Goal: Information Seeking & Learning: Learn about a topic

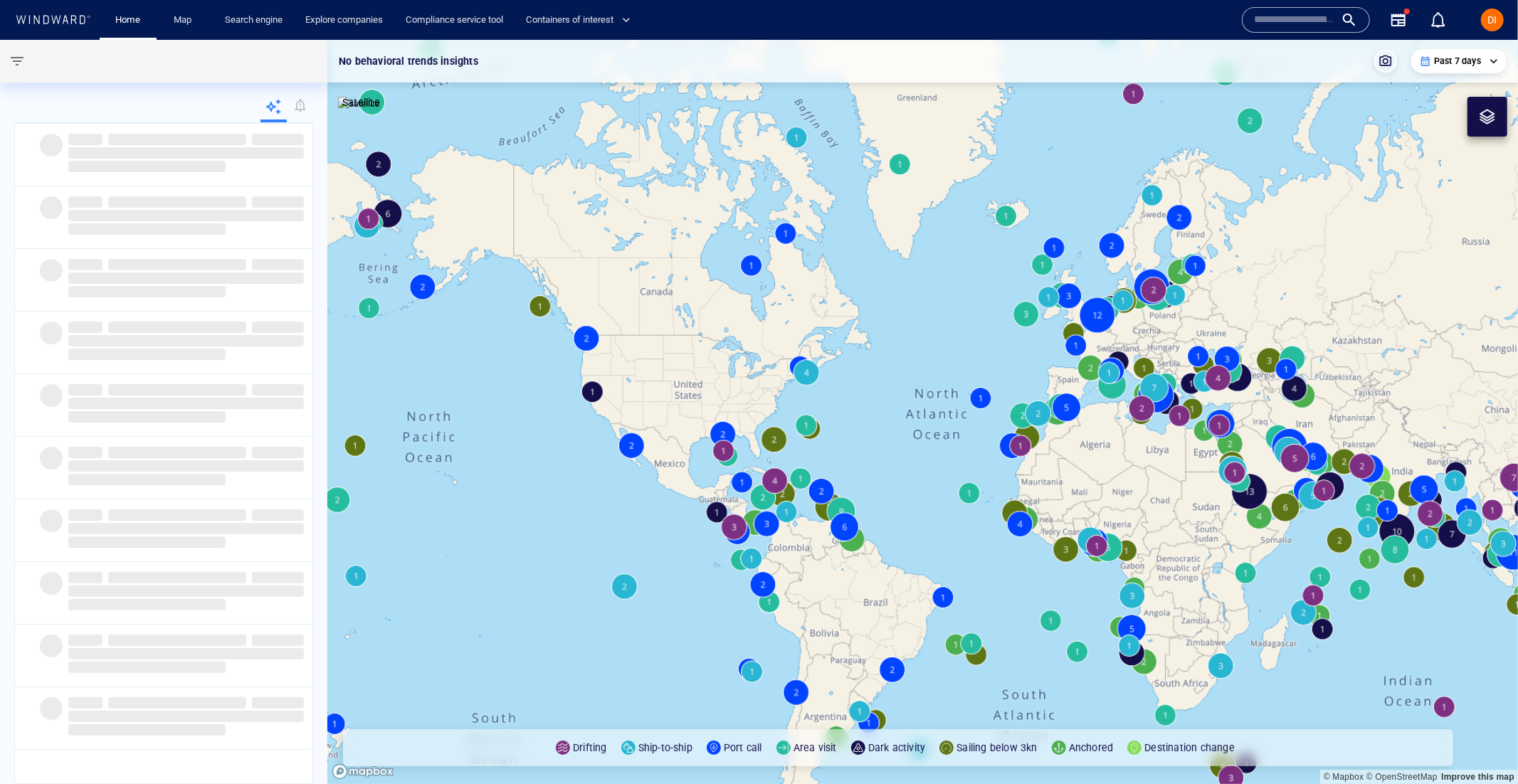
click at [1286, 33] on div "Name N/A IMO MMSI Call sign N/A Class N/A No positional data 0" at bounding box center [1351, 20] width 231 height 51
click at [1282, 12] on input "text" at bounding box center [1294, 20] width 81 height 21
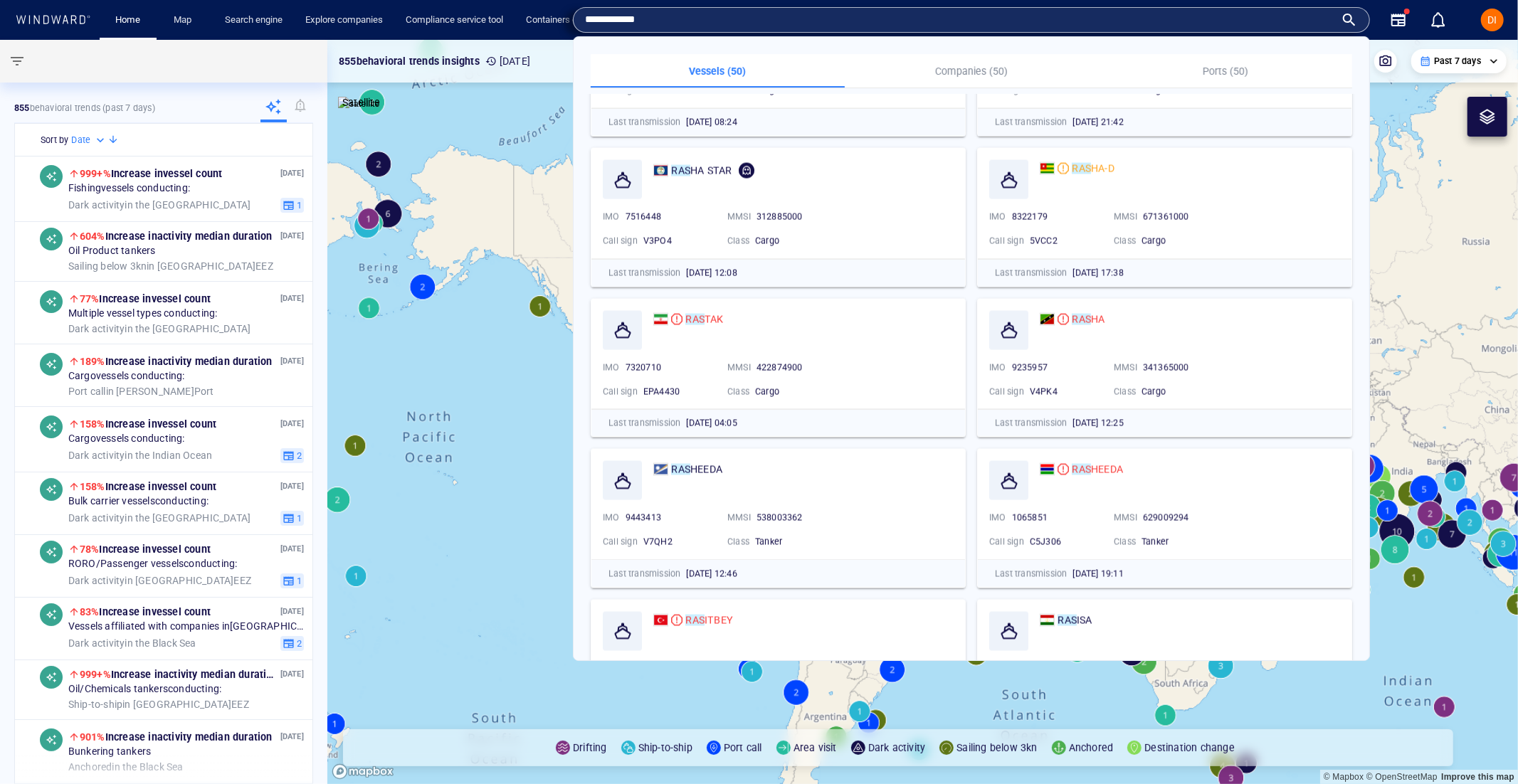
scroll to position [1974, 0]
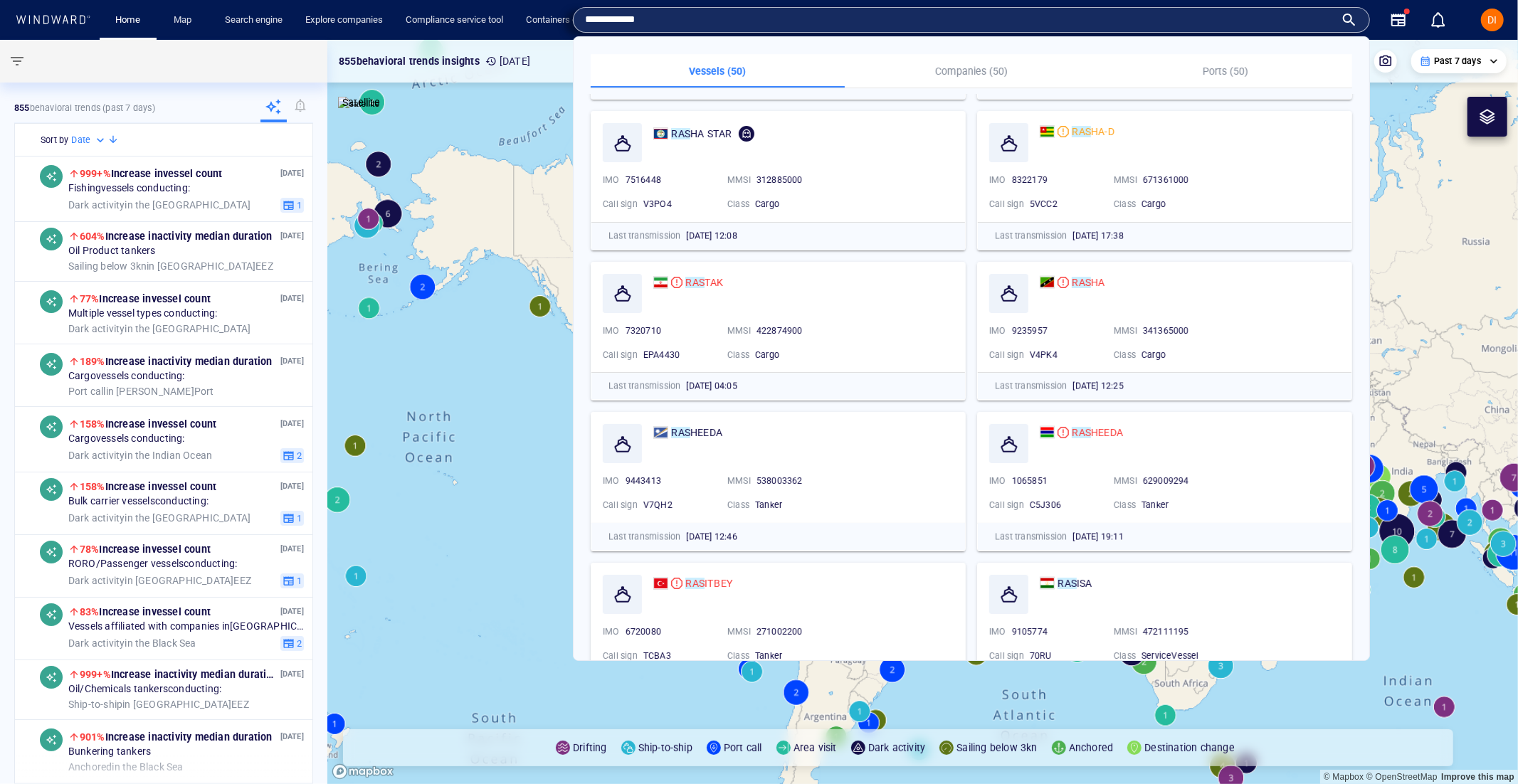
click at [779, 24] on input "**********" at bounding box center [960, 20] width 750 height 21
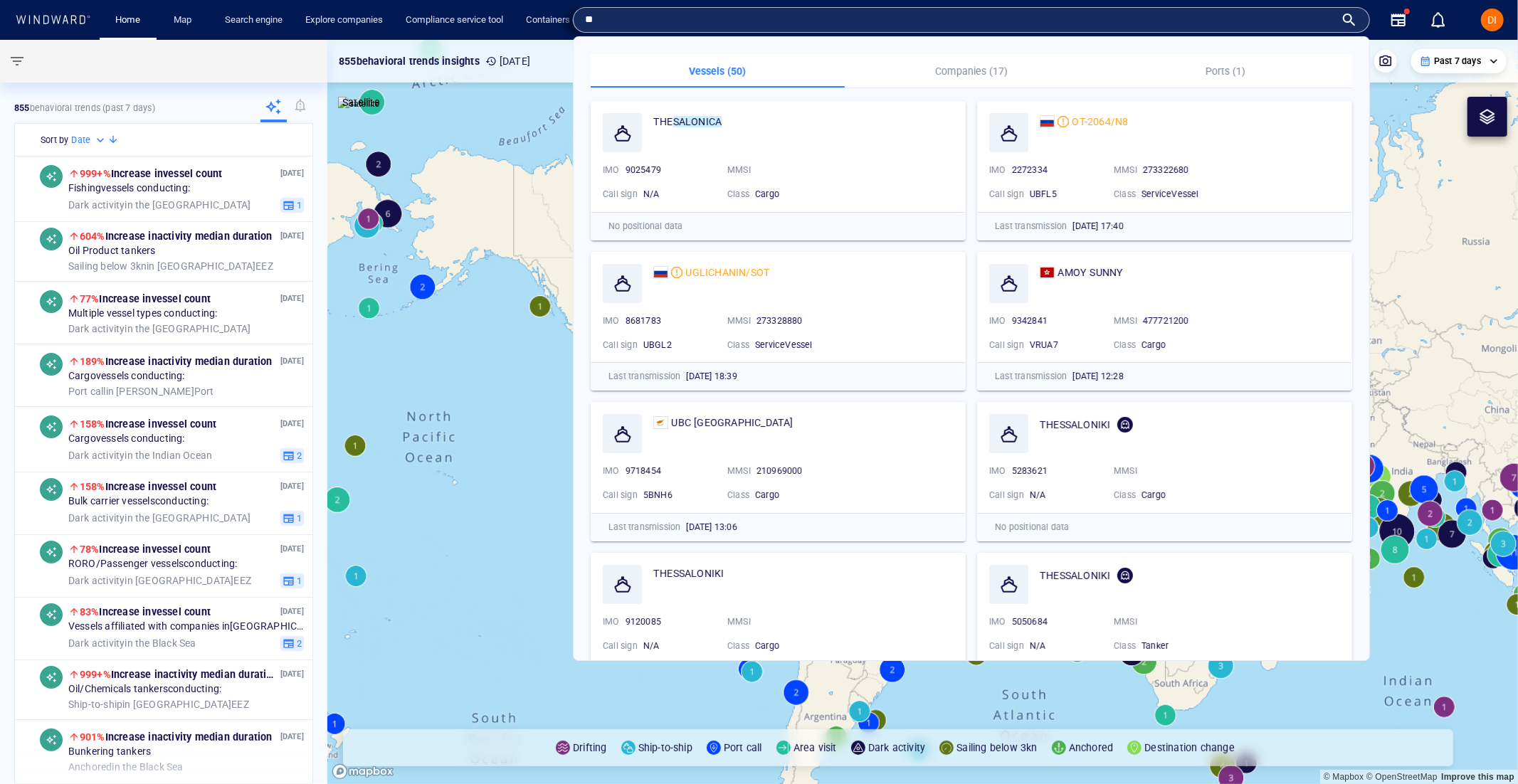
type input "*"
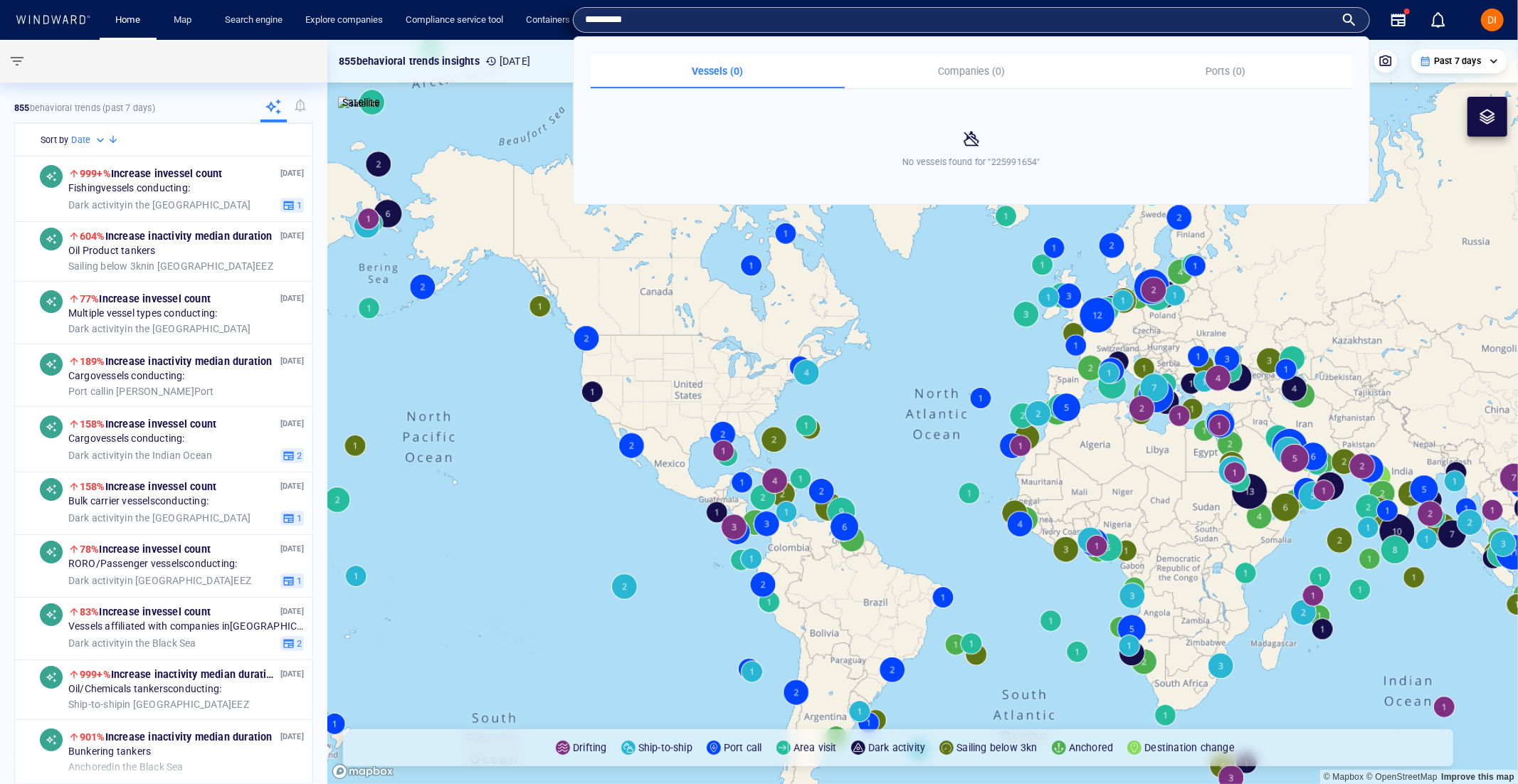
click at [613, 17] on input "*********" at bounding box center [960, 20] width 750 height 21
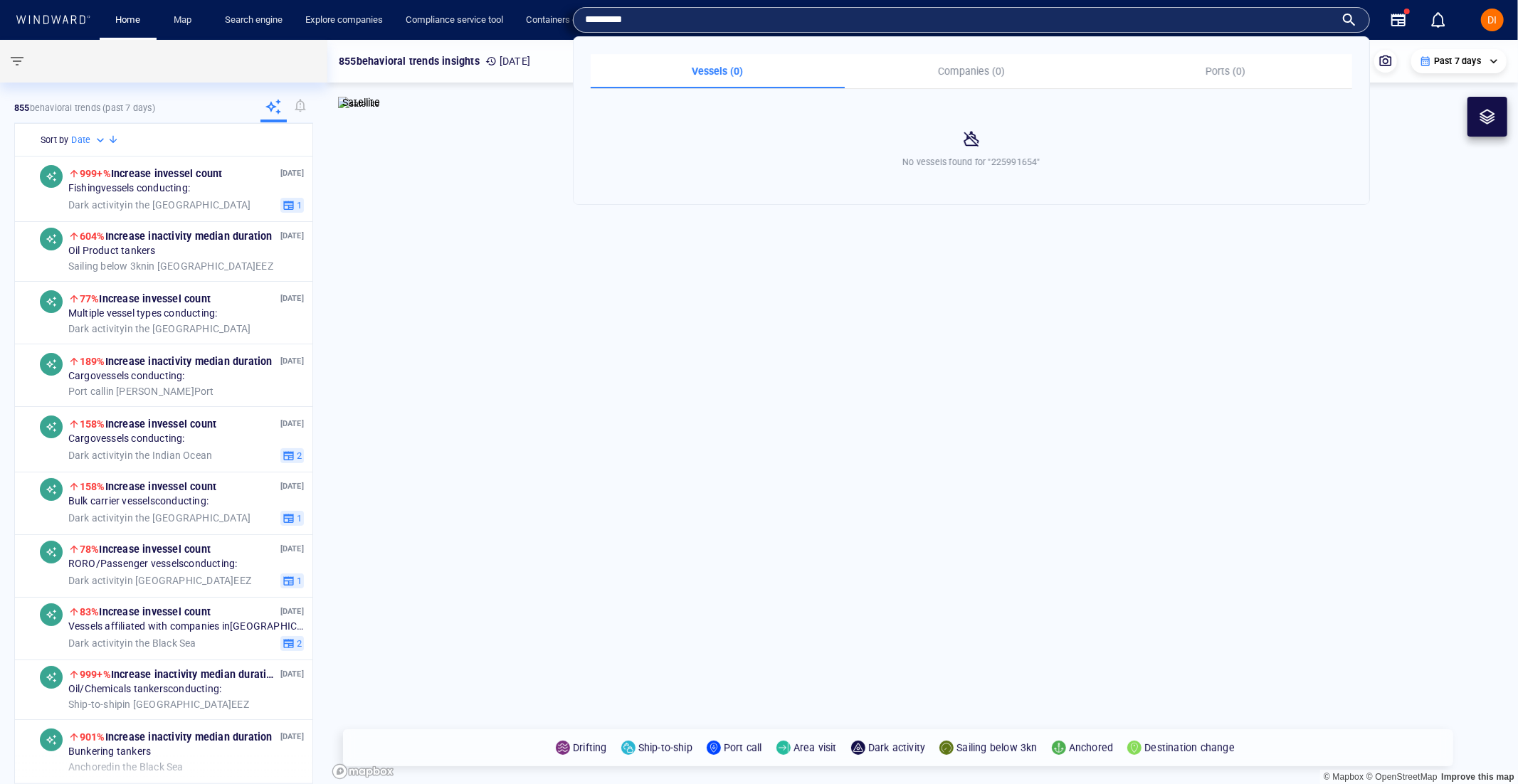
click at [1063, 7] on div "*********" at bounding box center [972, 20] width 797 height 25
click at [1055, 17] on input "*********" at bounding box center [960, 20] width 750 height 21
paste input "text"
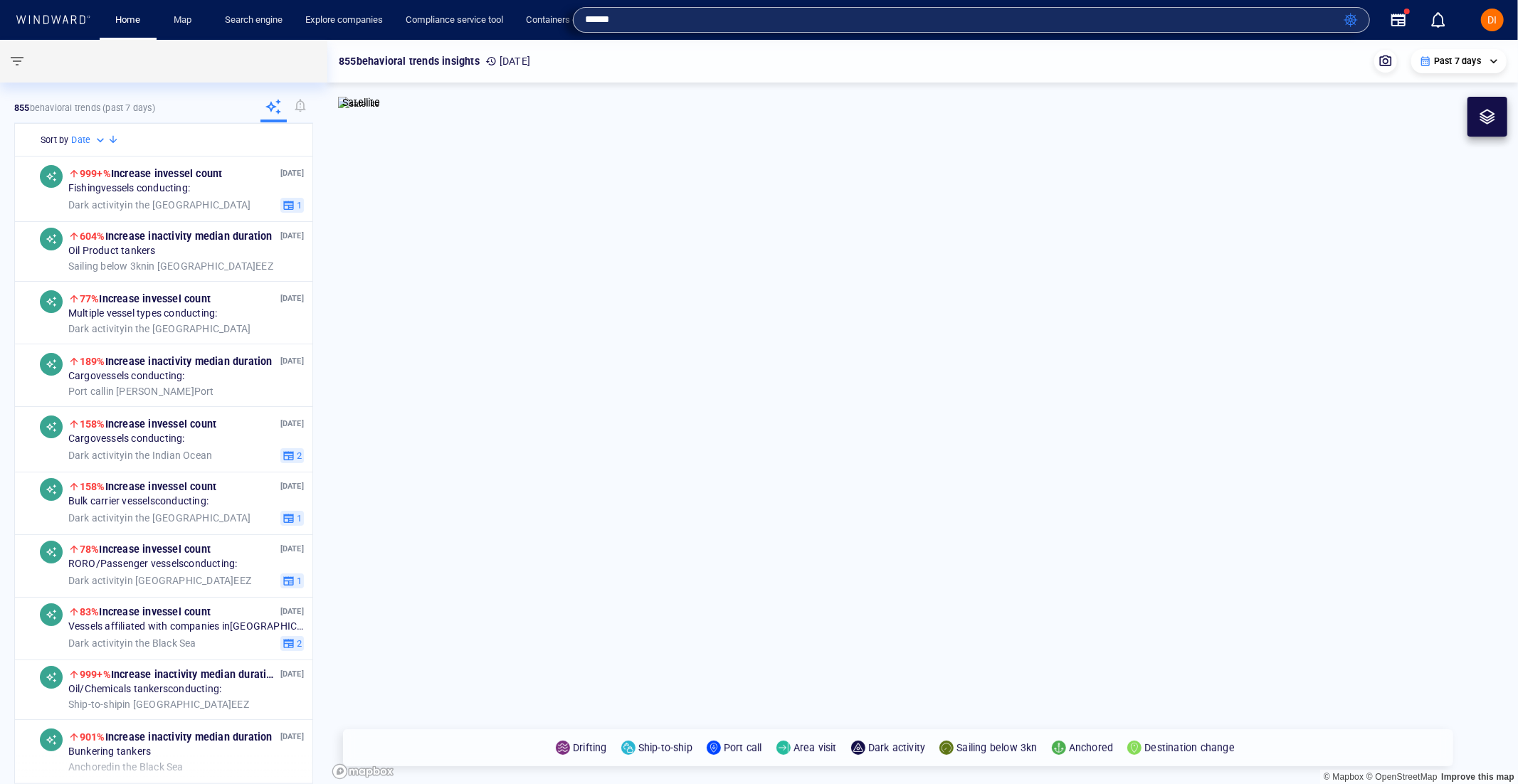
type input "******"
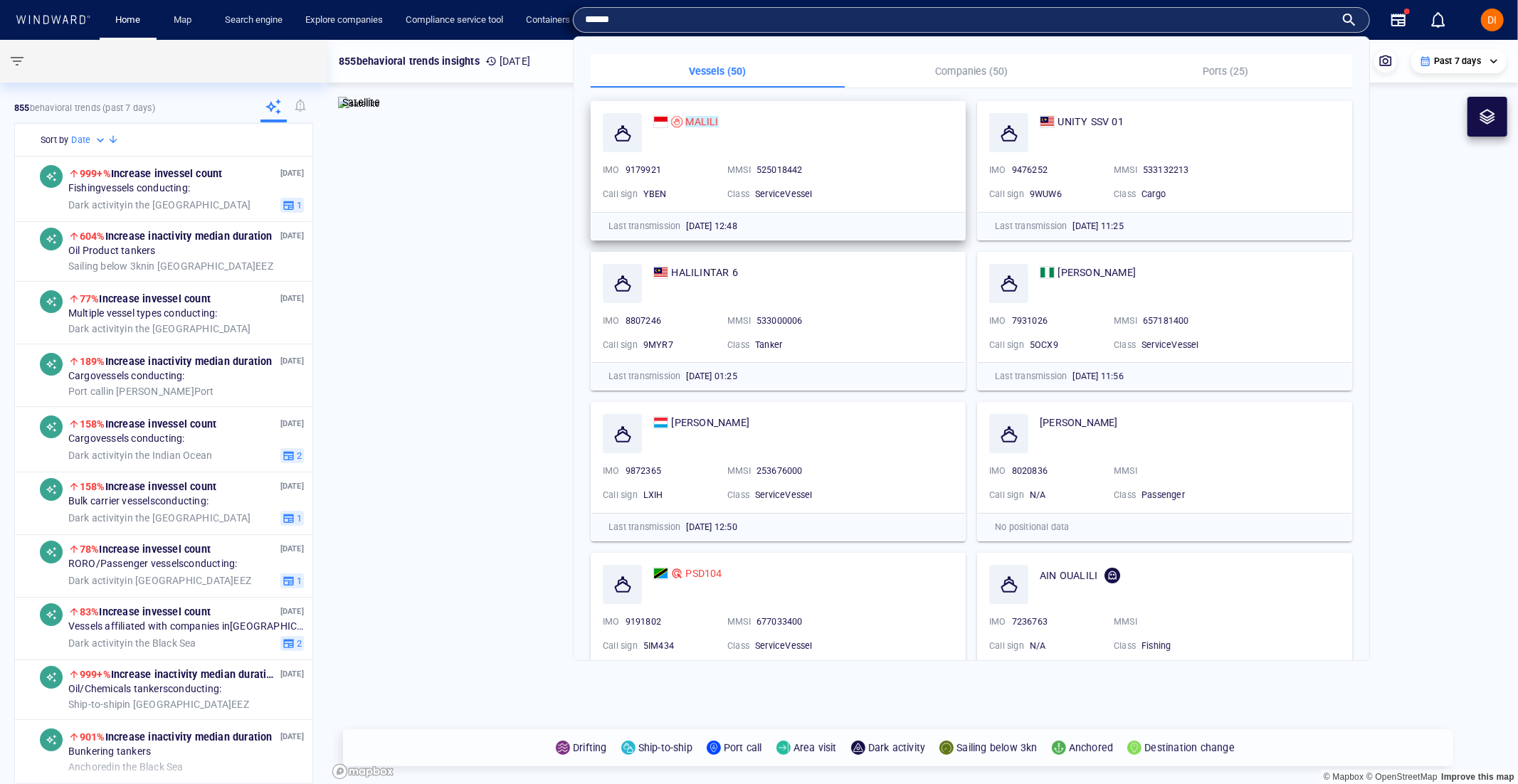
click at [614, 132] on div at bounding box center [623, 132] width 39 height 39
click at [685, 124] on mark "MALILI" at bounding box center [701, 122] width 33 height 12
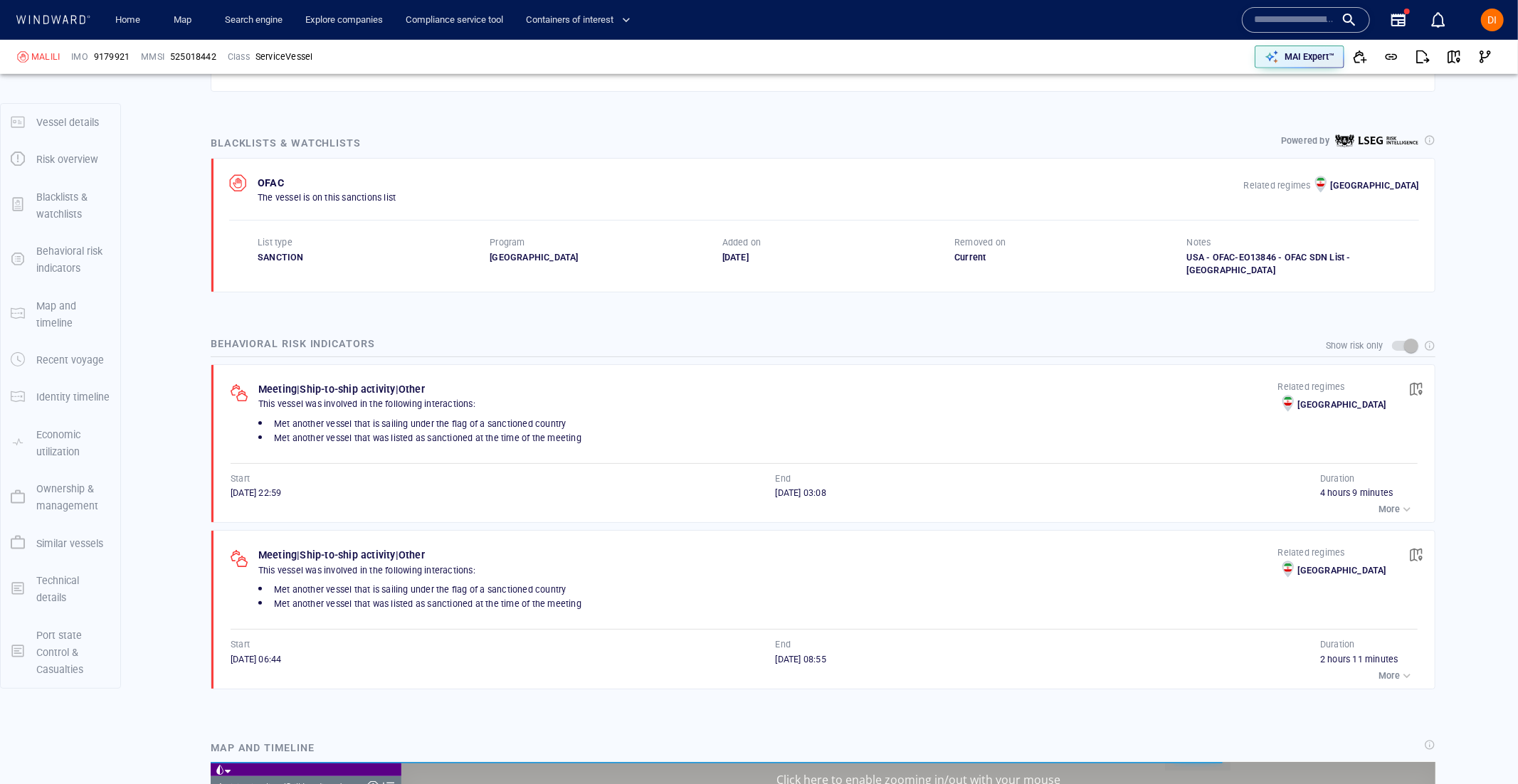
scroll to position [4272, 0]
click at [1413, 382] on span "button" at bounding box center [1417, 389] width 15 height 15
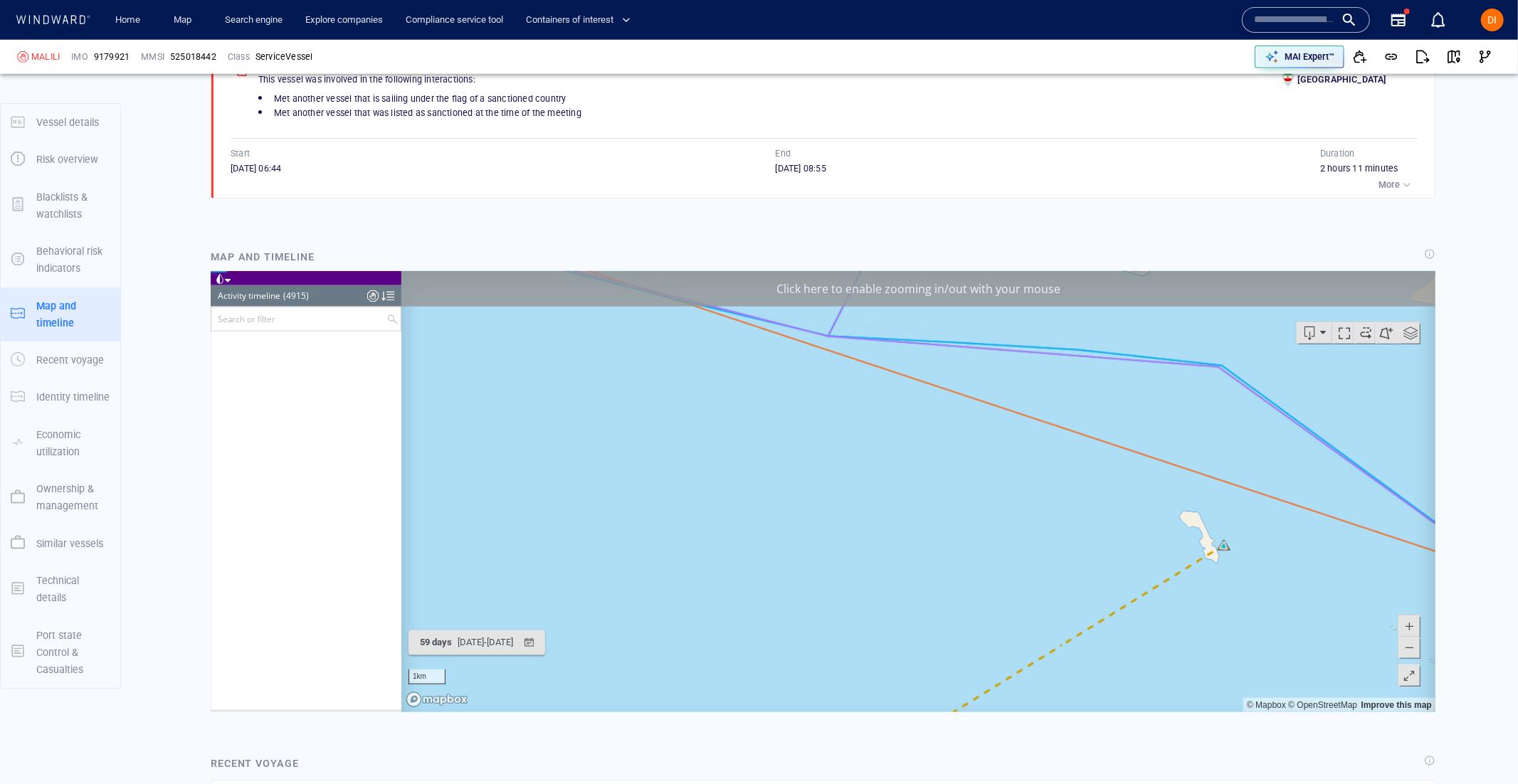
scroll to position [191891, 0]
click at [1037, 288] on div "Click here to enable zooming in/out with your mouse" at bounding box center [918, 288] width 1034 height 36
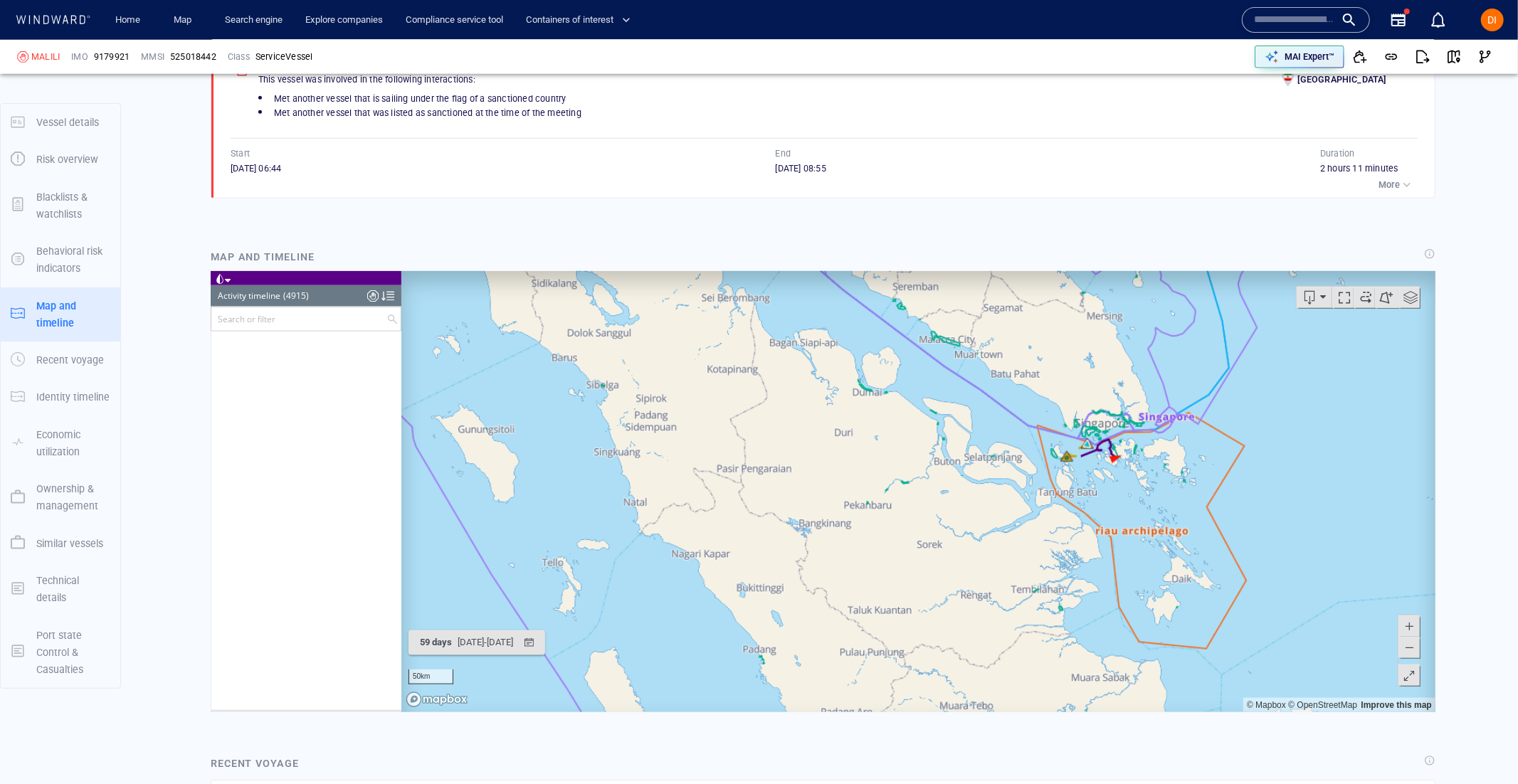
drag, startPoint x: 1287, startPoint y: 657, endPoint x: 1138, endPoint y: 529, distance: 196.4
click at [1138, 531] on canvas "Map" at bounding box center [918, 491] width 1034 height 441
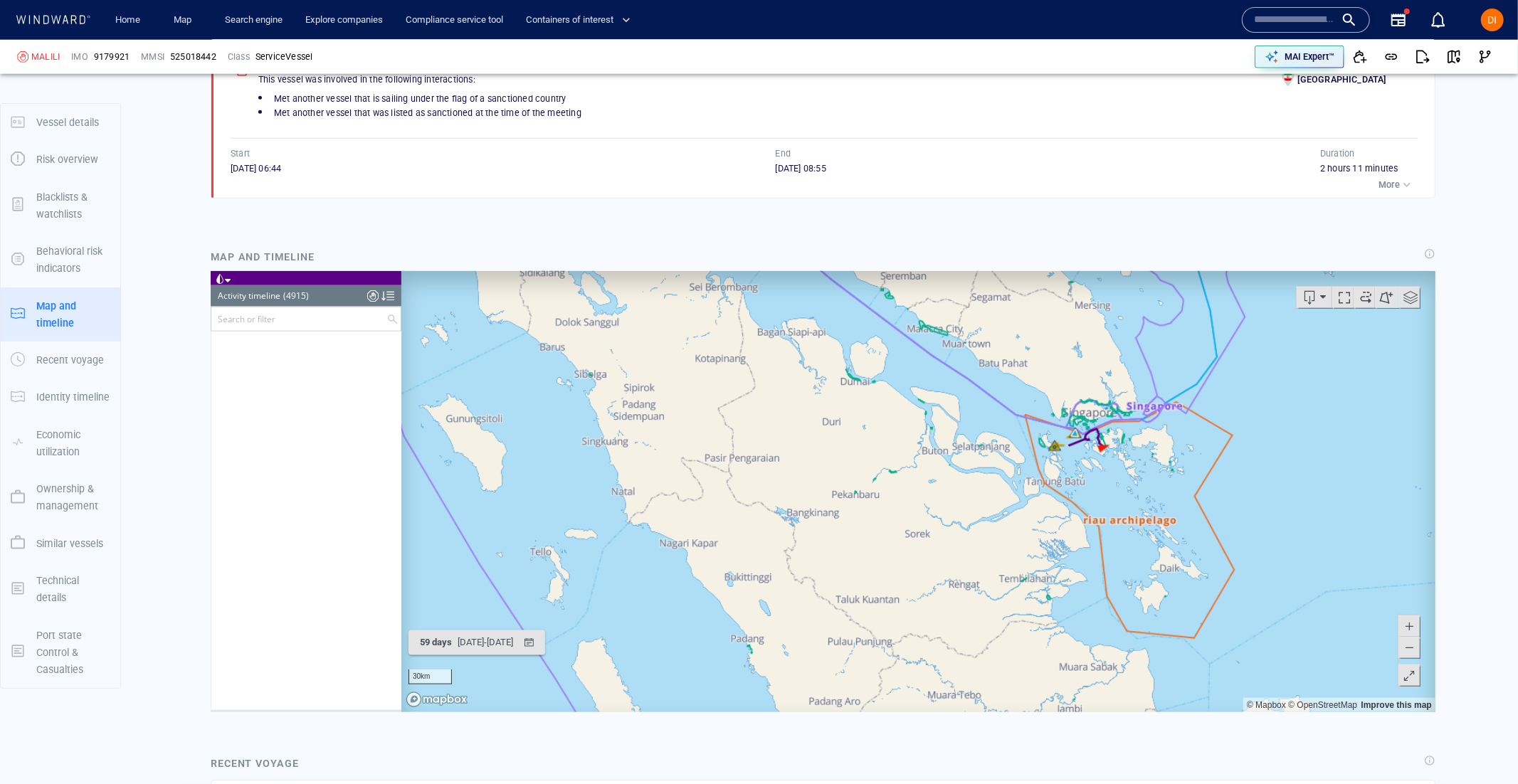
scroll to position [1205, 0]
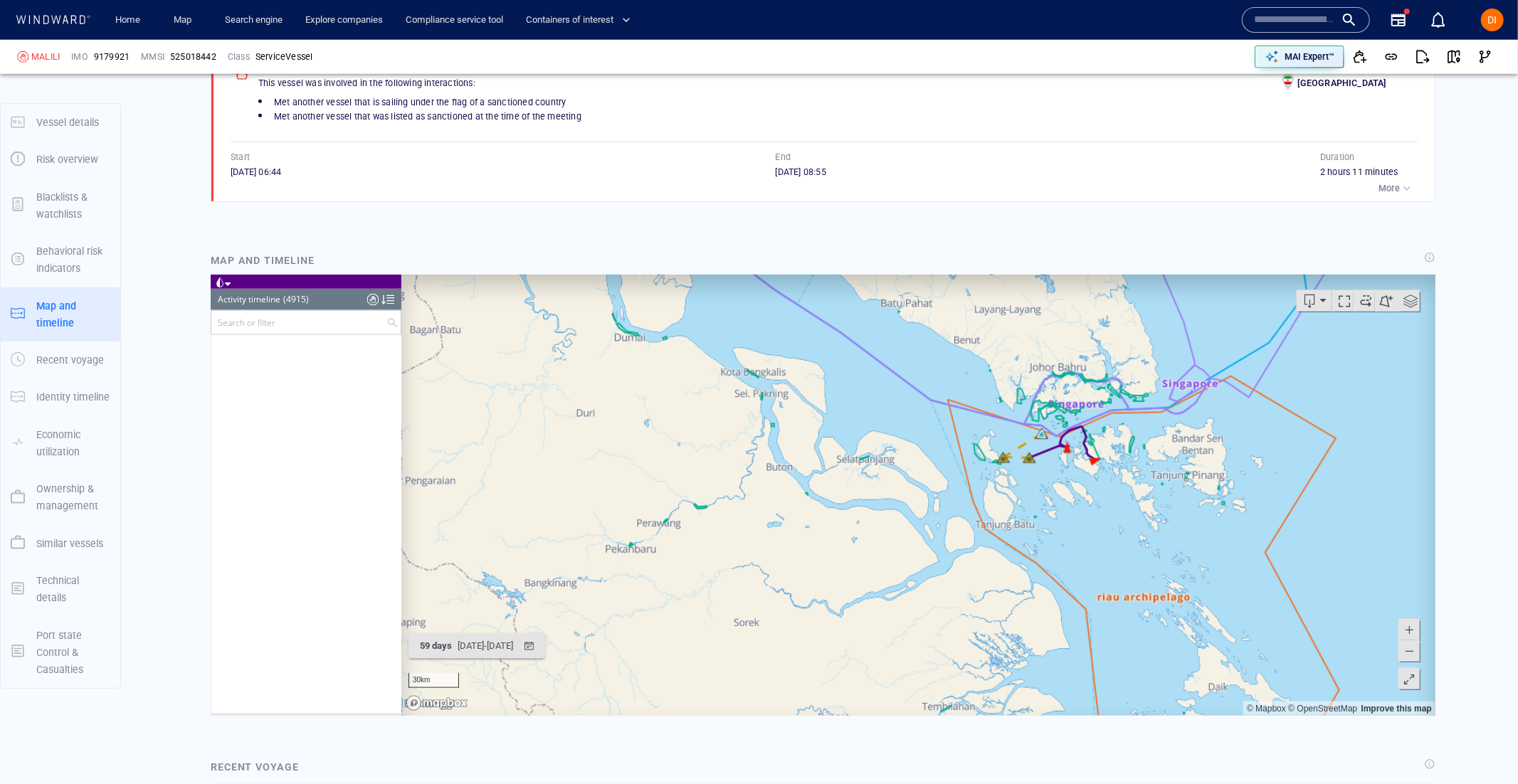
click at [388, 301] on div at bounding box center [388, 299] width 13 height 21
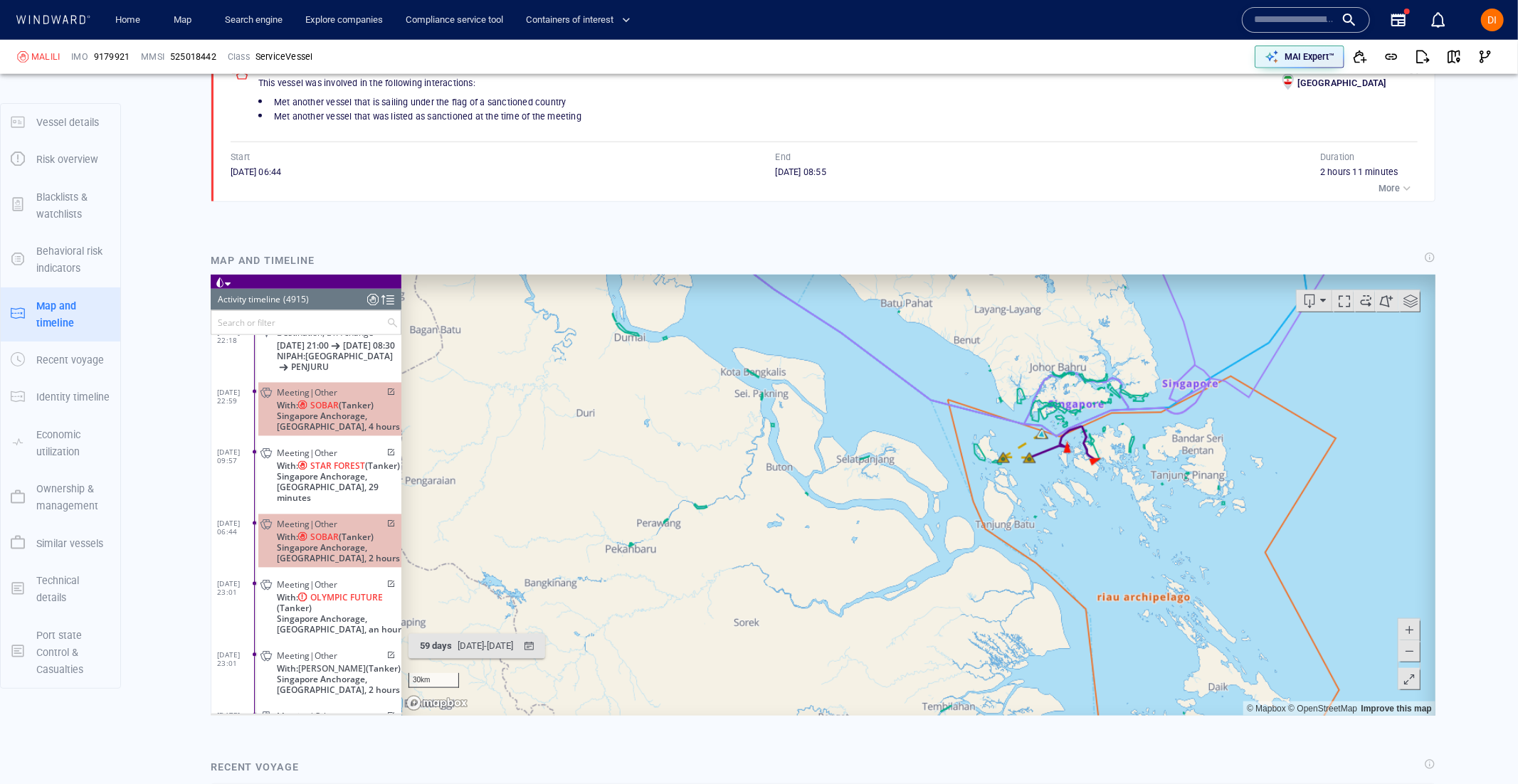
click at [325, 330] on input "text" at bounding box center [298, 322] width 175 height 23
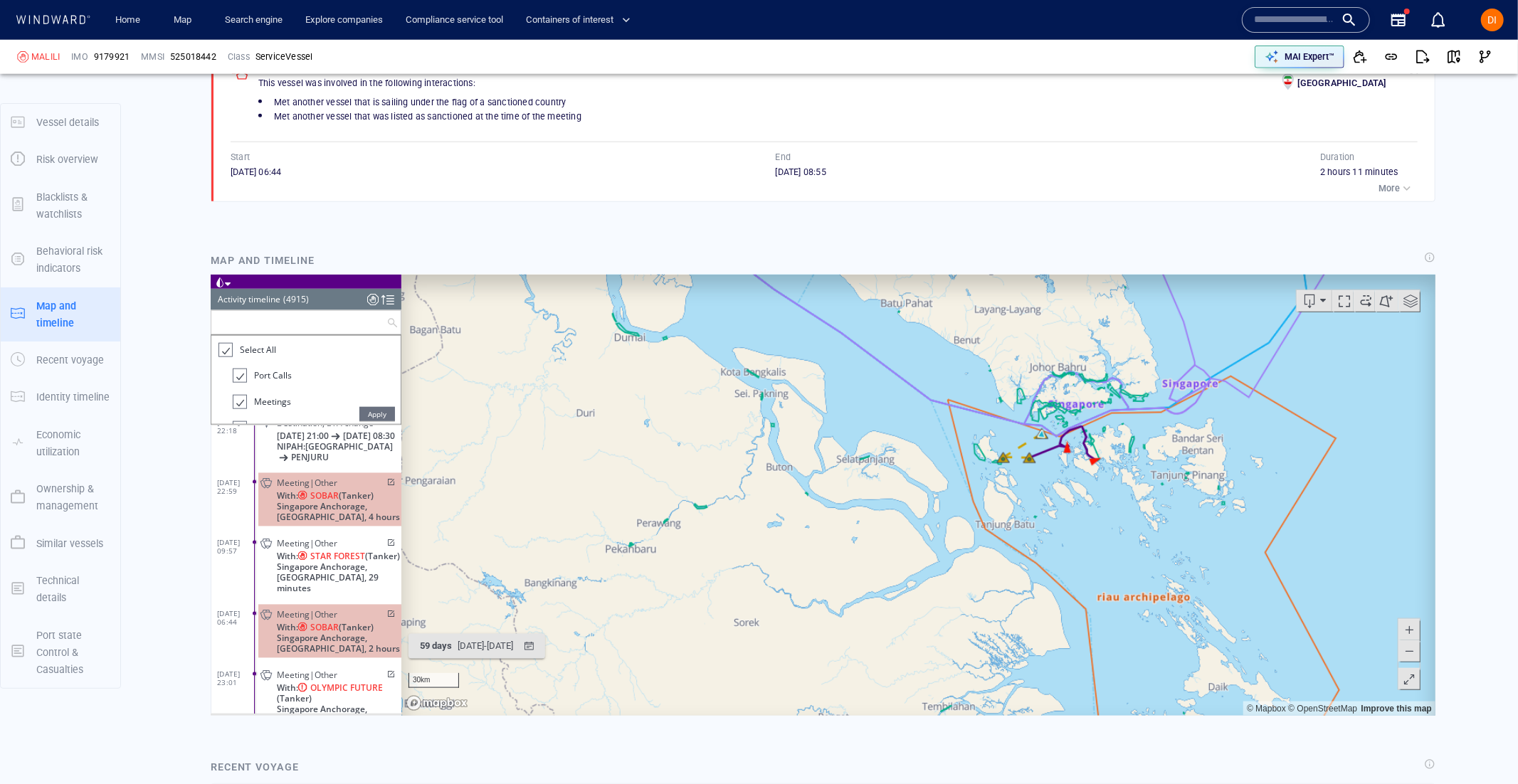
click at [254, 336] on ul "Select All Port Calls Meetings Alerts Alerts and Risk Indicators Area Visits Re…" at bounding box center [305, 379] width 189 height 88
click at [326, 488] on span "Meeting|Other" at bounding box center [306, 483] width 60 height 11
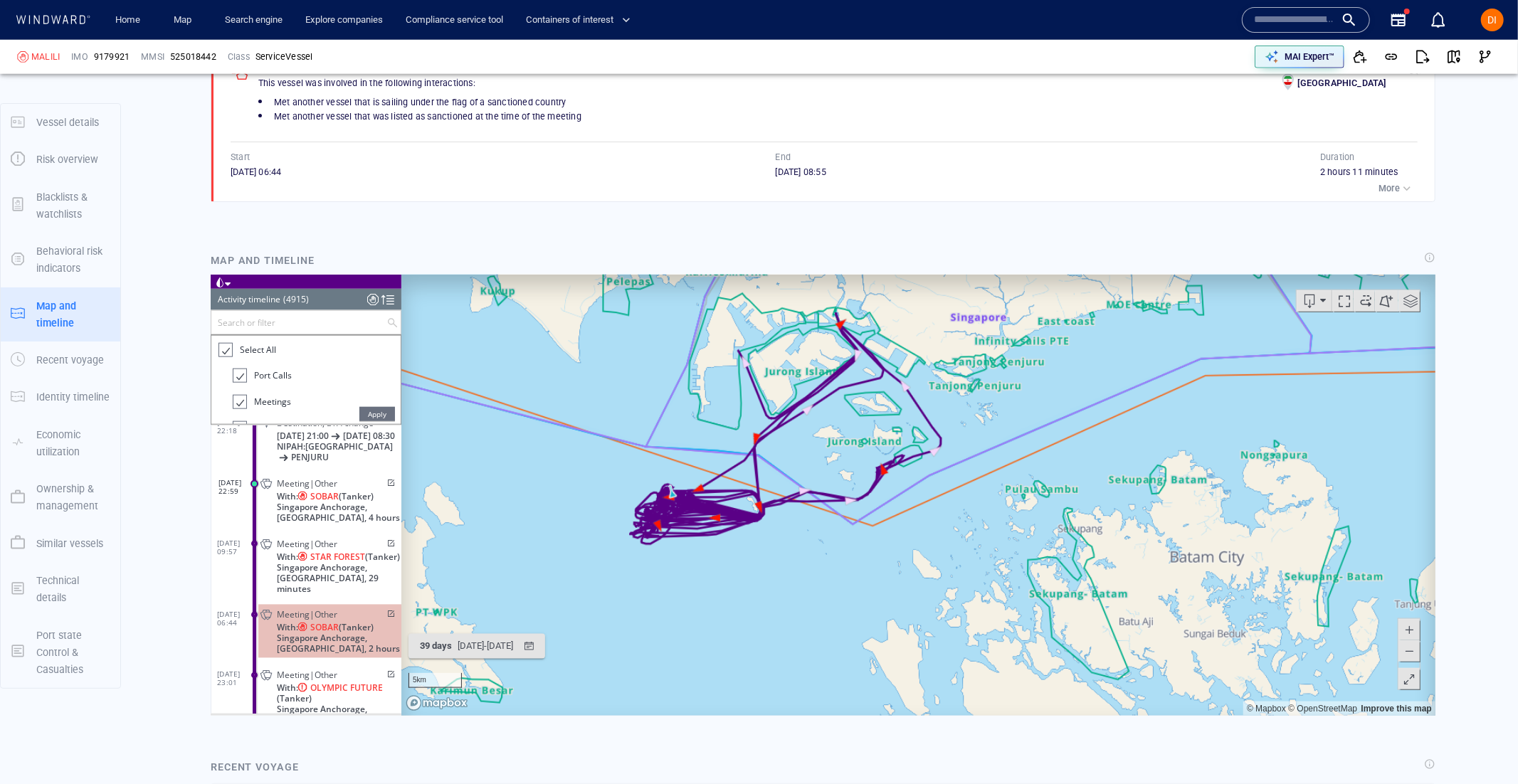
click at [287, 549] on span "Meeting|Other" at bounding box center [306, 544] width 60 height 11
click at [288, 562] on span "With: STAR FOREST (Tanker)" at bounding box center [337, 556] width 123 height 11
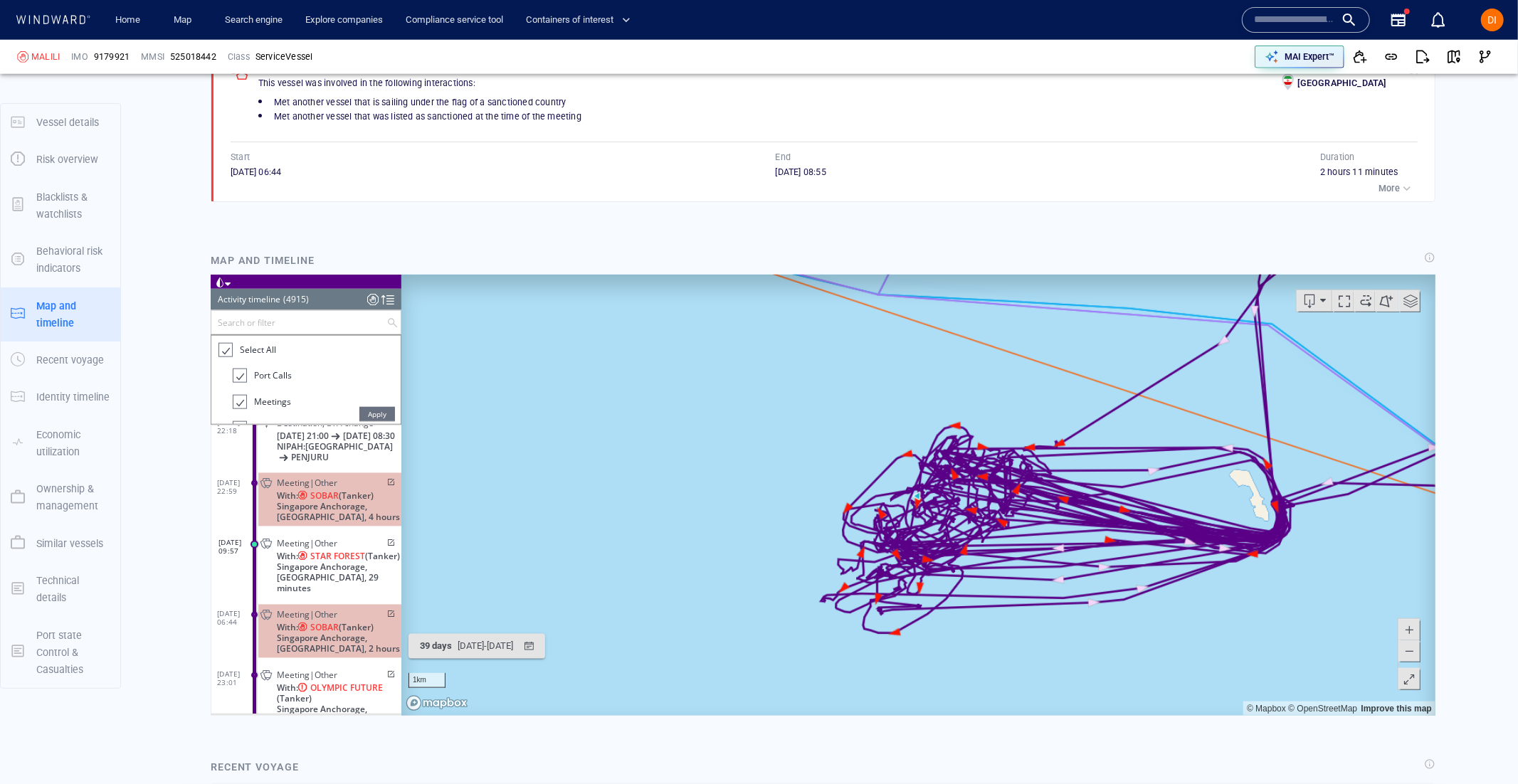
click at [283, 562] on span "With: STAR FOREST (Tanker)" at bounding box center [337, 556] width 123 height 11
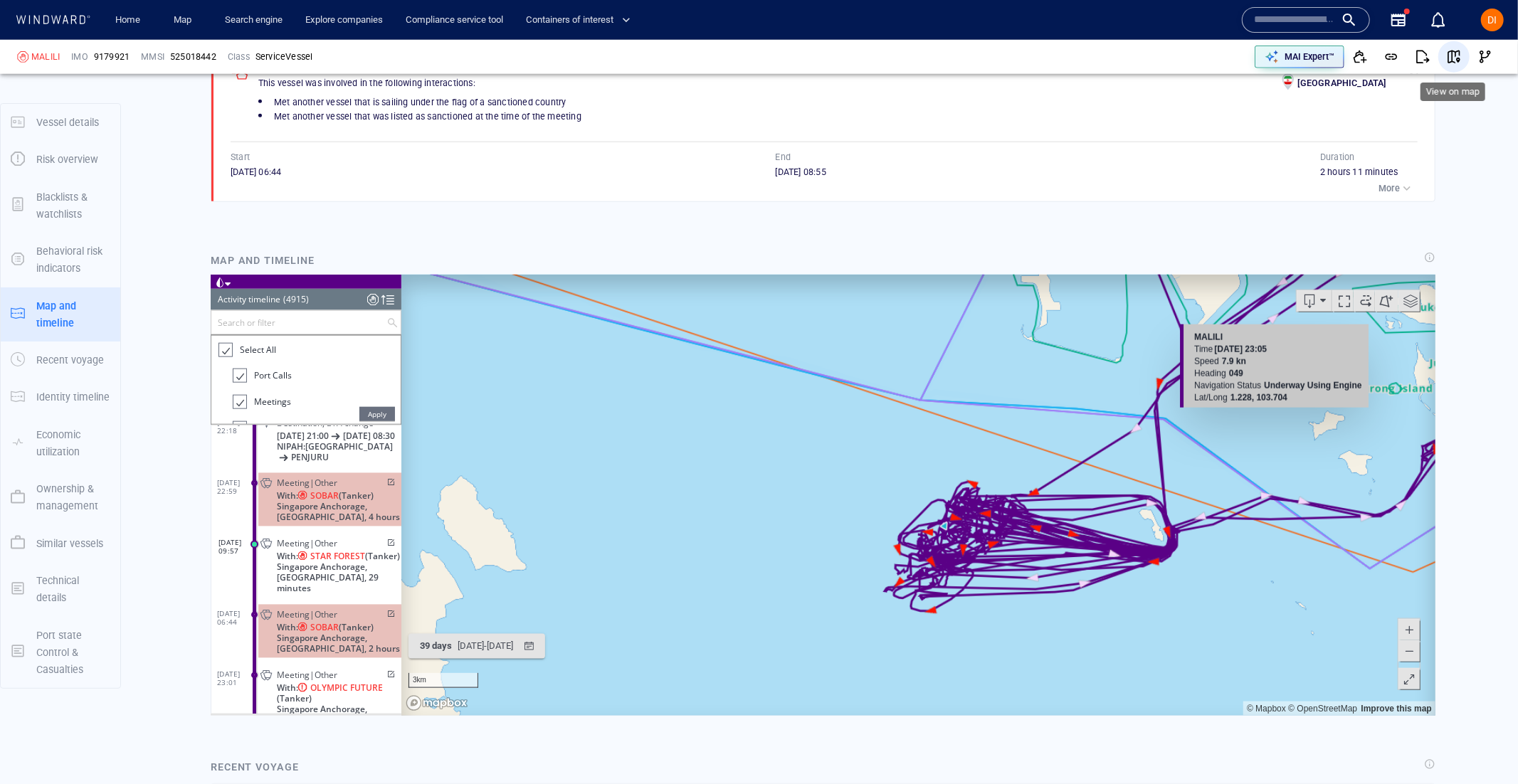
click at [1457, 54] on span "button" at bounding box center [1454, 57] width 15 height 15
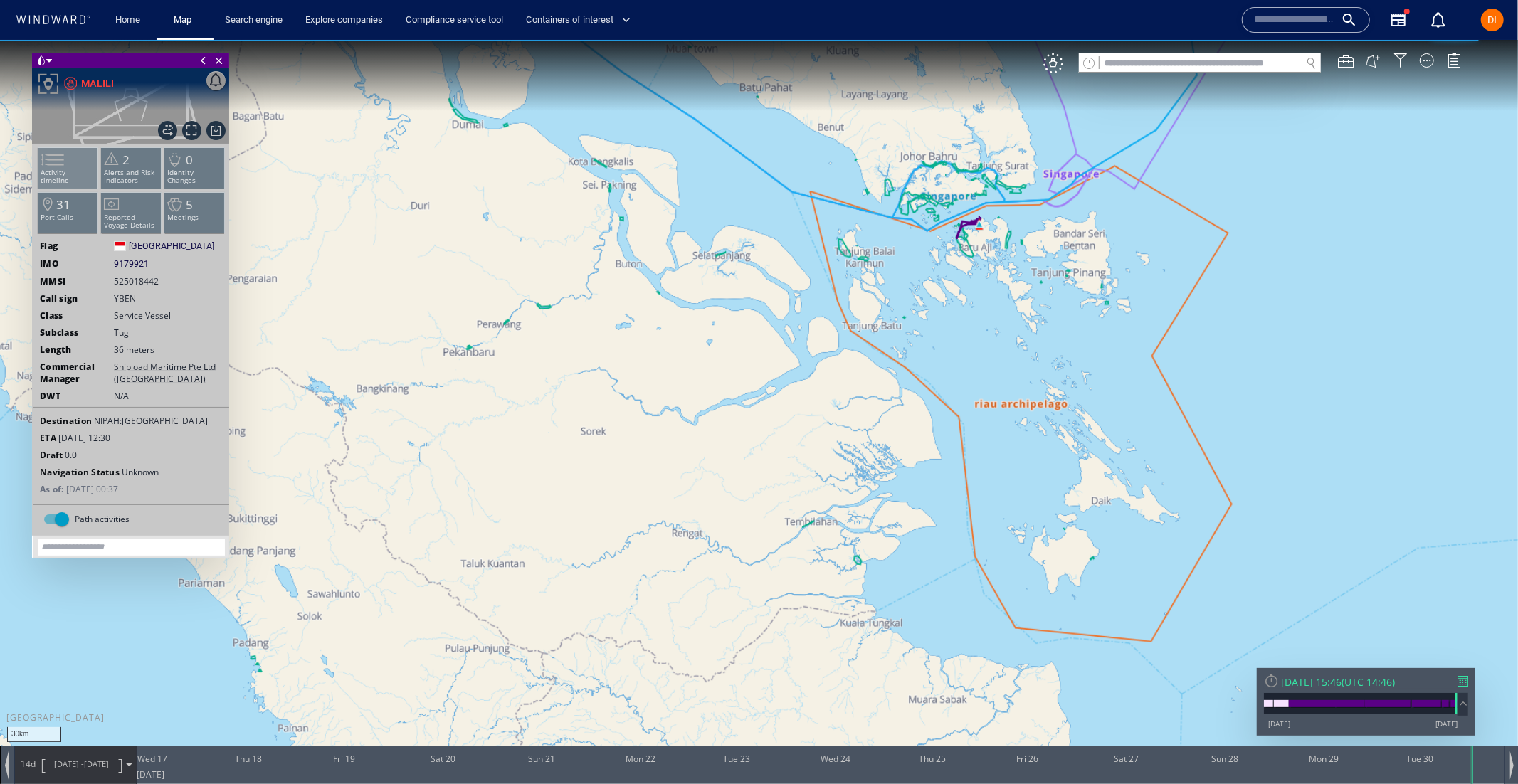
click at [55, 170] on span at bounding box center [44, 159] width 21 height 20
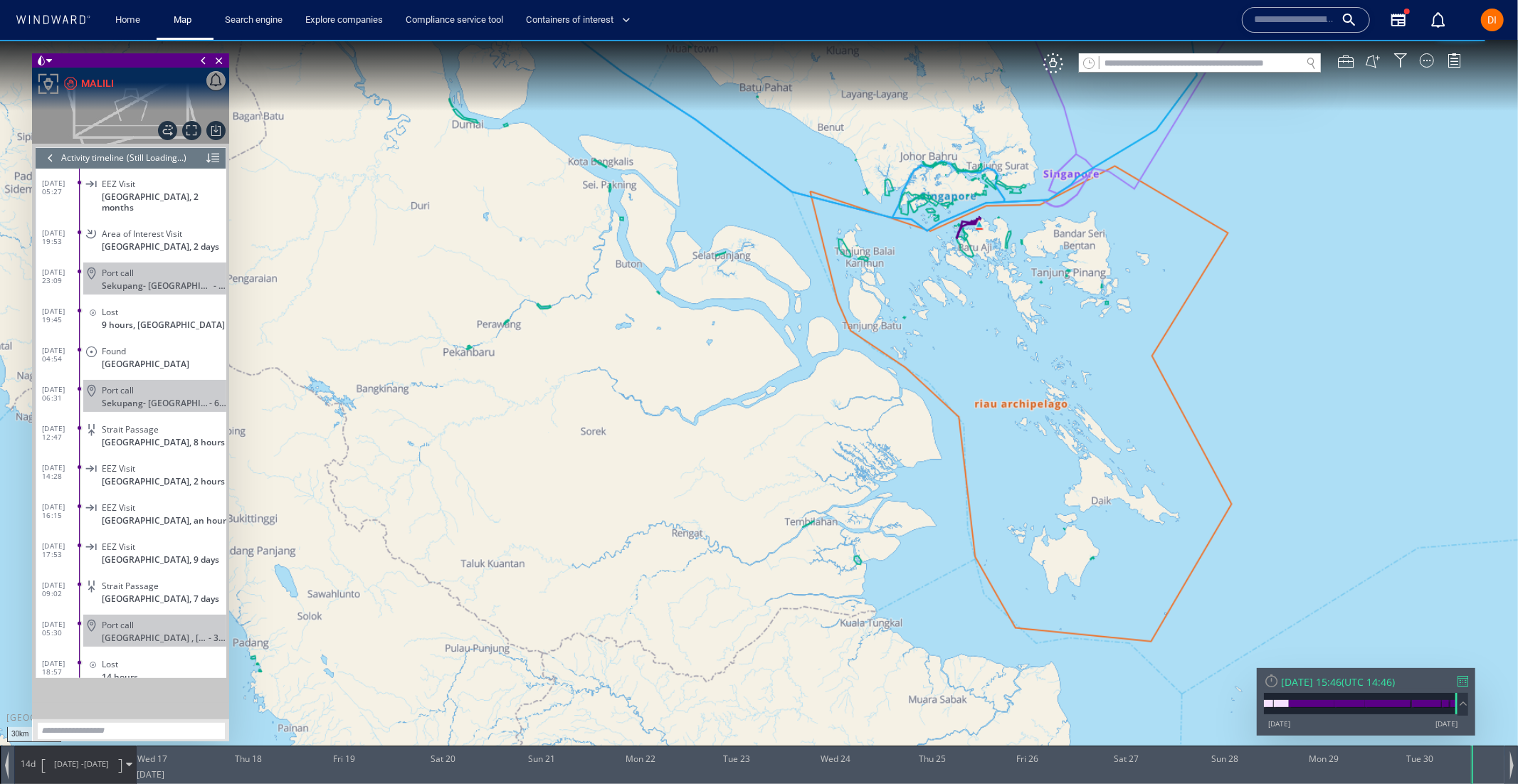
scroll to position [4106, 0]
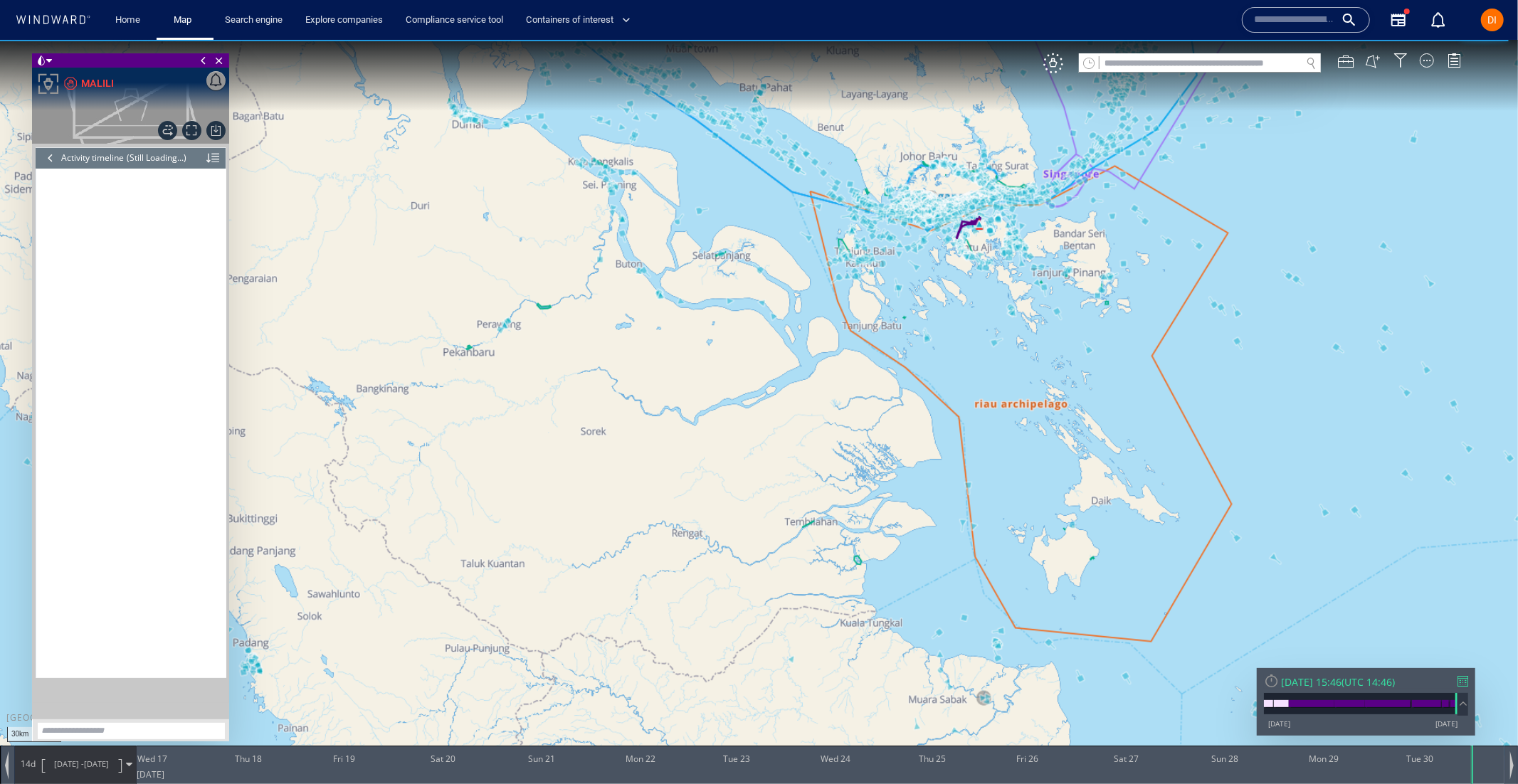
click at [221, 158] on header "Activity timeline (Still Loading...)" at bounding box center [131, 157] width 191 height 21
click at [217, 158] on div at bounding box center [213, 157] width 13 height 21
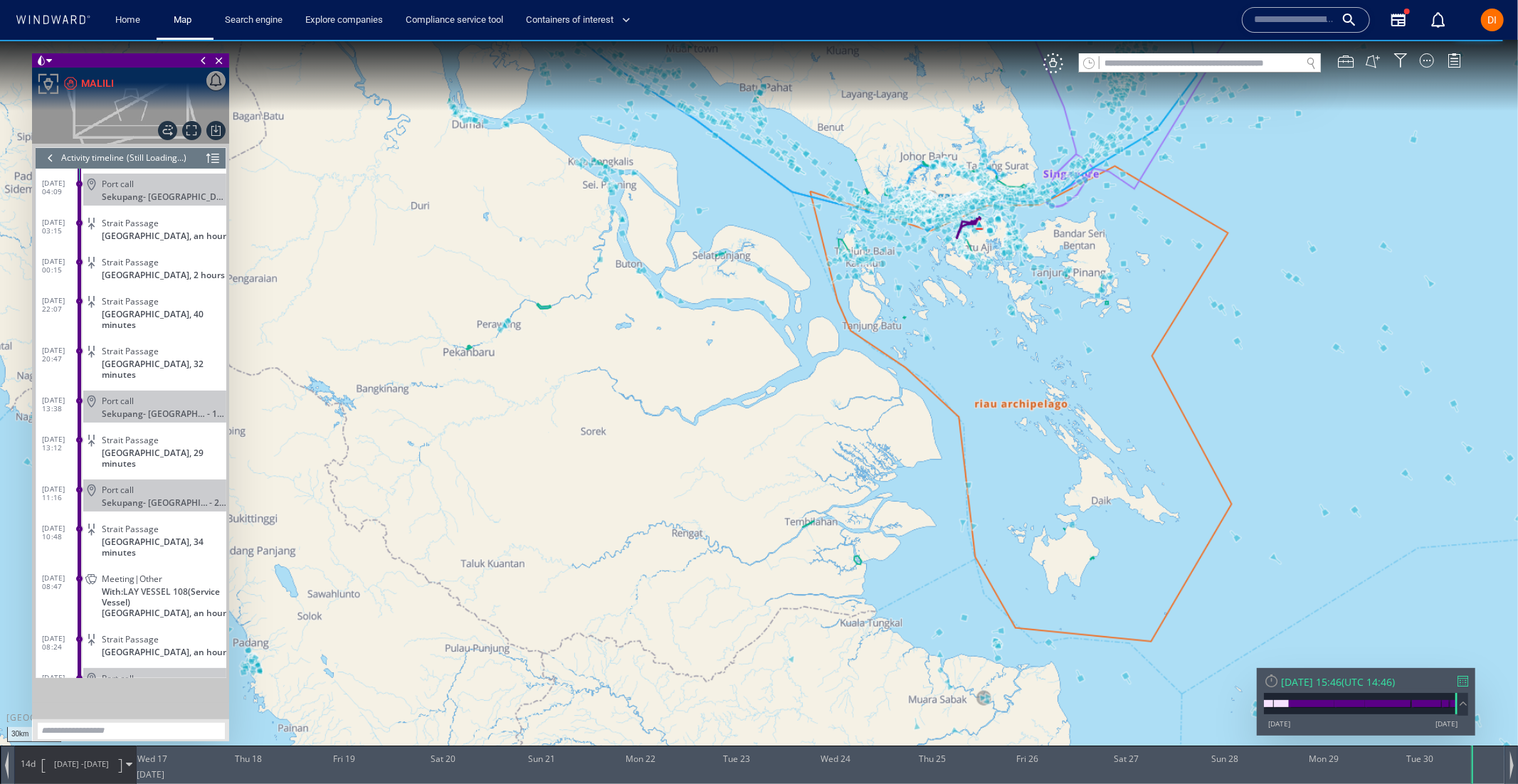
click at [214, 161] on div at bounding box center [213, 157] width 13 height 21
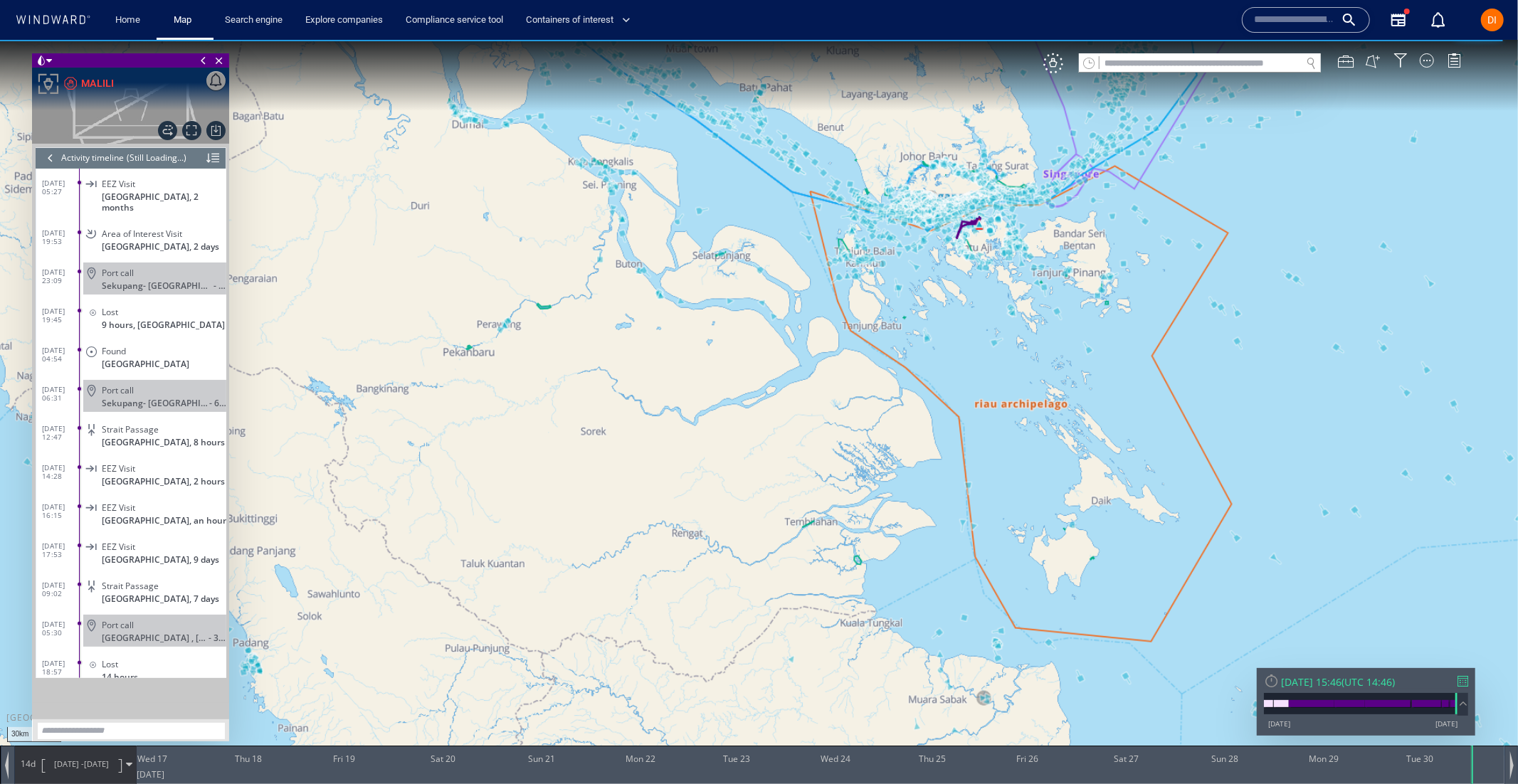
click at [165, 157] on div "(Still Loading...)" at bounding box center [157, 157] width 60 height 21
click at [122, 159] on div "Activity timeline" at bounding box center [93, 157] width 63 height 21
click at [50, 157] on div at bounding box center [50, 157] width 15 height 21
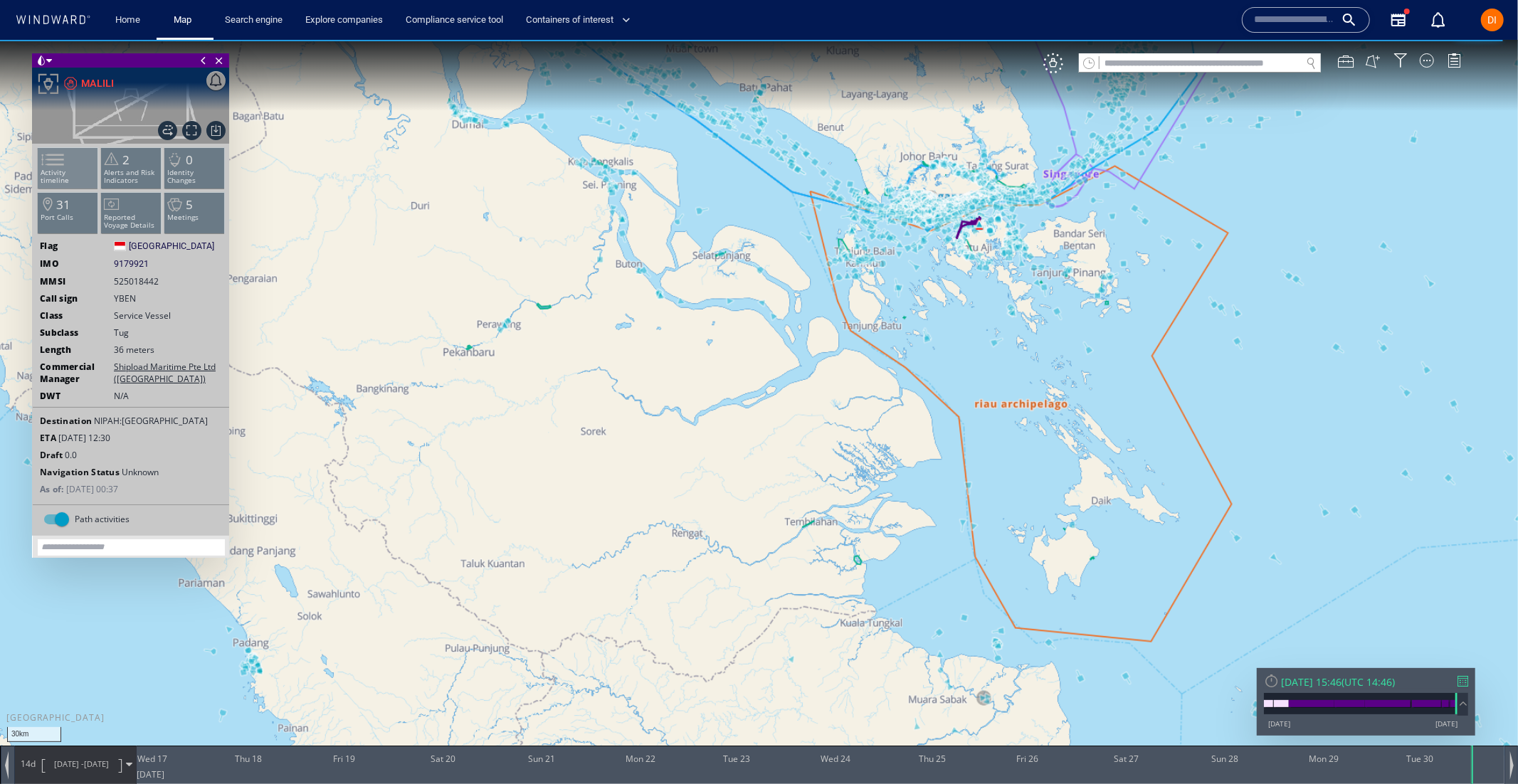
click at [55, 170] on span at bounding box center [44, 159] width 21 height 20
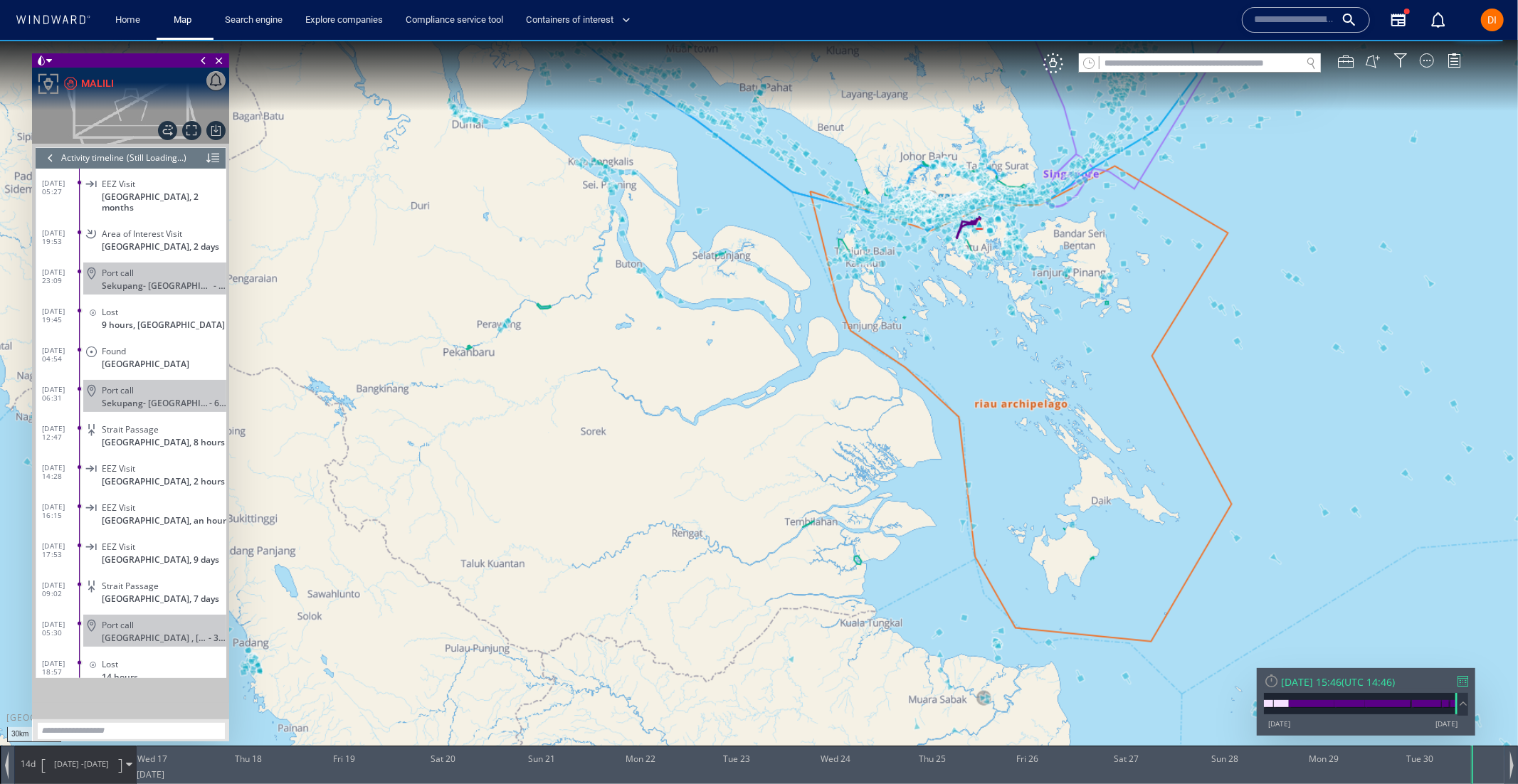
scroll to position [4106, 0]
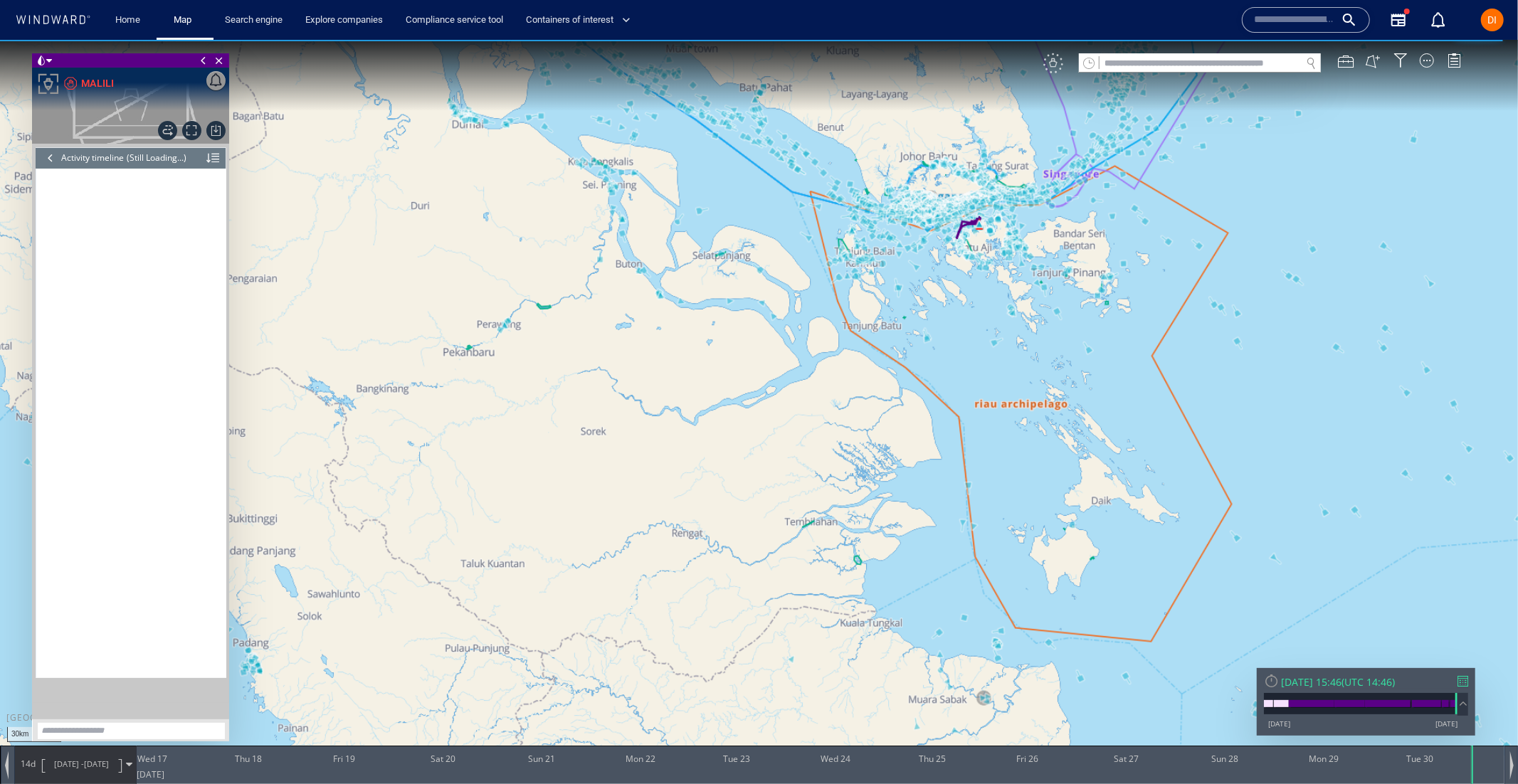
click at [1058, 71] on div "VM" at bounding box center [1053, 62] width 20 height 20
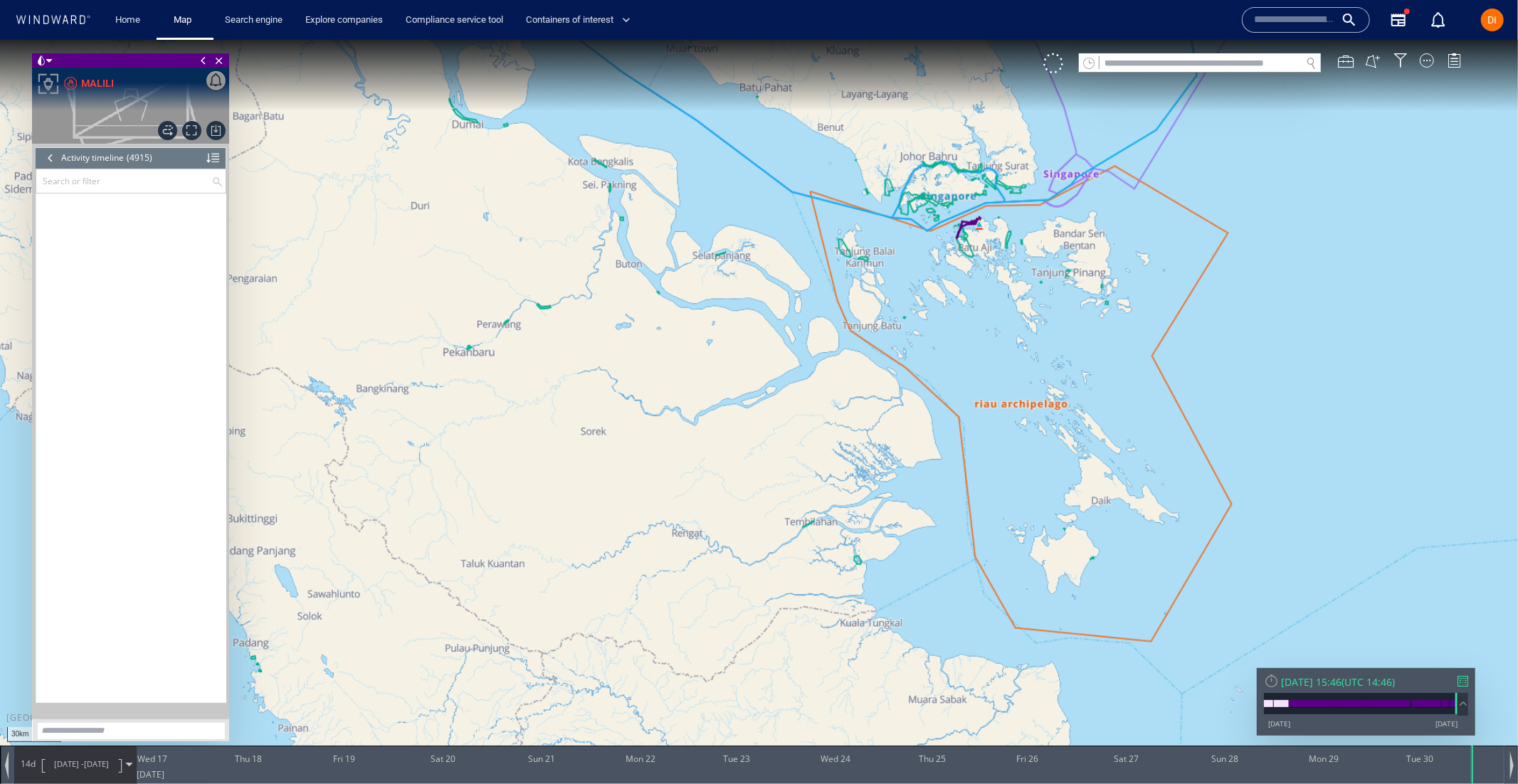
click at [160, 174] on input "text" at bounding box center [124, 181] width 175 height 23
click at [82, 206] on span "Select All" at bounding box center [83, 207] width 36 height 12
click at [66, 247] on div at bounding box center [65, 254] width 15 height 15
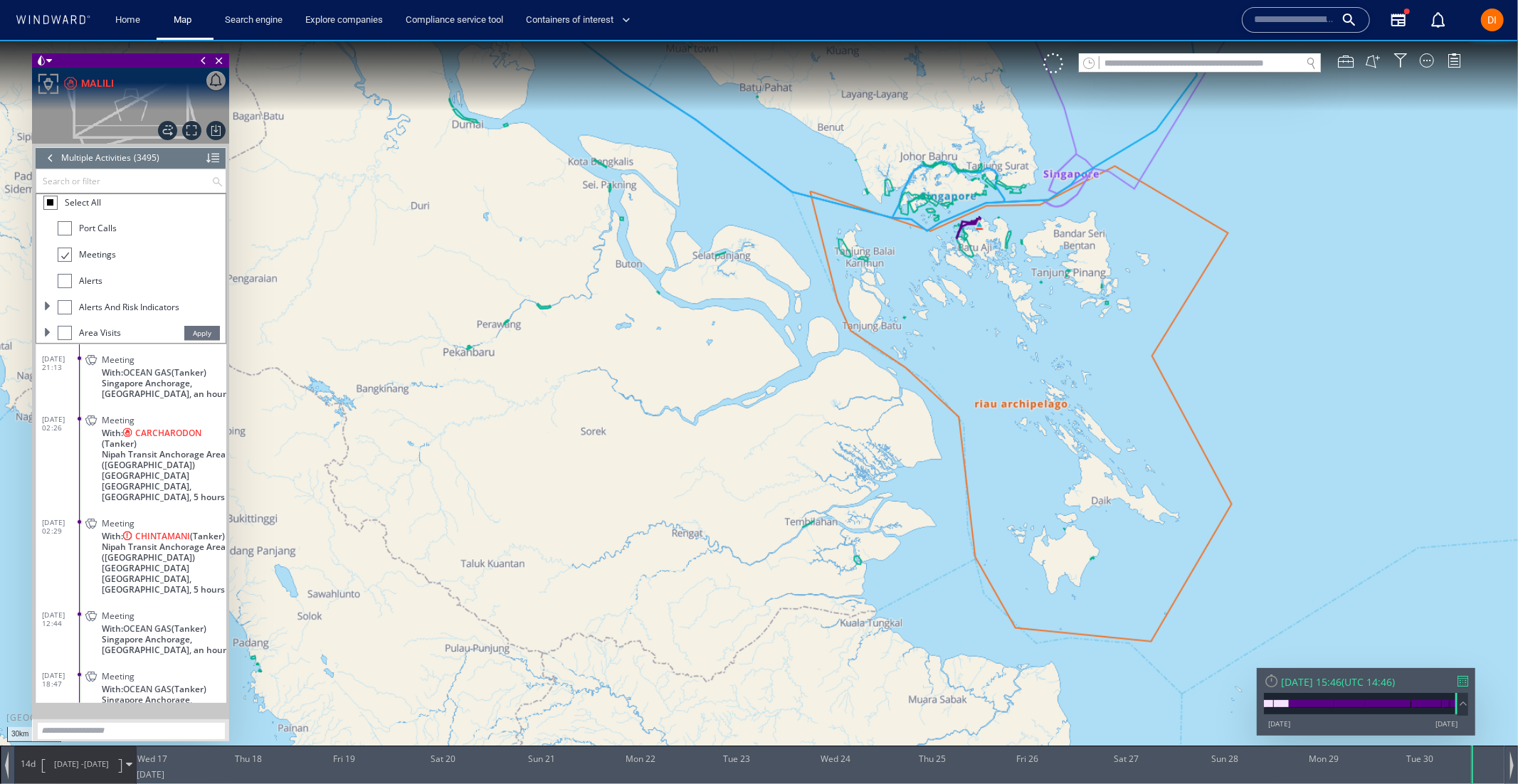
click at [199, 332] on span "Apply" at bounding box center [202, 333] width 36 height 15
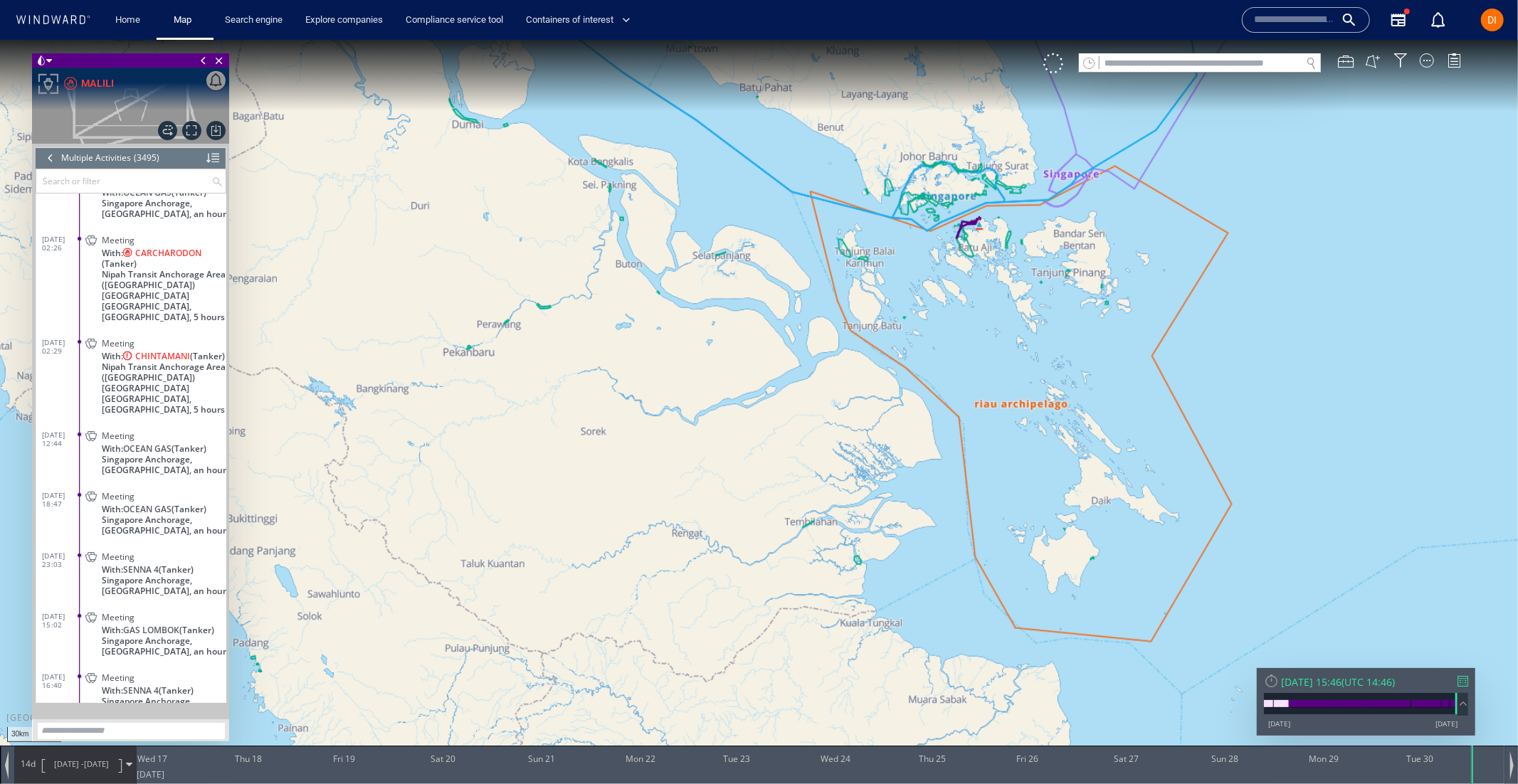
scroll to position [31, 0]
click at [210, 153] on div at bounding box center [213, 157] width 13 height 21
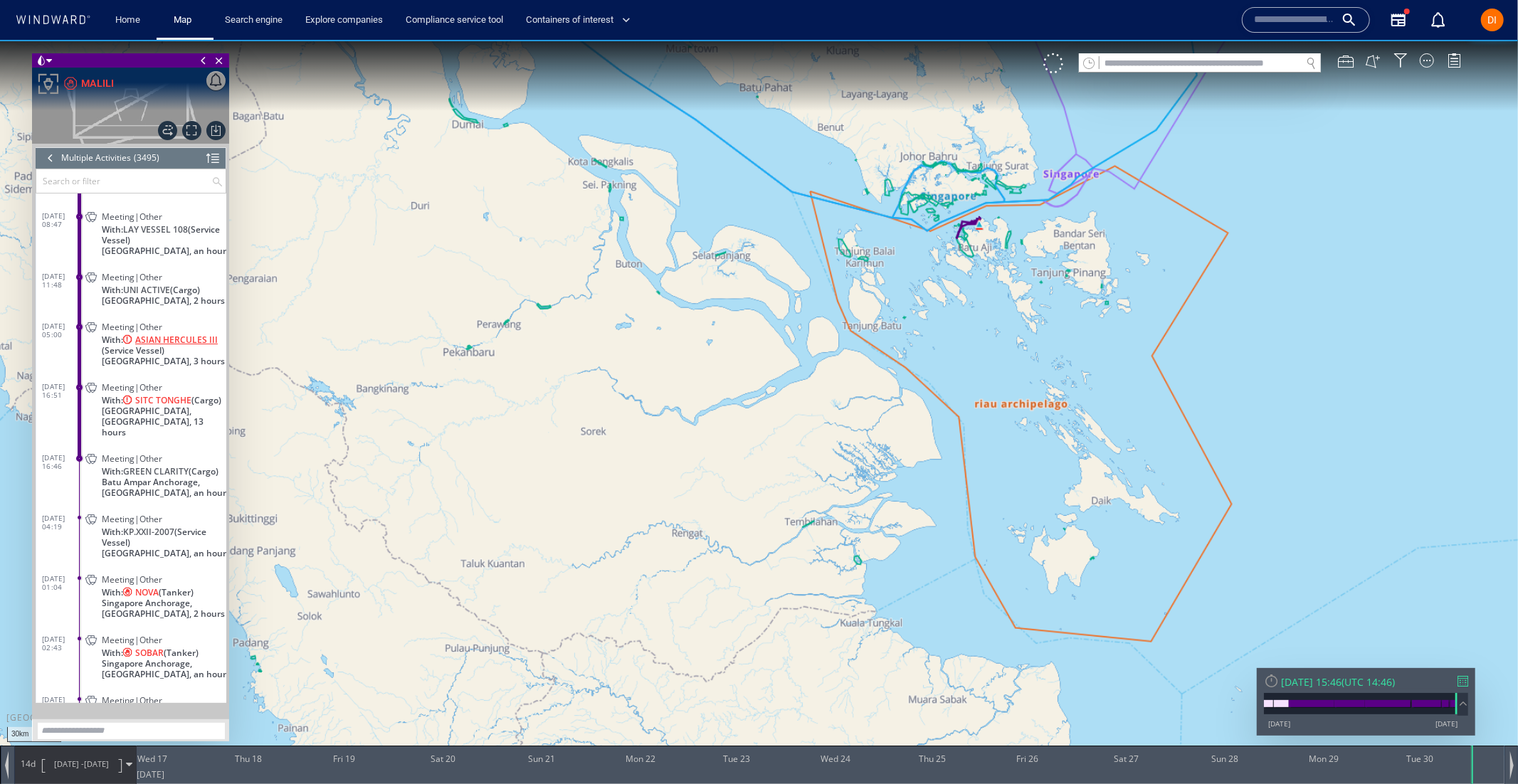
scroll to position [0, 0]
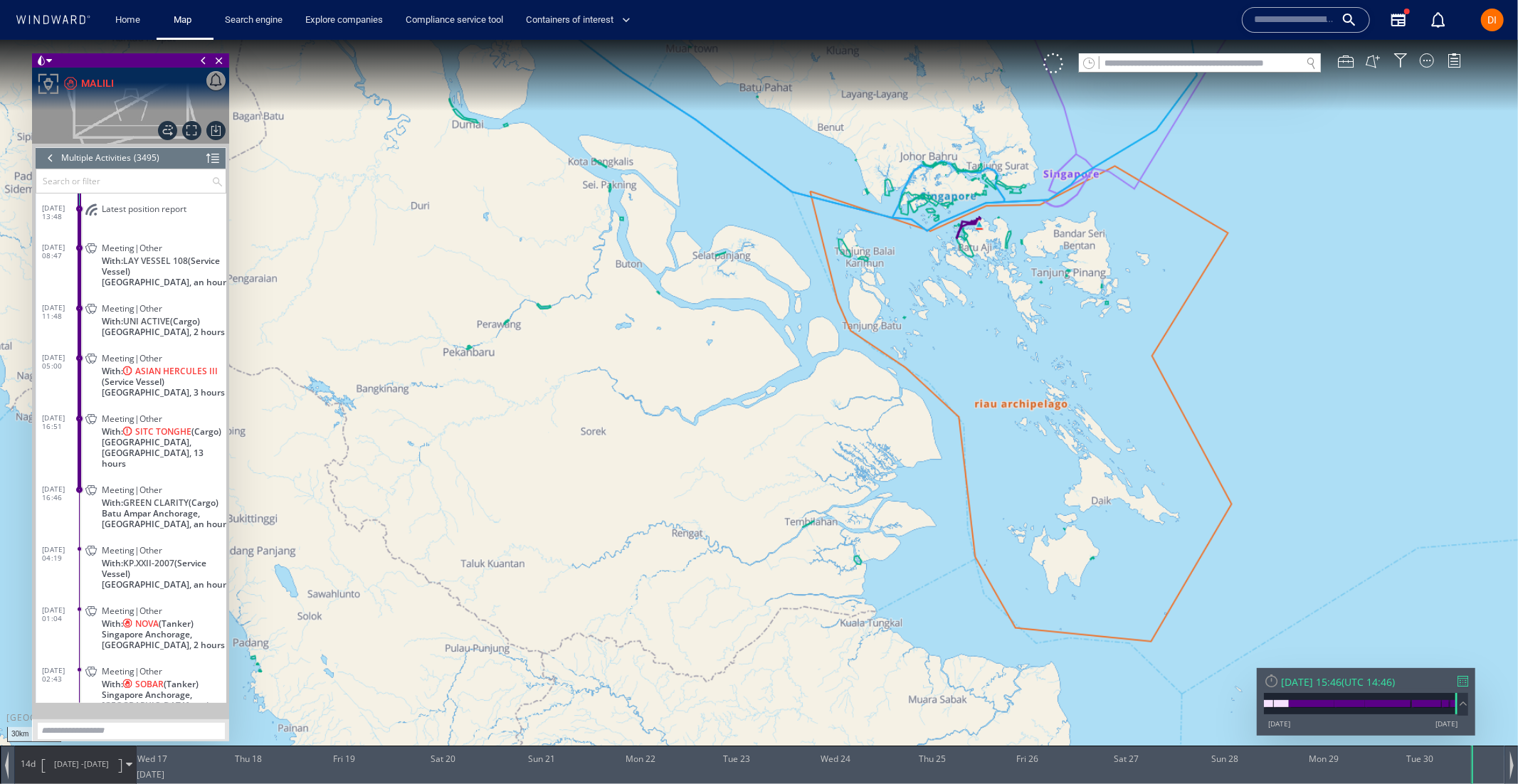
click at [52, 157] on div at bounding box center [50, 157] width 15 height 21
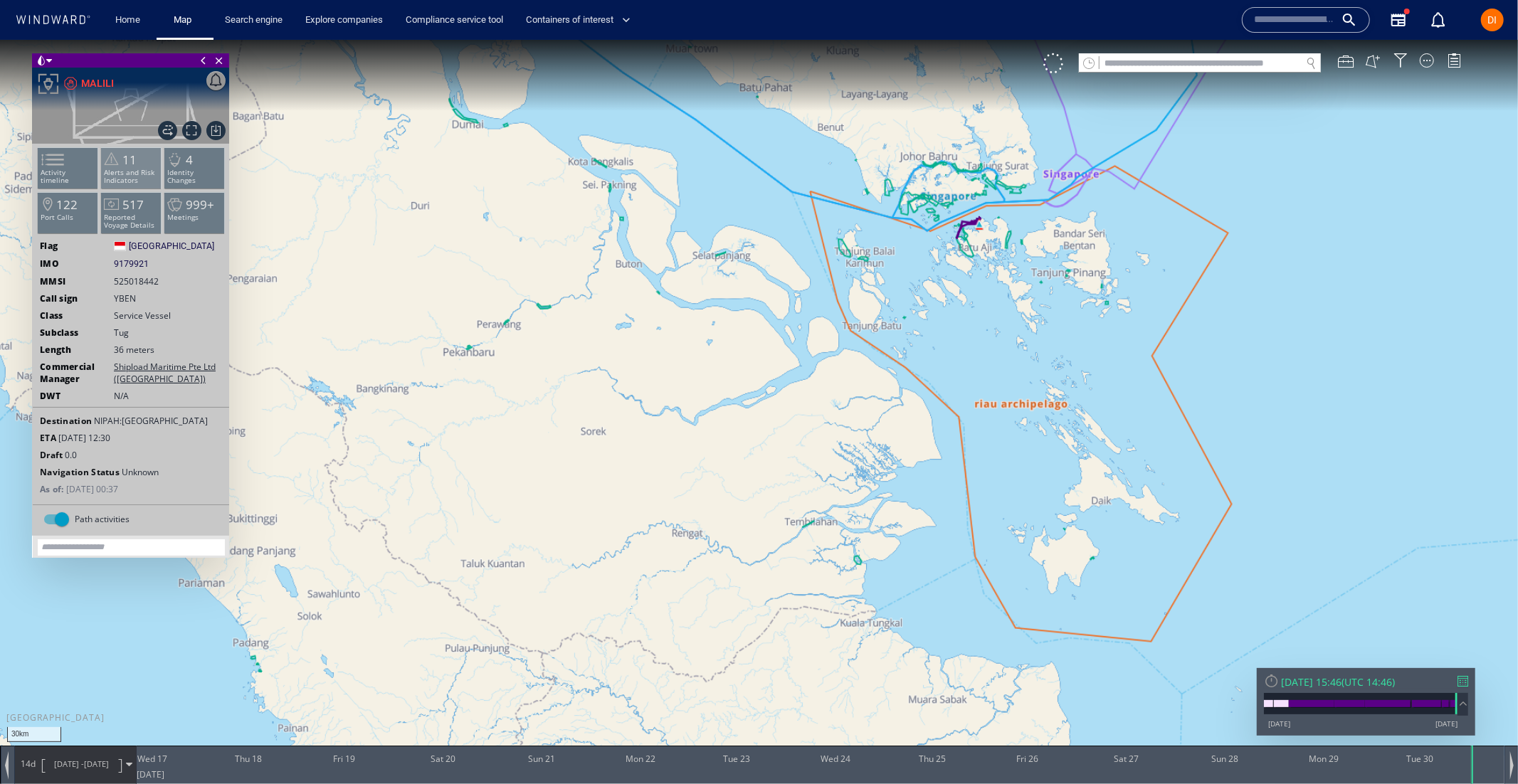
click at [141, 168] on p "Alerts and Risk Indicators" at bounding box center [131, 175] width 60 height 15
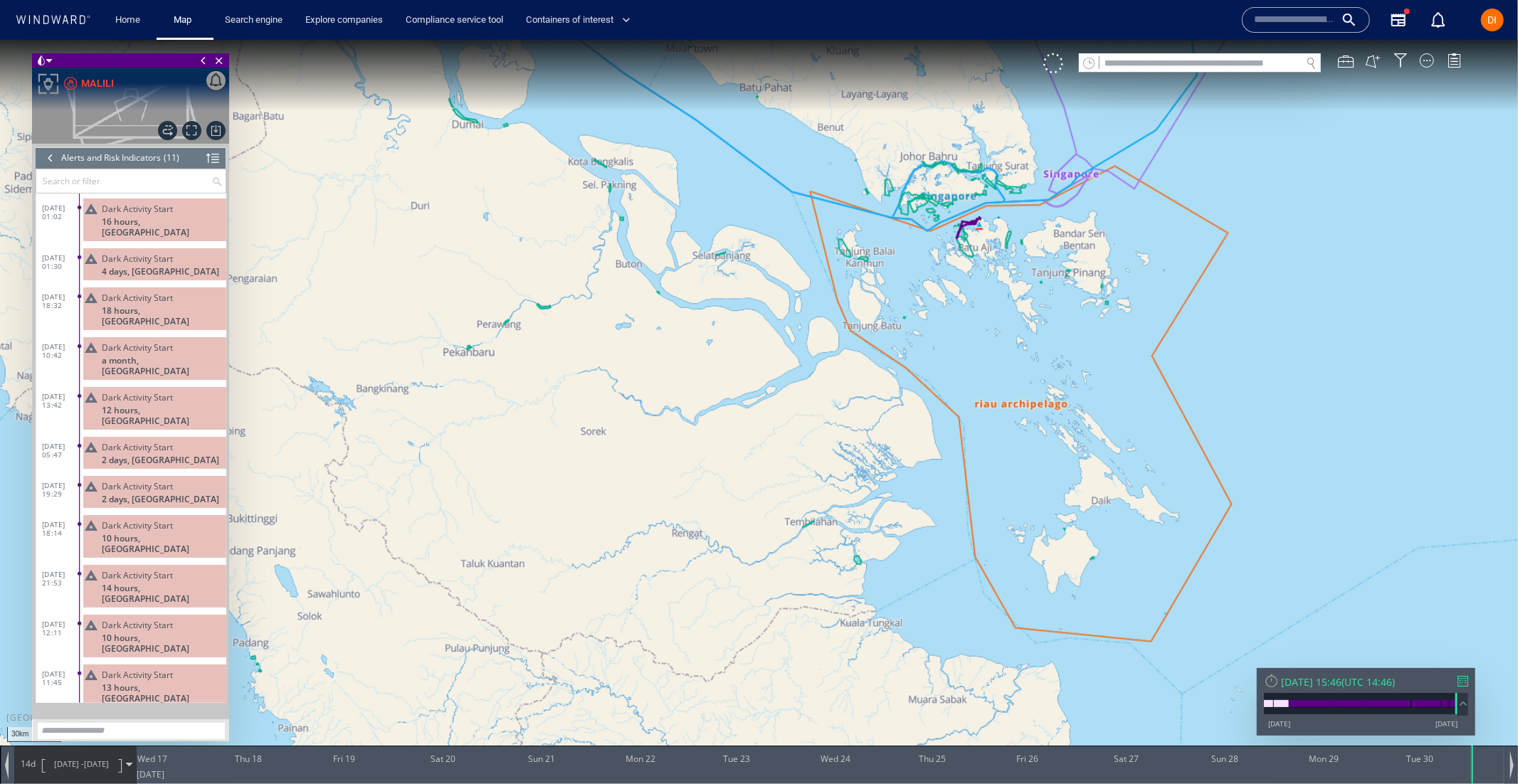
click at [151, 222] on span "16 hours, [GEOGRAPHIC_DATA]" at bounding box center [164, 226] width 125 height 21
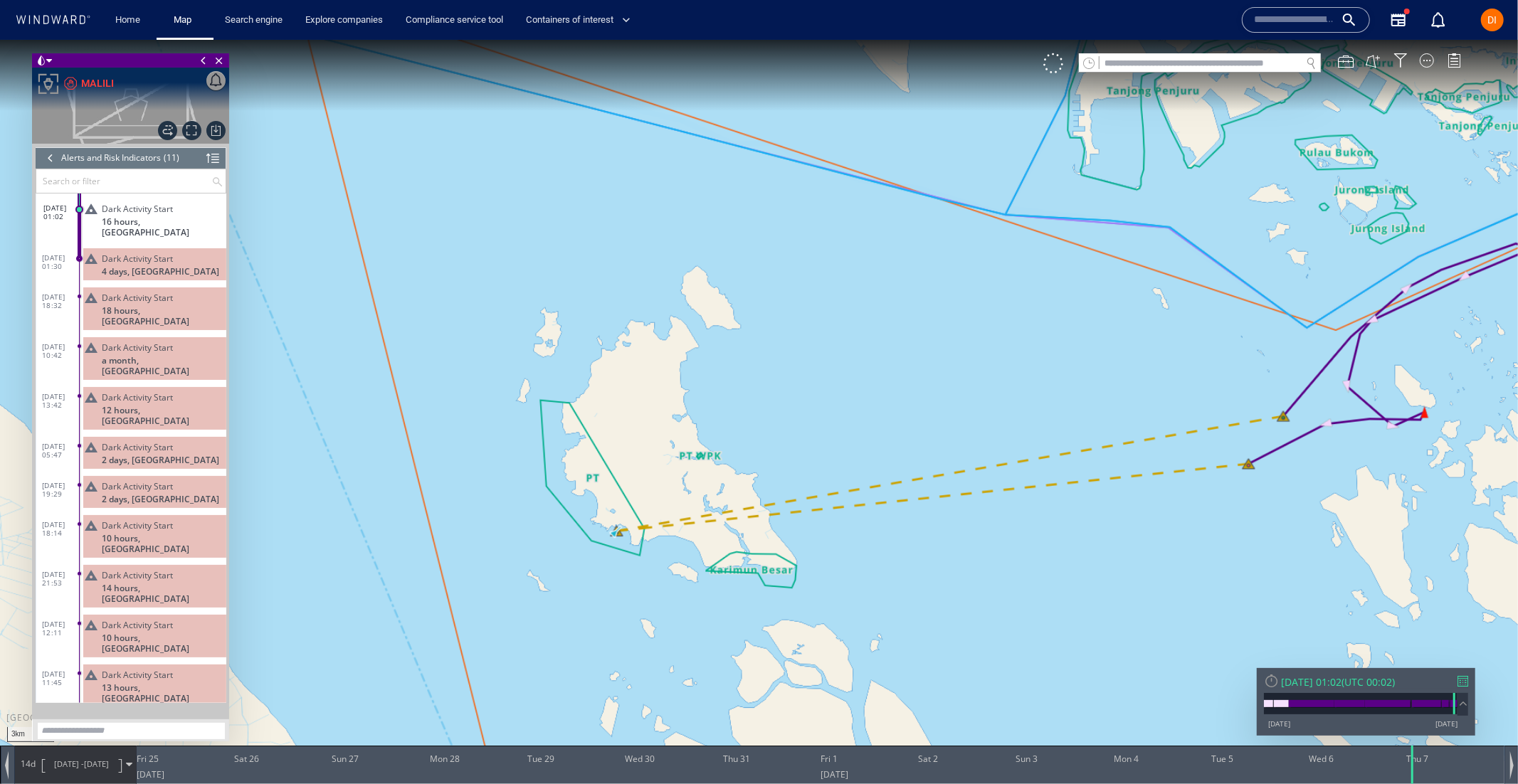
click at [55, 159] on div at bounding box center [50, 157] width 15 height 21
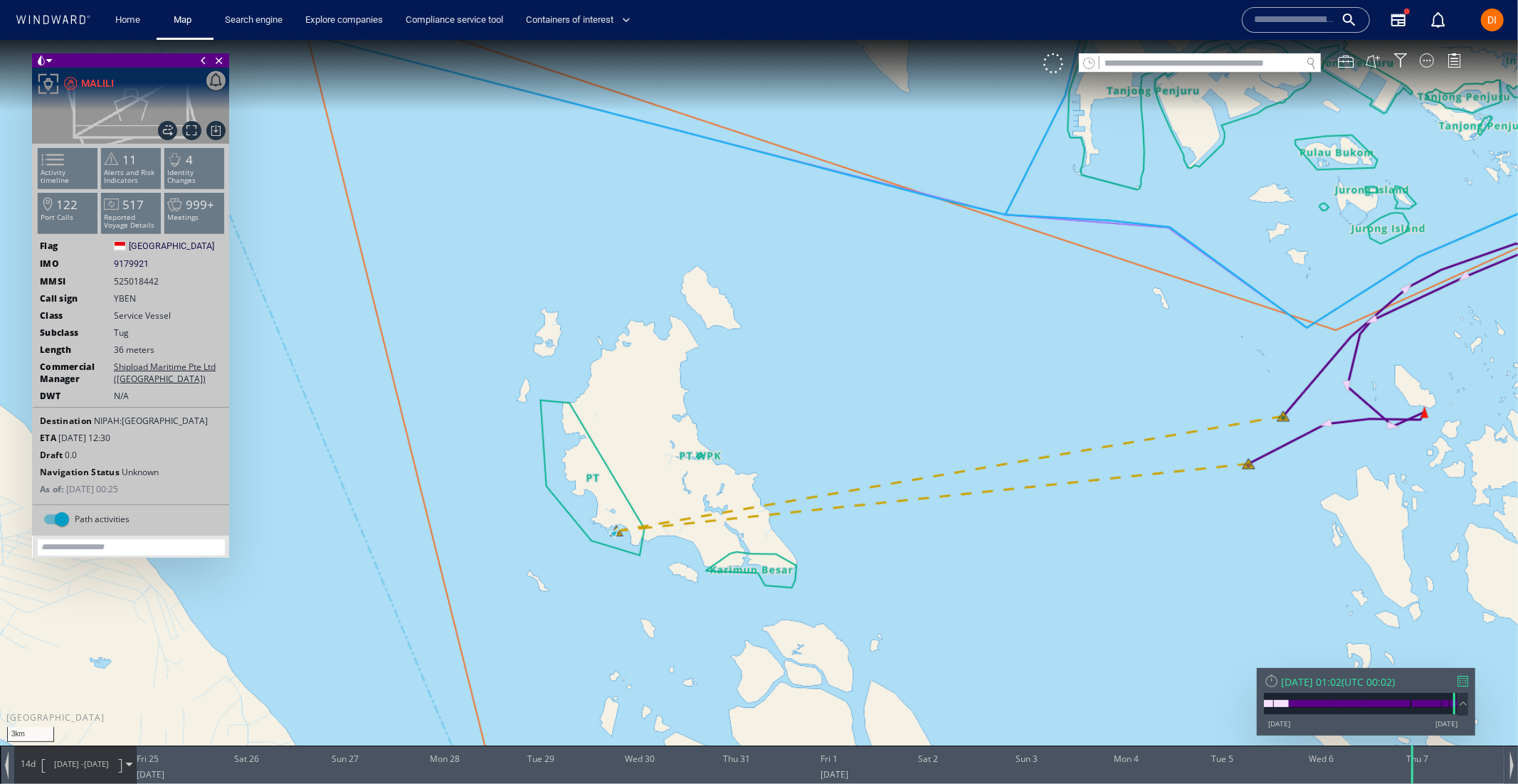
click at [73, 172] on p "Activity timeline" at bounding box center [68, 175] width 60 height 15
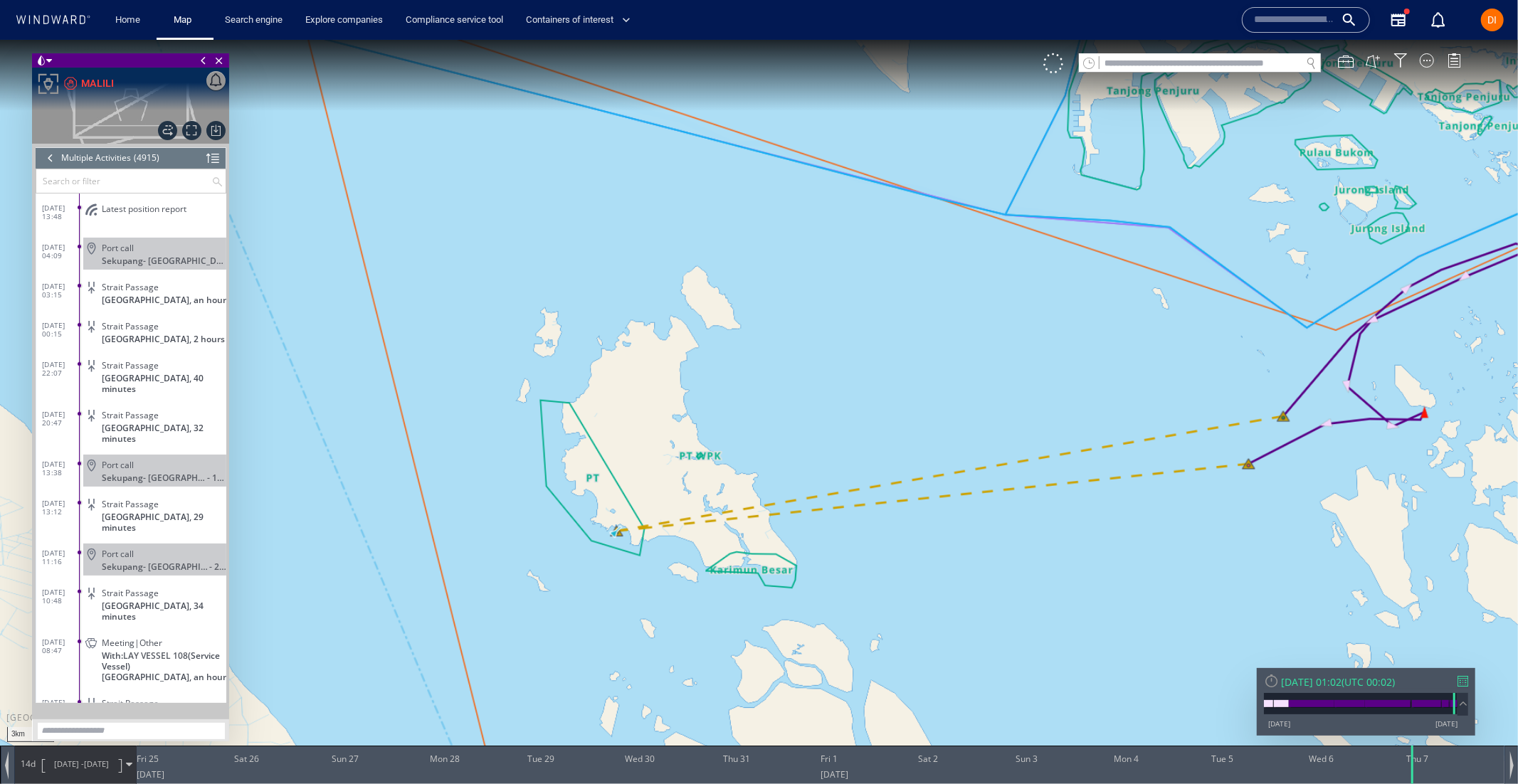
click at [1342, 678] on div "[DATE] 01:02" at bounding box center [1311, 681] width 60 height 14
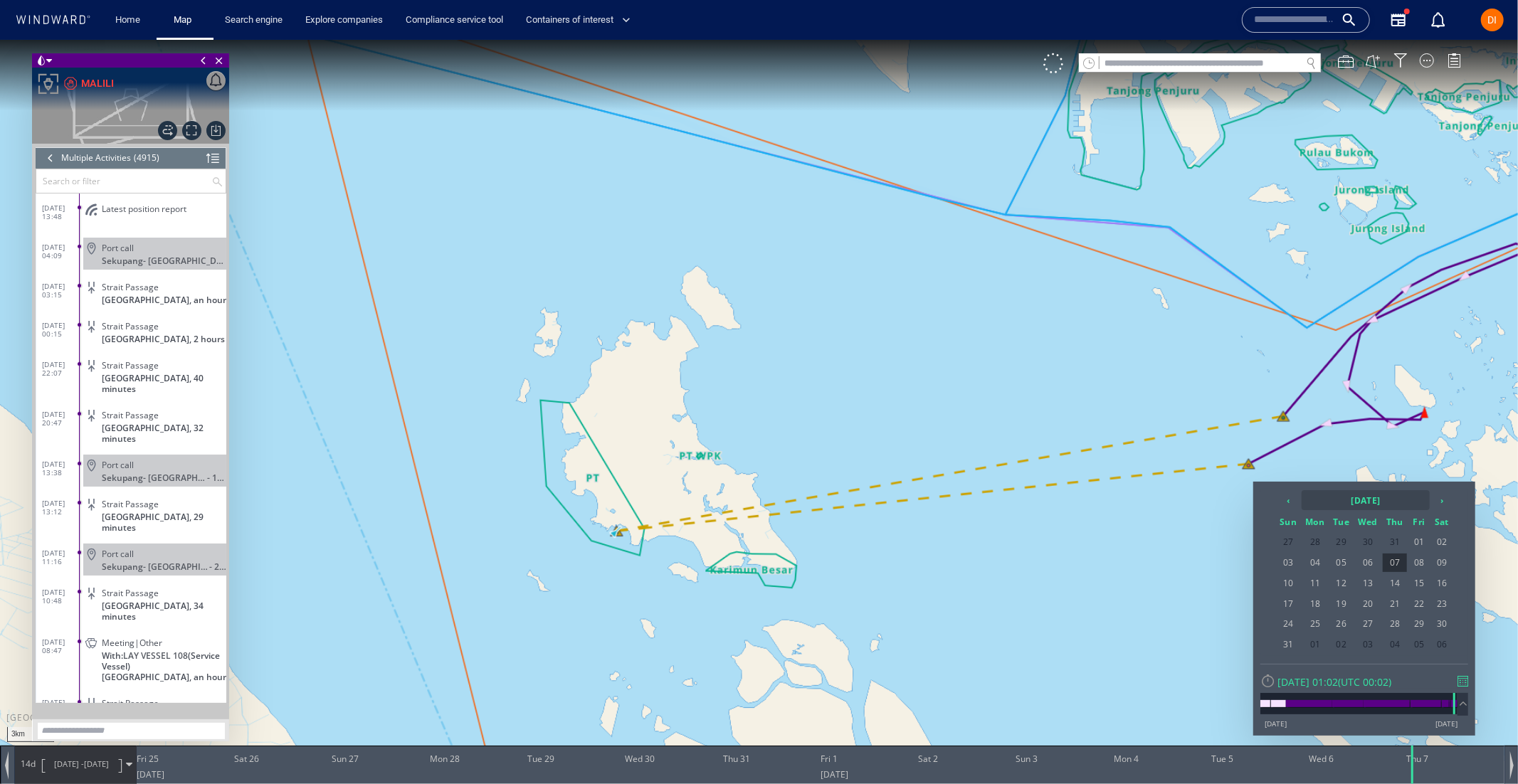
click at [1343, 499] on th "[DATE]" at bounding box center [1366, 499] width 128 height 20
click at [1294, 502] on th "‹" at bounding box center [1290, 499] width 21 height 20
click at [1409, 601] on span "Dec" at bounding box center [1413, 617] width 34 height 39
click at [1441, 614] on span "28" at bounding box center [1442, 622] width 21 height 18
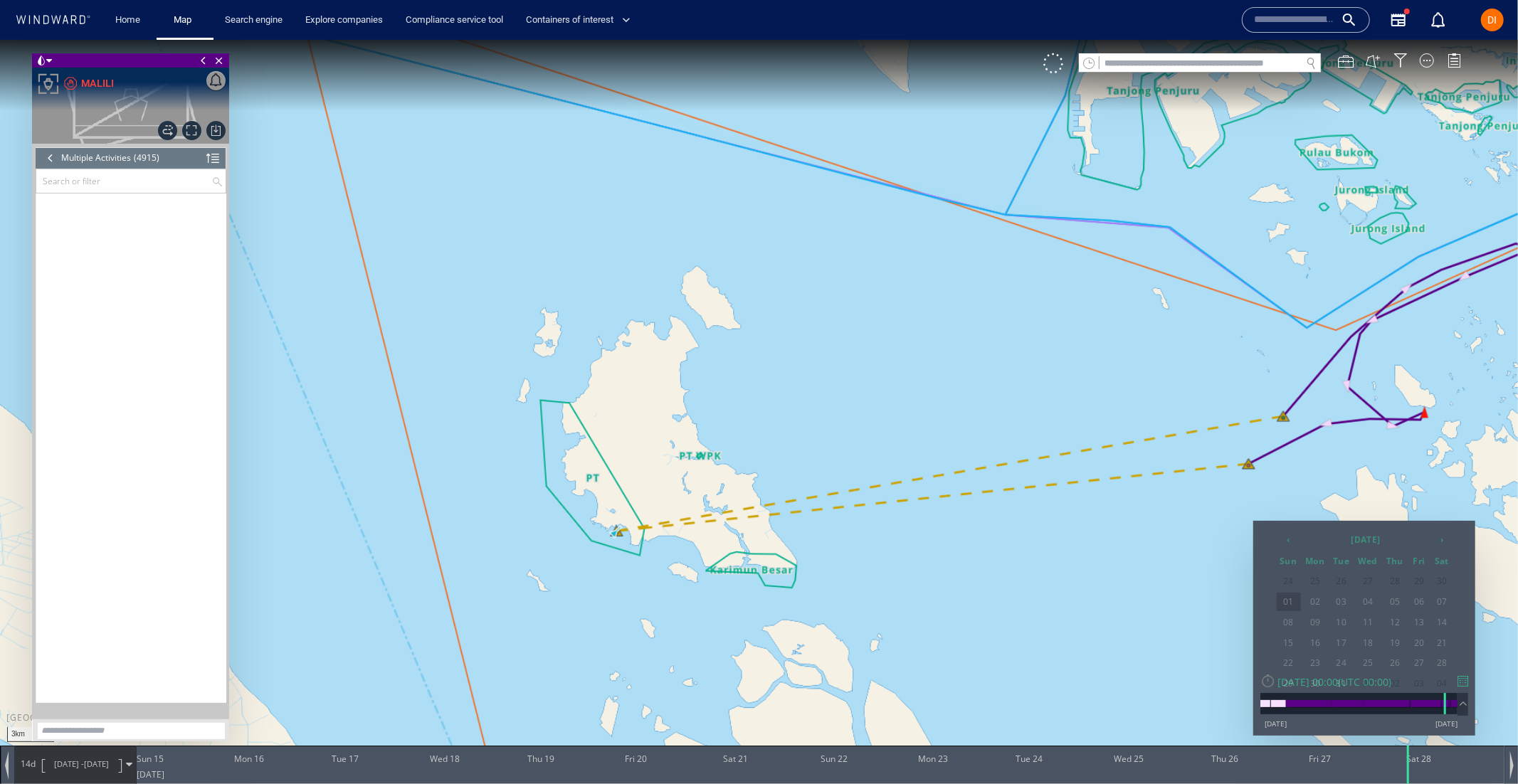
scroll to position [11344, 0]
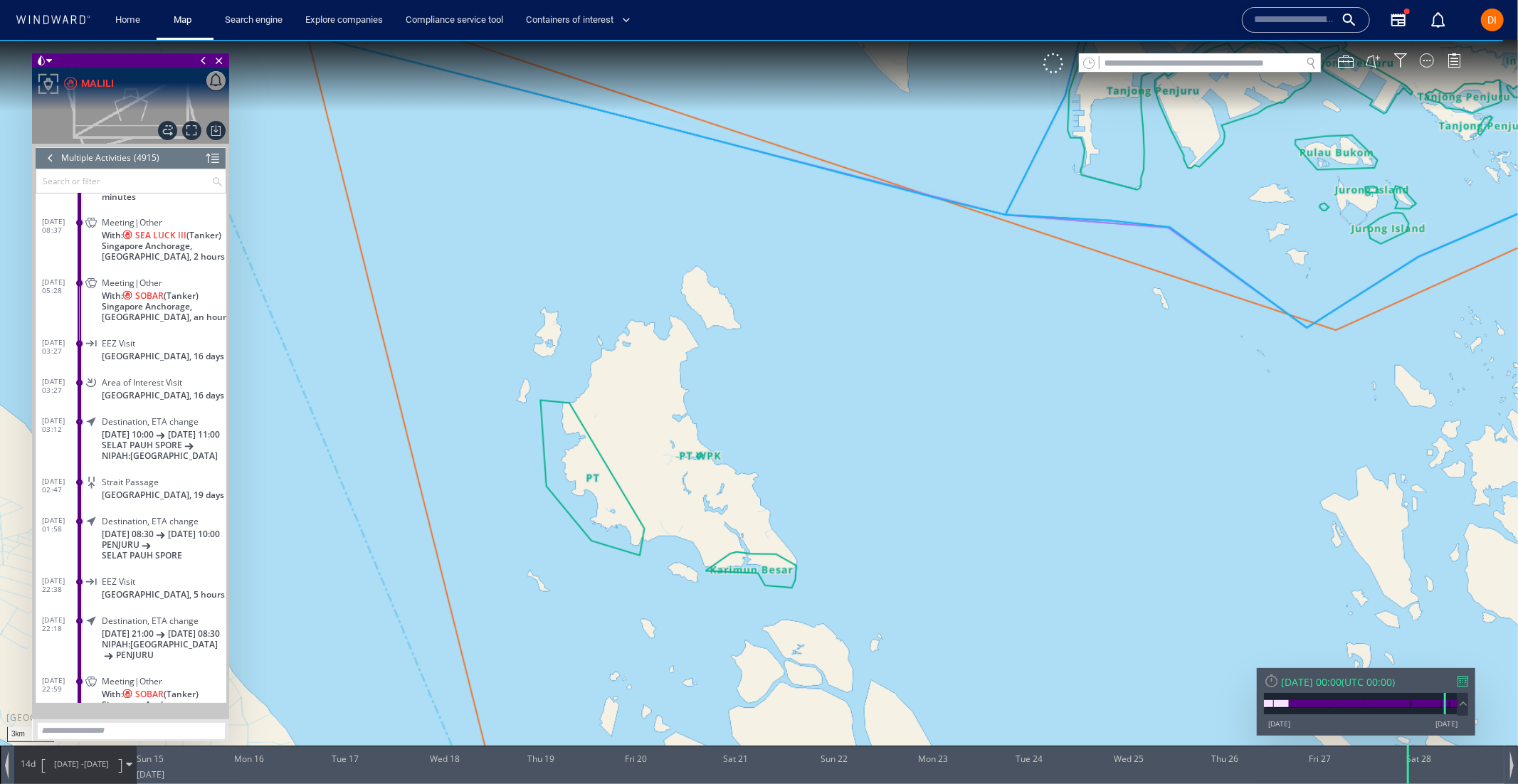
click at [78, 764] on span "[DATE] -" at bounding box center [68, 763] width 30 height 11
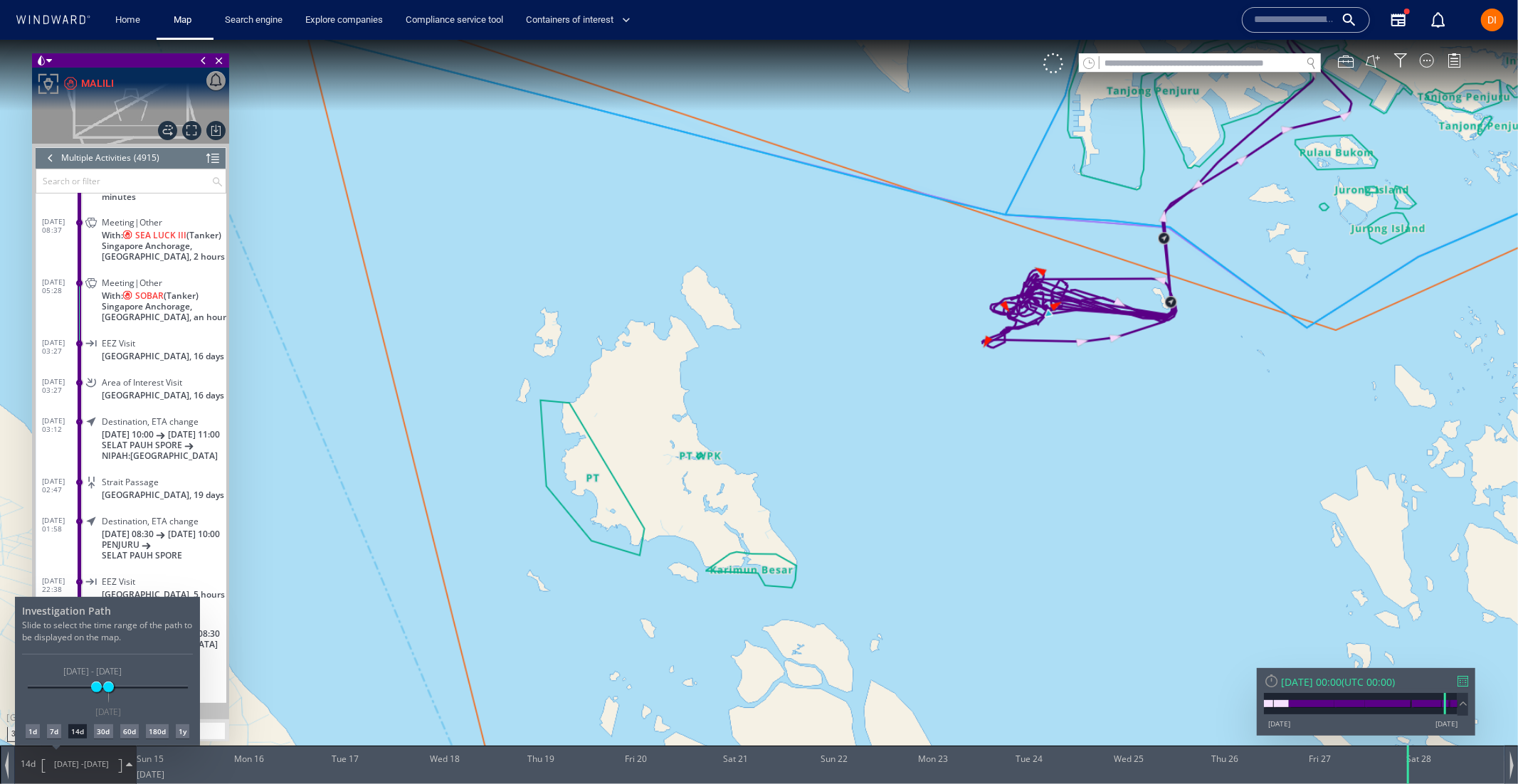
click at [59, 731] on div "7d" at bounding box center [54, 731] width 15 height 15
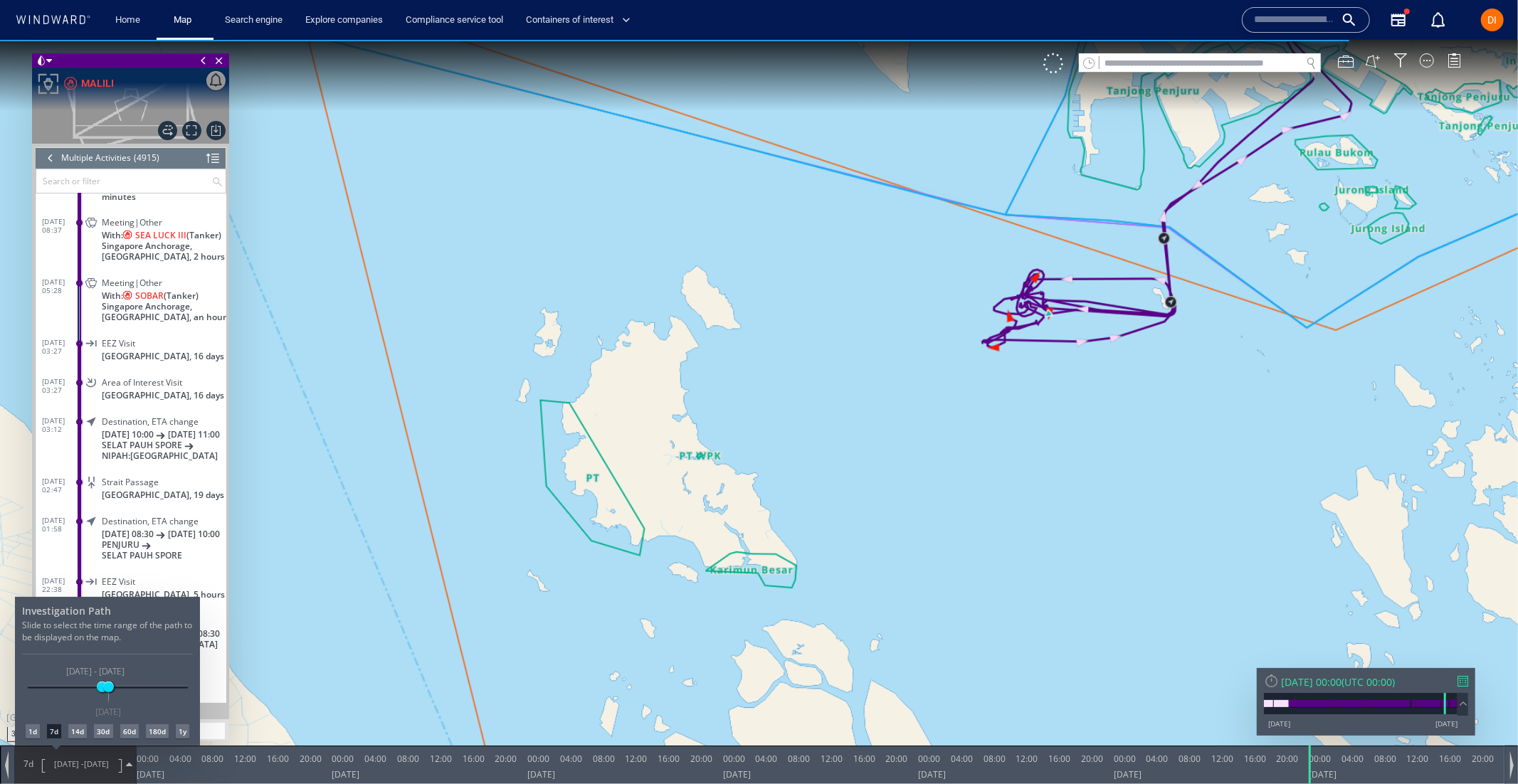
click at [990, 371] on div at bounding box center [759, 411] width 1518 height 744
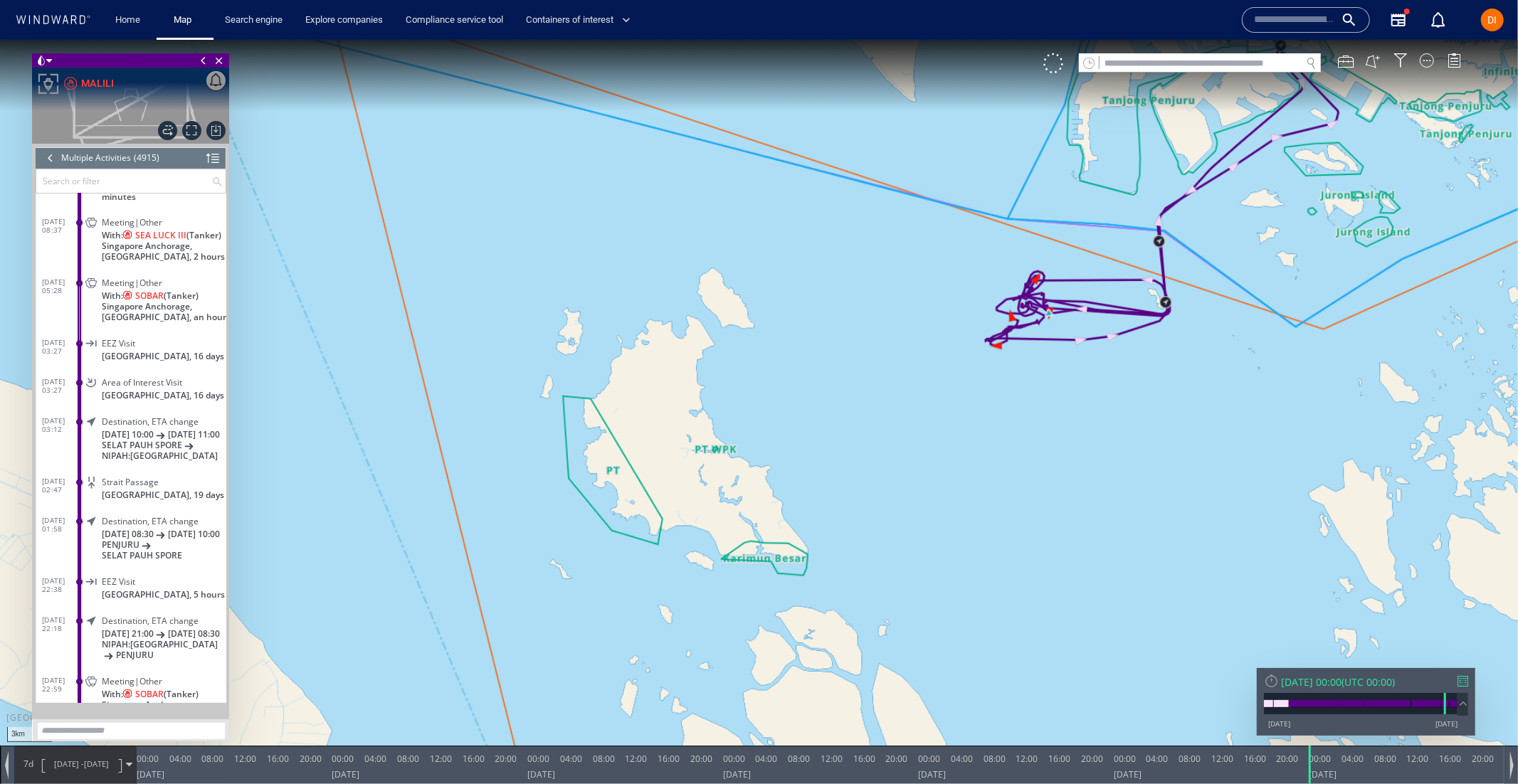
click at [118, 223] on span "Meeting|Other" at bounding box center [132, 222] width 60 height 11
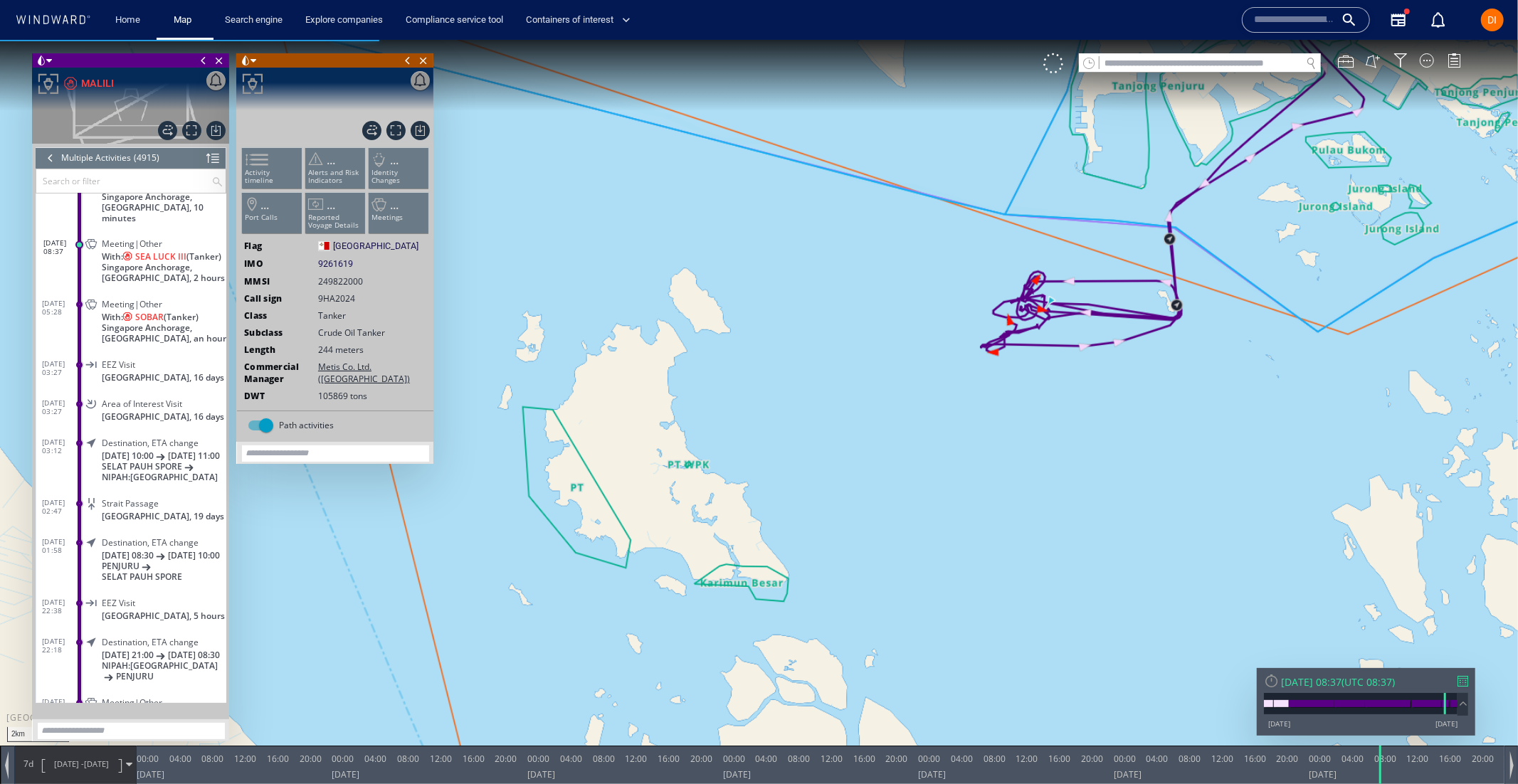
scroll to position [11305, 0]
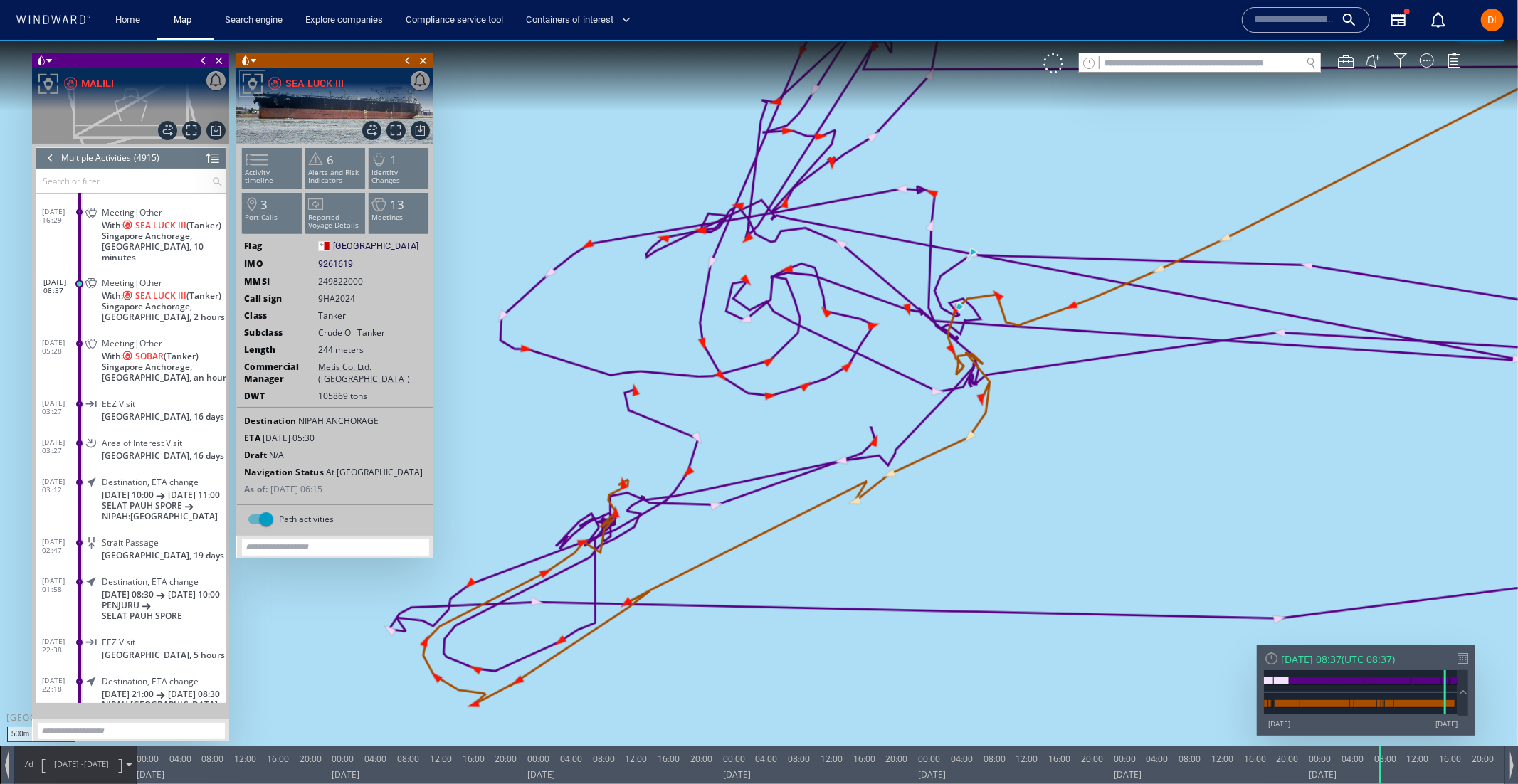
click at [109, 349] on span "Meeting|Other" at bounding box center [132, 343] width 60 height 11
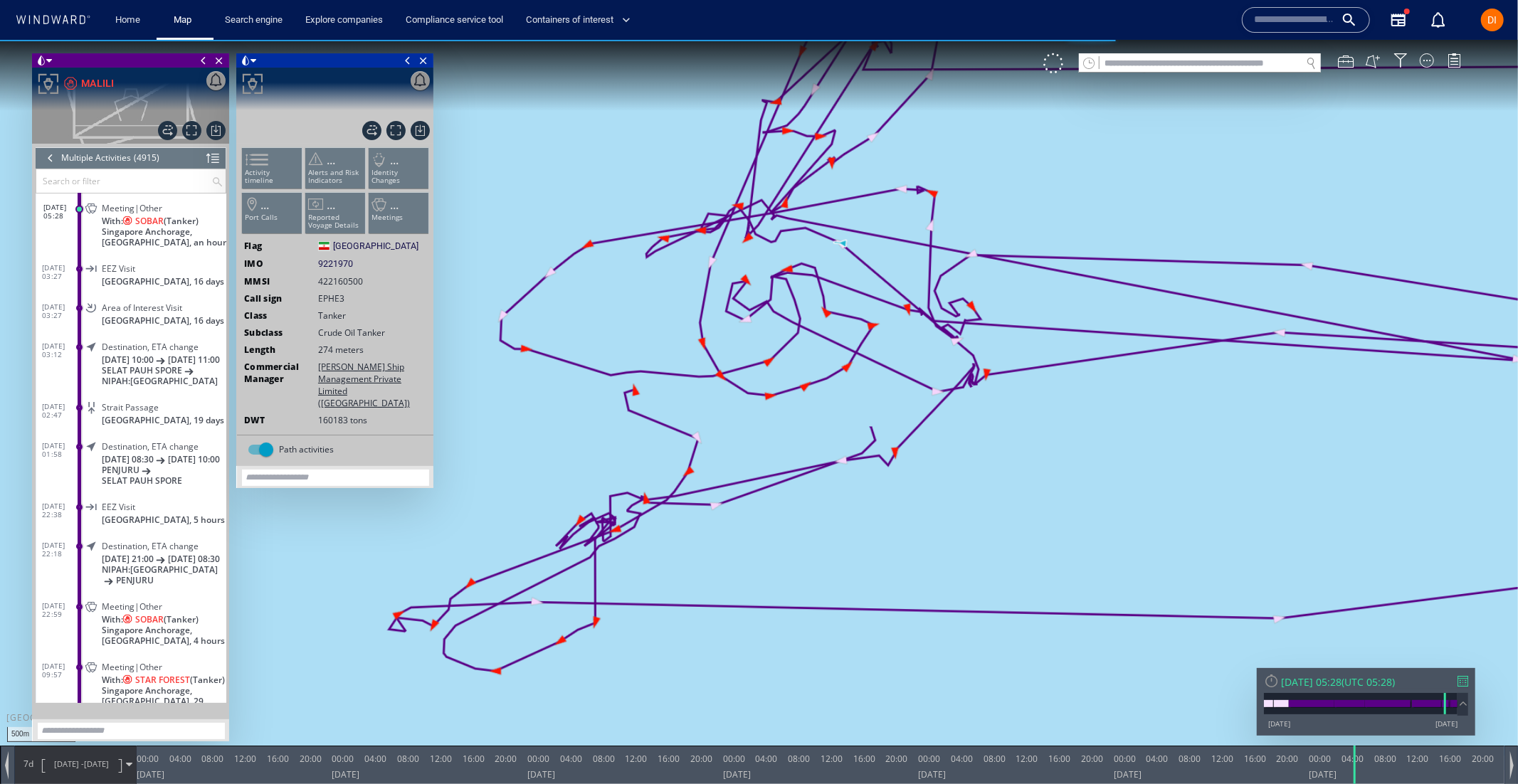
scroll to position [11370, 0]
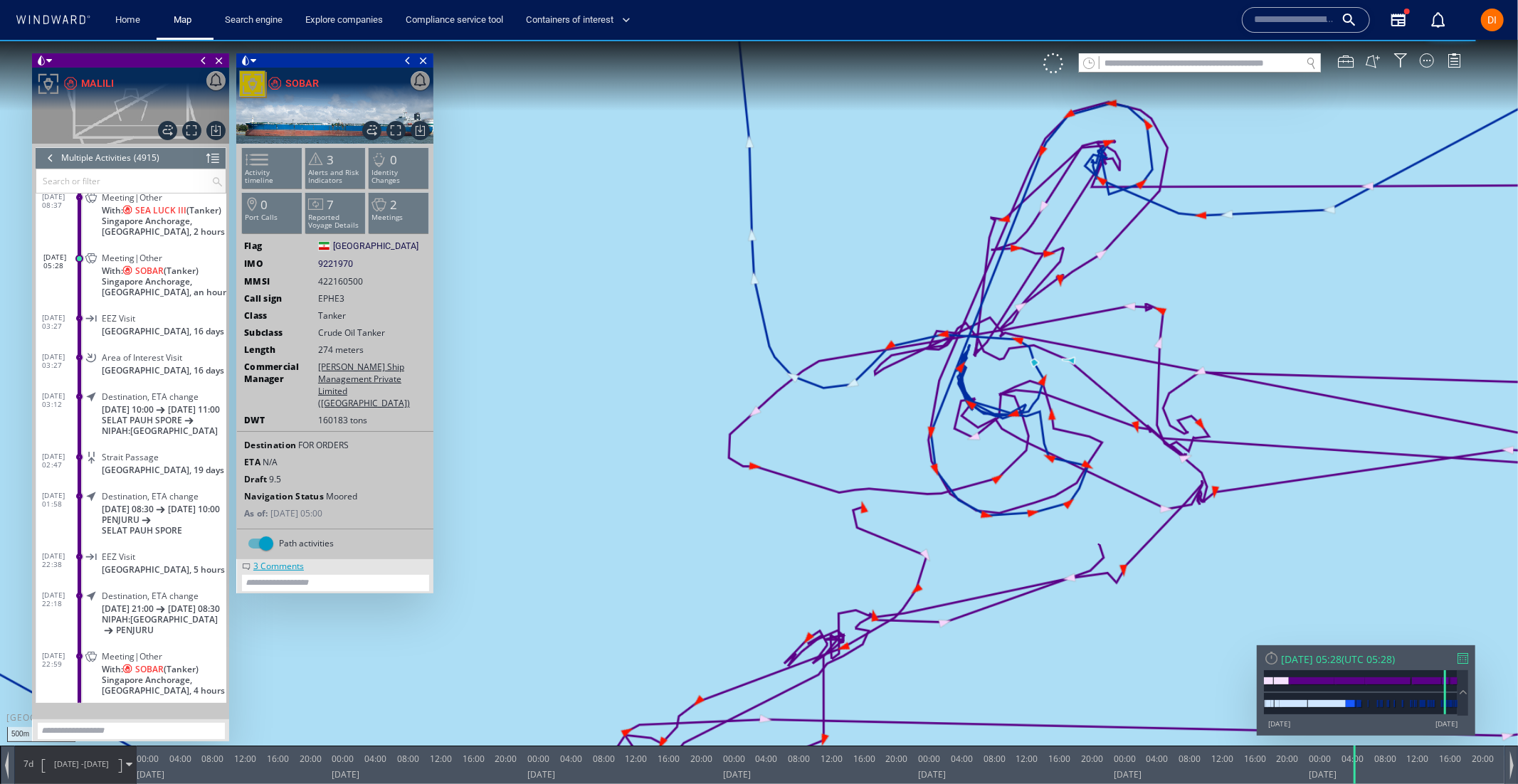
drag, startPoint x: 720, startPoint y: 166, endPoint x: 946, endPoint y: 286, distance: 255.9
click at [947, 286] on canvas "Map" at bounding box center [759, 404] width 1518 height 730
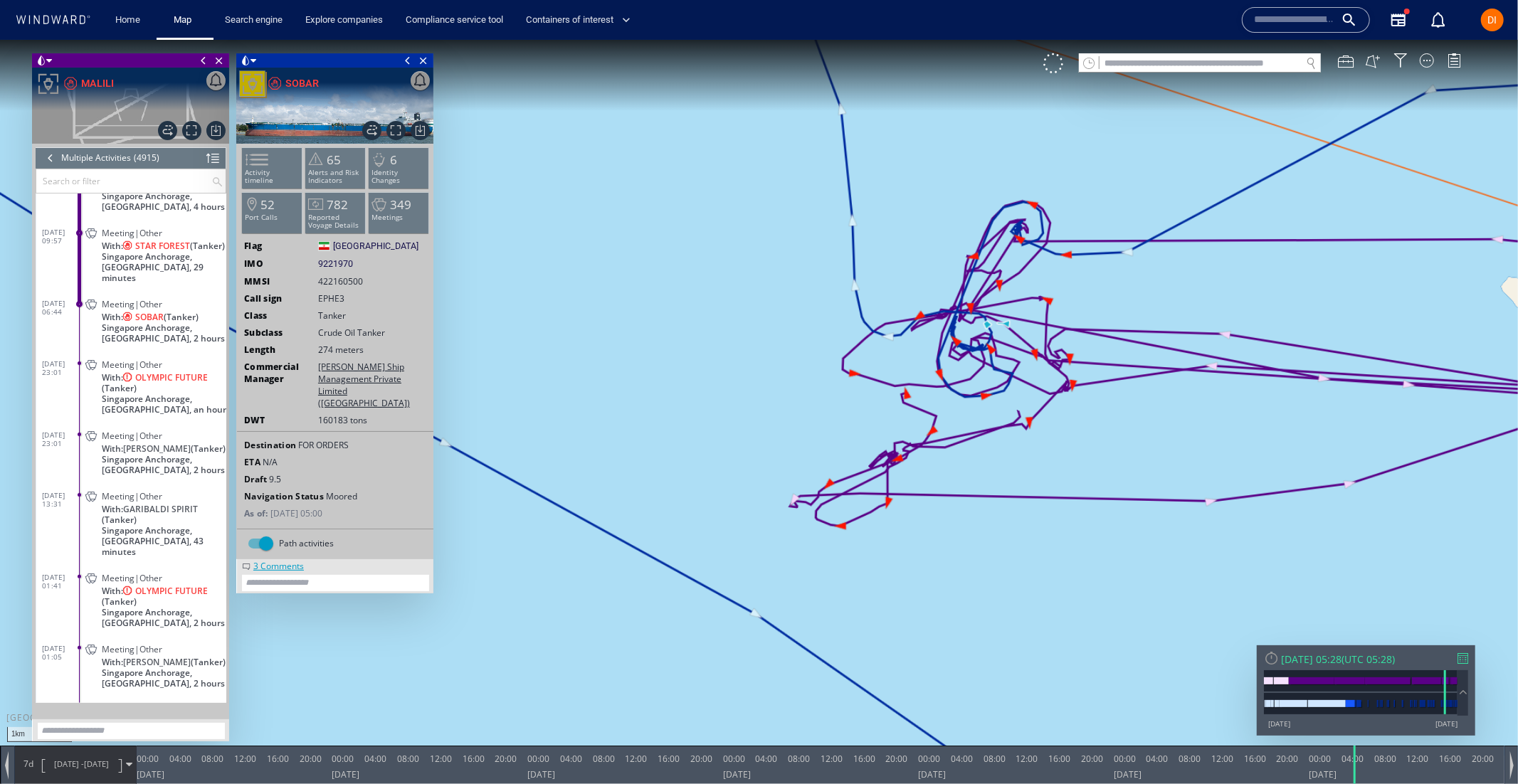
scroll to position [11708, 0]
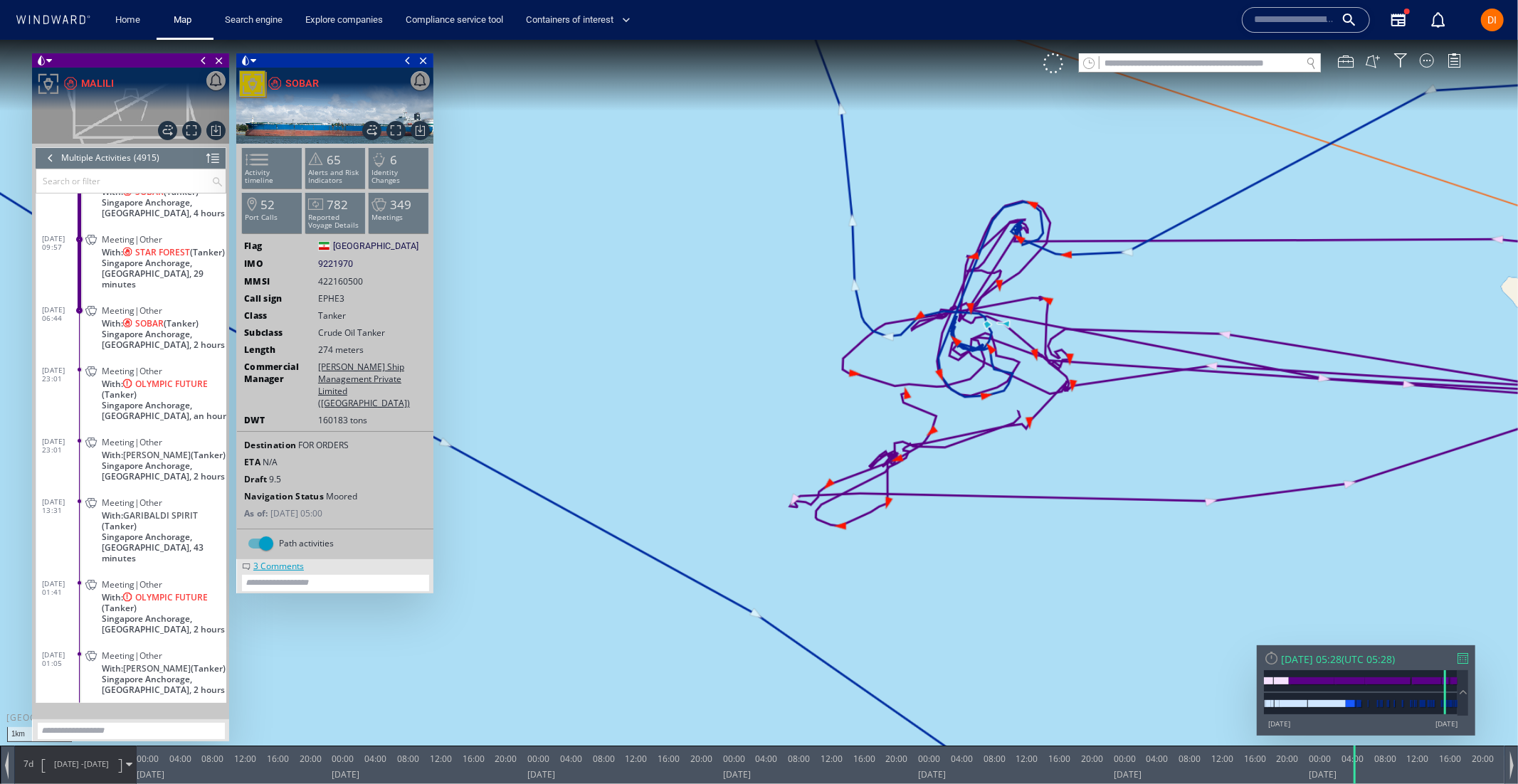
click at [112, 244] on span "Meeting|Other" at bounding box center [132, 238] width 60 height 11
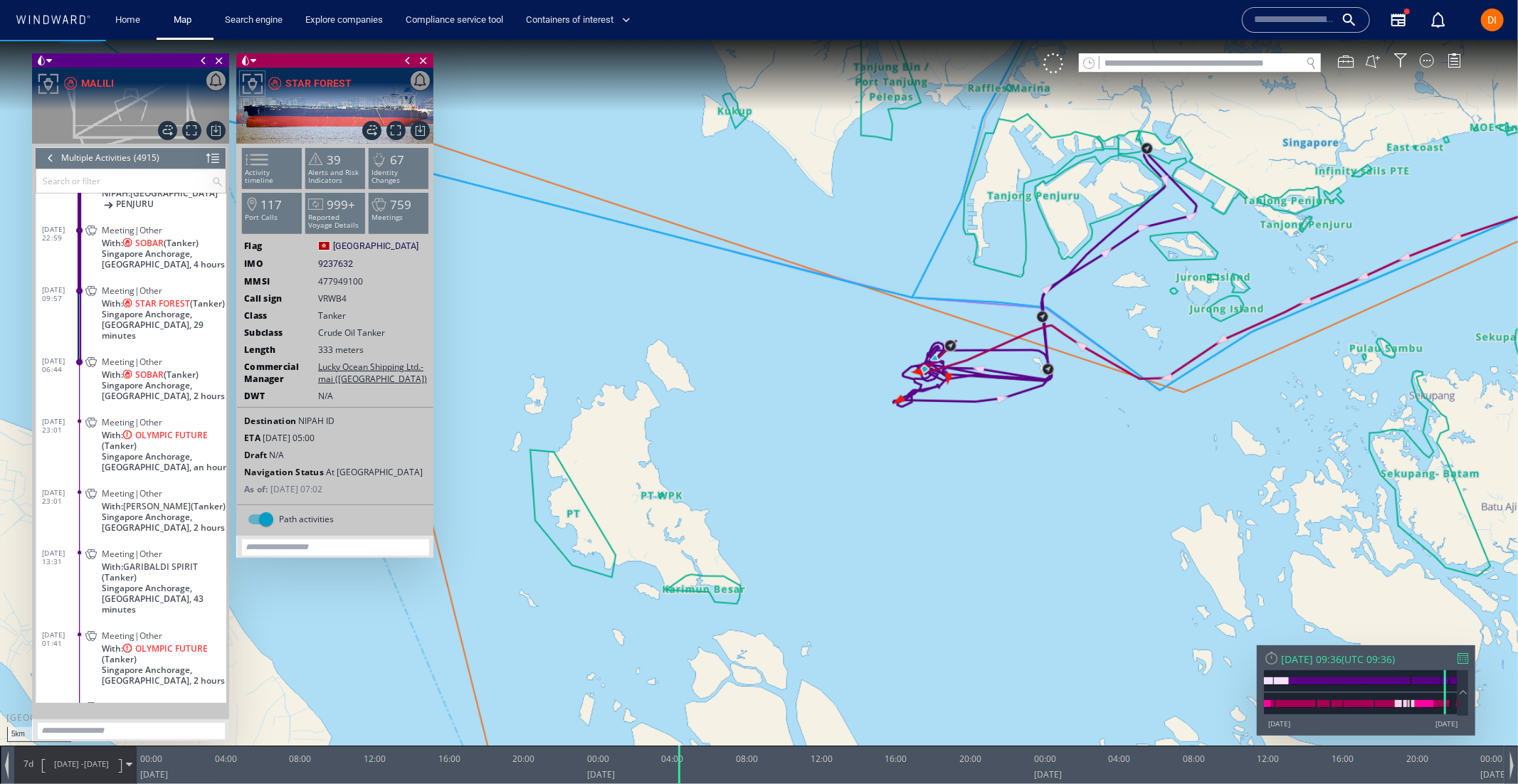
scroll to position [11736, 0]
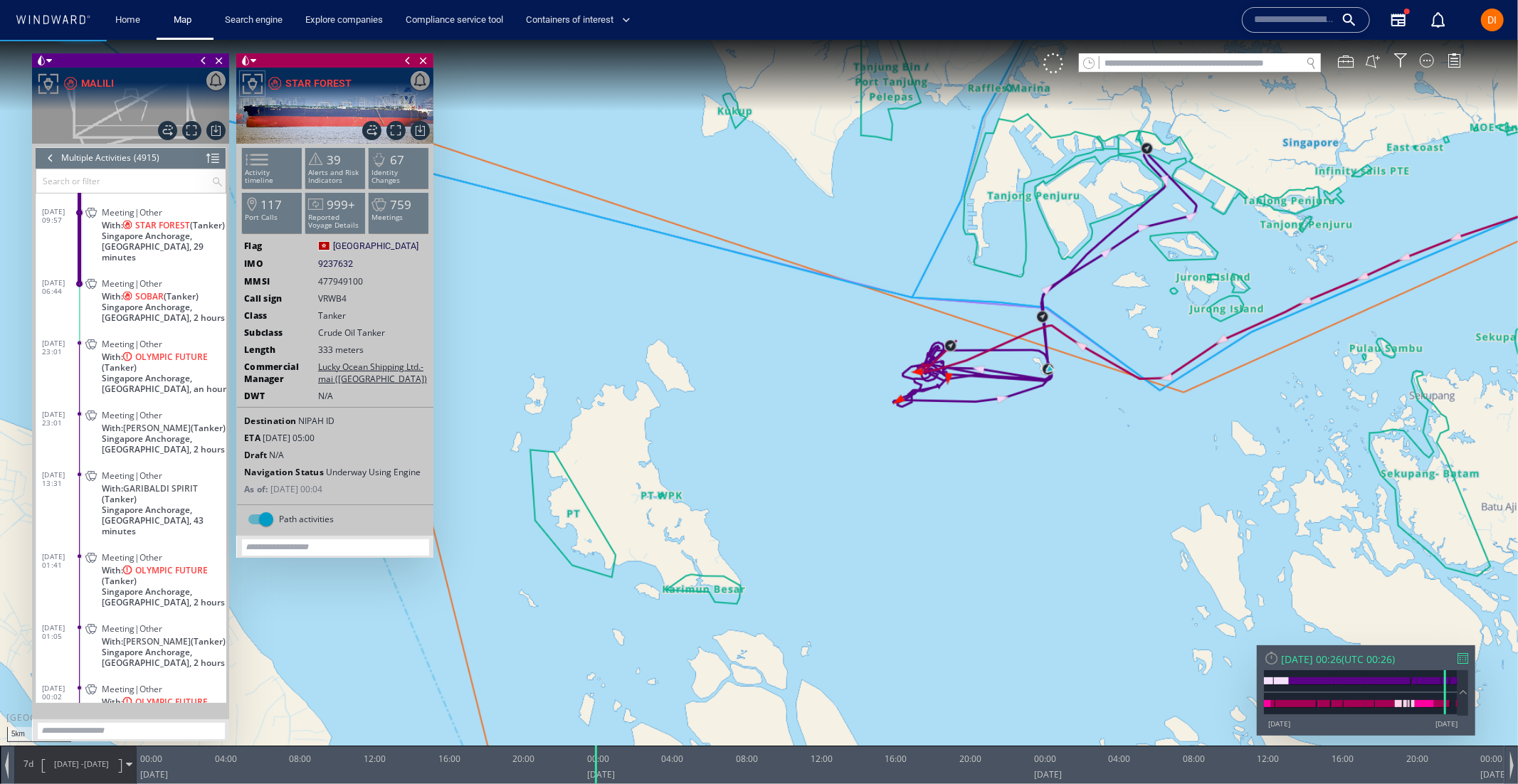
drag, startPoint x: 771, startPoint y: 764, endPoint x: 594, endPoint y: 665, distance: 202.8
click at [594, 39] on div "5km © Mapbox © OpenStreetMap Improve this map 0 0 20:00 [DATE] 00:00 04:00 08:0…" at bounding box center [759, 39] width 1518 height 0
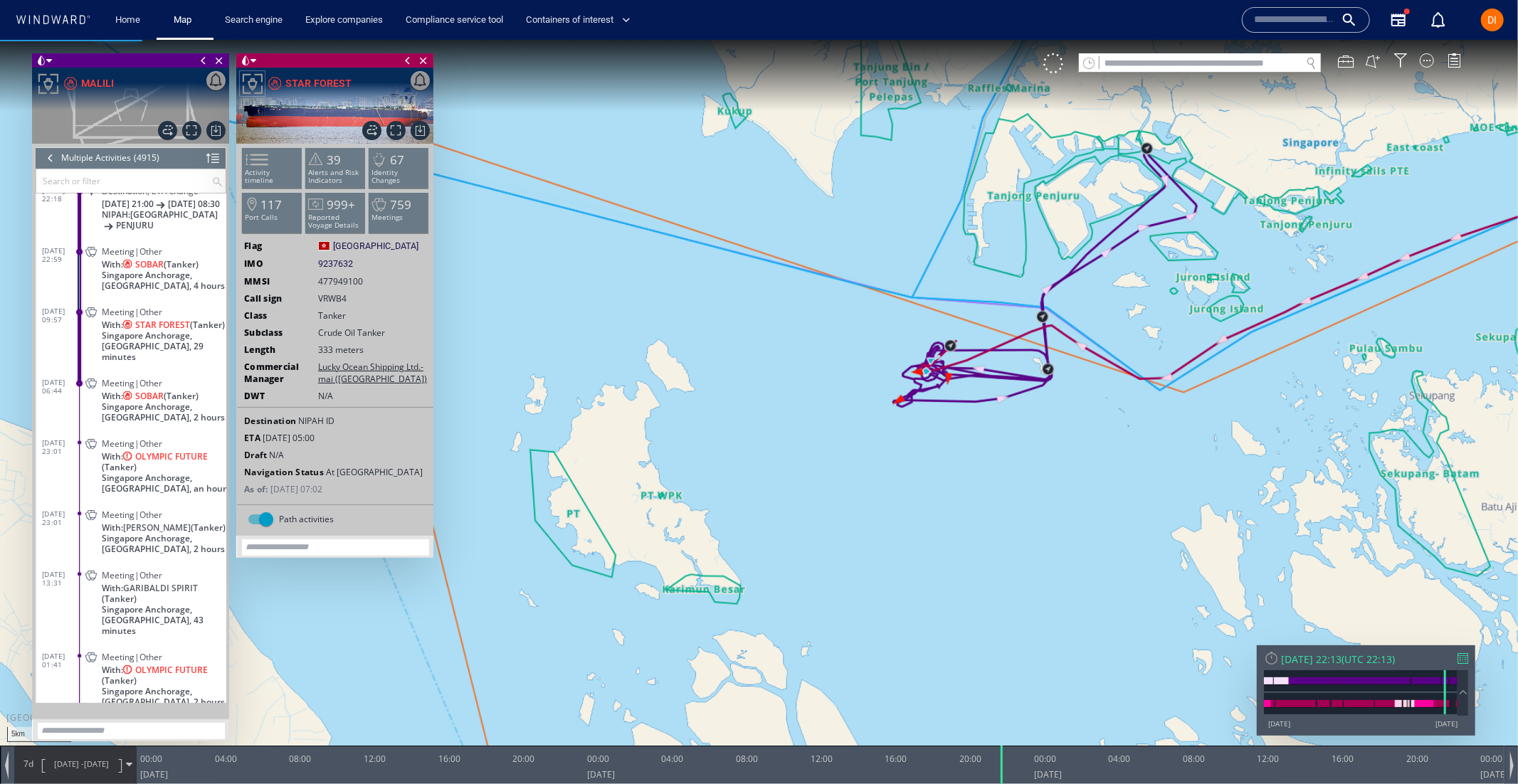
drag, startPoint x: 597, startPoint y: 767, endPoint x: 1003, endPoint y: 852, distance: 414.8
click at [1003, 783] on html "5km © Mapbox © OpenStreetMap Improve this map 0 0 20:00 [DATE] 00:00 04:00 08:0…" at bounding box center [759, 411] width 1518 height 744
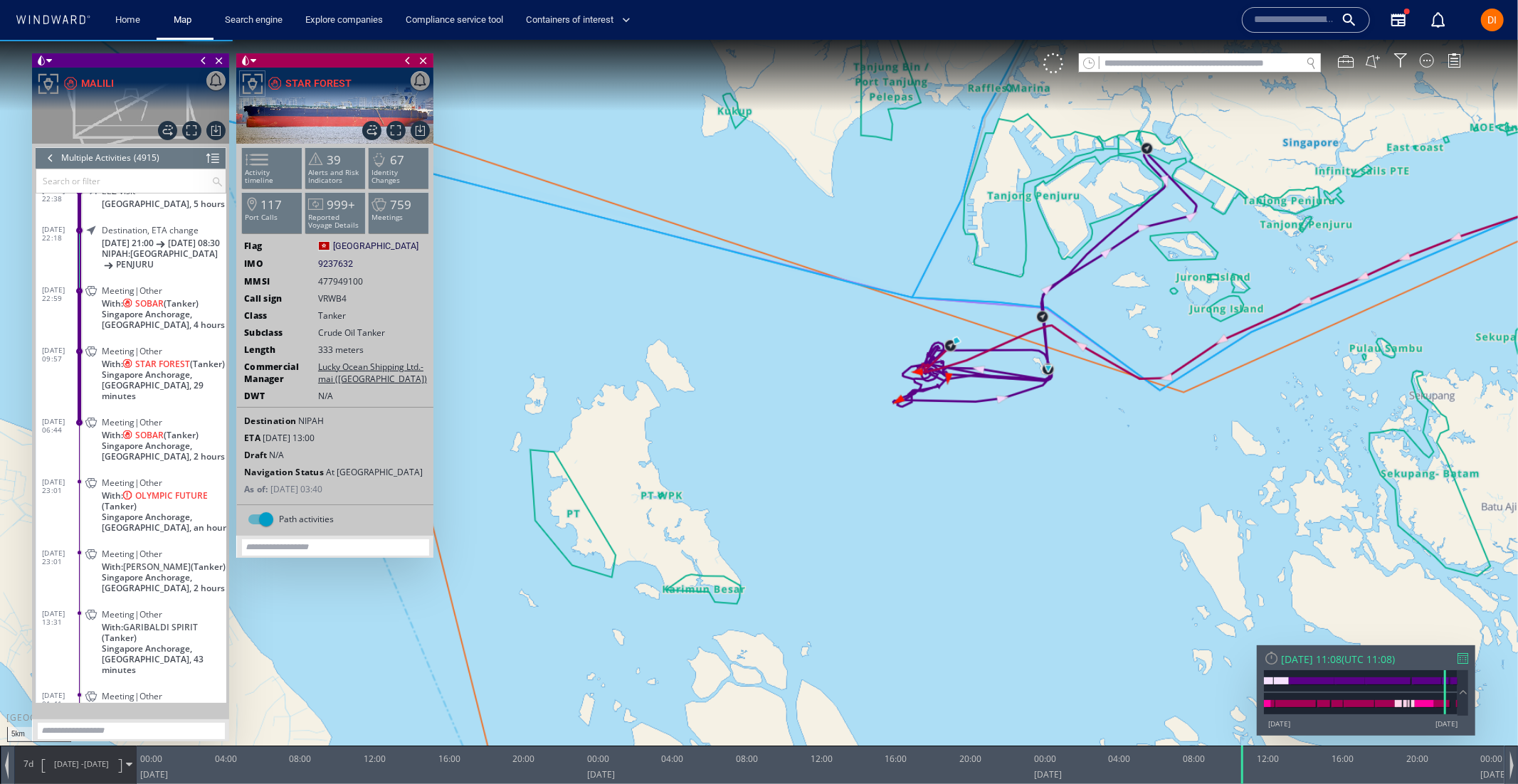
drag, startPoint x: 1005, startPoint y: 766, endPoint x: 1245, endPoint y: 824, distance: 246.9
click at [1245, 783] on html "5km © Mapbox © OpenStreetMap Improve this map 0 0 20:00 [DATE] 00:00 04:00 08:0…" at bounding box center [759, 411] width 1518 height 744
drag, startPoint x: 1241, startPoint y: 771, endPoint x: 1255, endPoint y: 808, distance: 39.6
click at [1255, 783] on html "5km © Mapbox © OpenStreetMap Improve this map 0 0 20:00 [DATE] 00:00 04:00 08:0…" at bounding box center [759, 411] width 1518 height 744
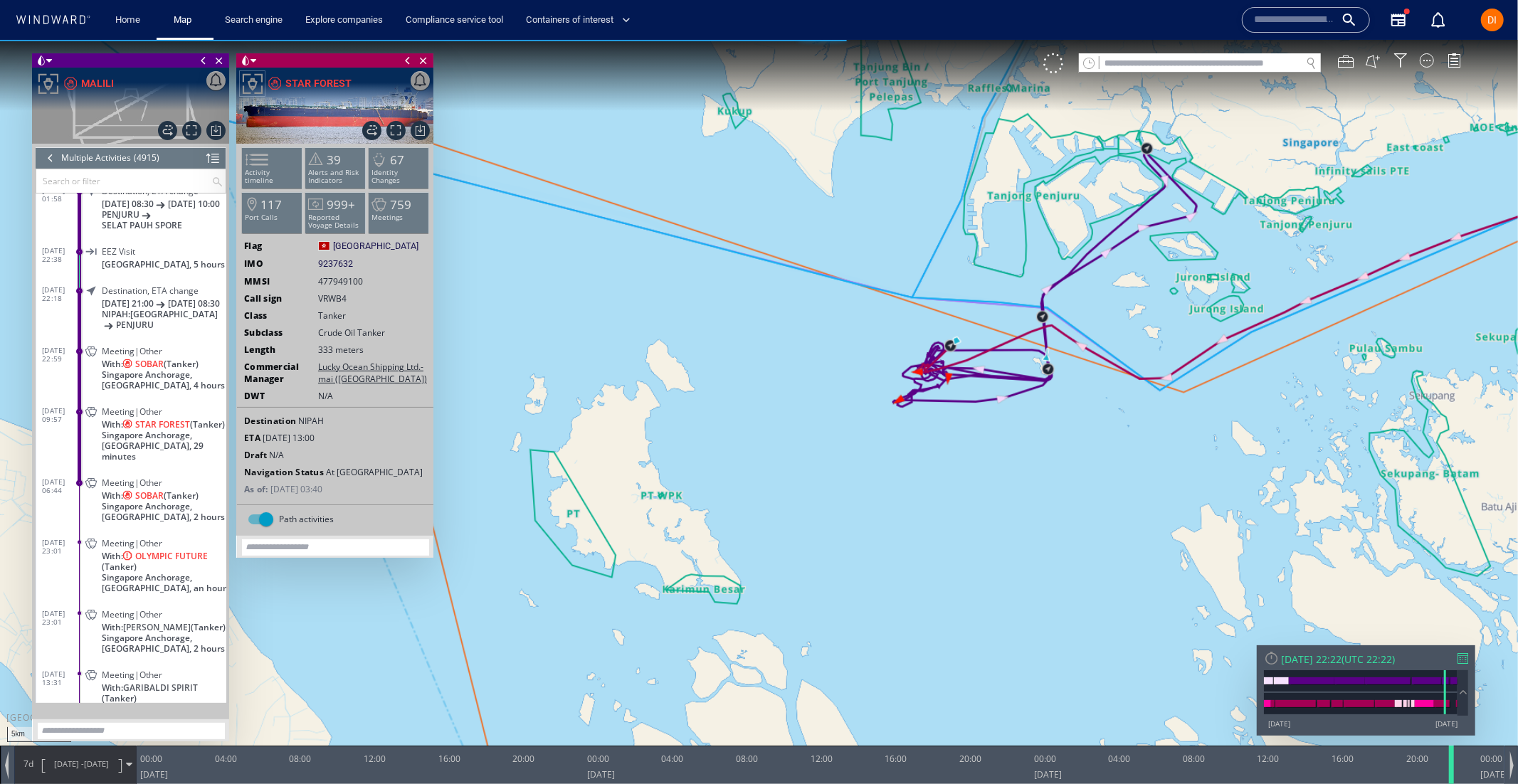
scroll to position [11618, 0]
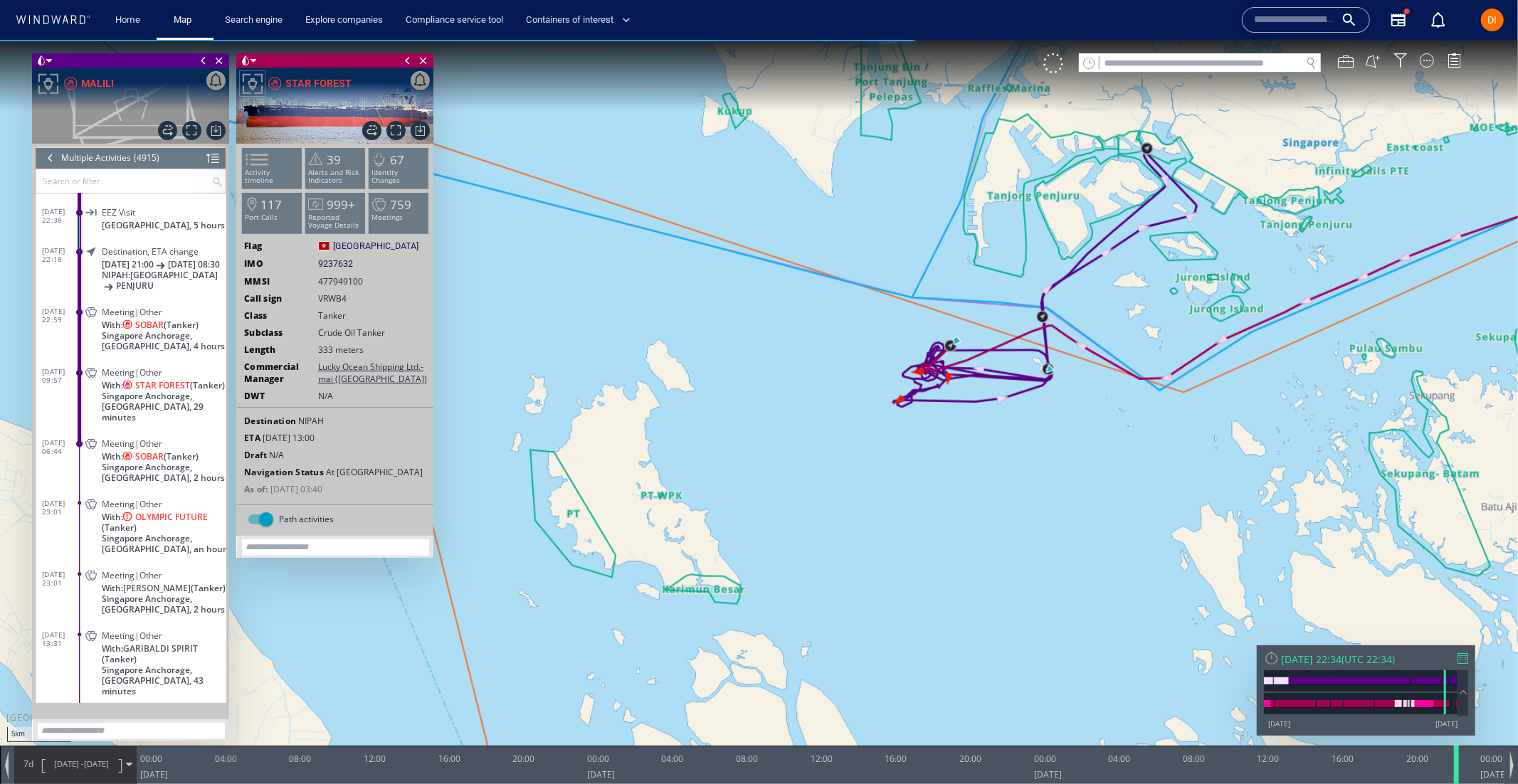
drag, startPoint x: 1254, startPoint y: 764, endPoint x: 1458, endPoint y: 783, distance: 204.9
click at [1458, 783] on div at bounding box center [1459, 764] width 15 height 39
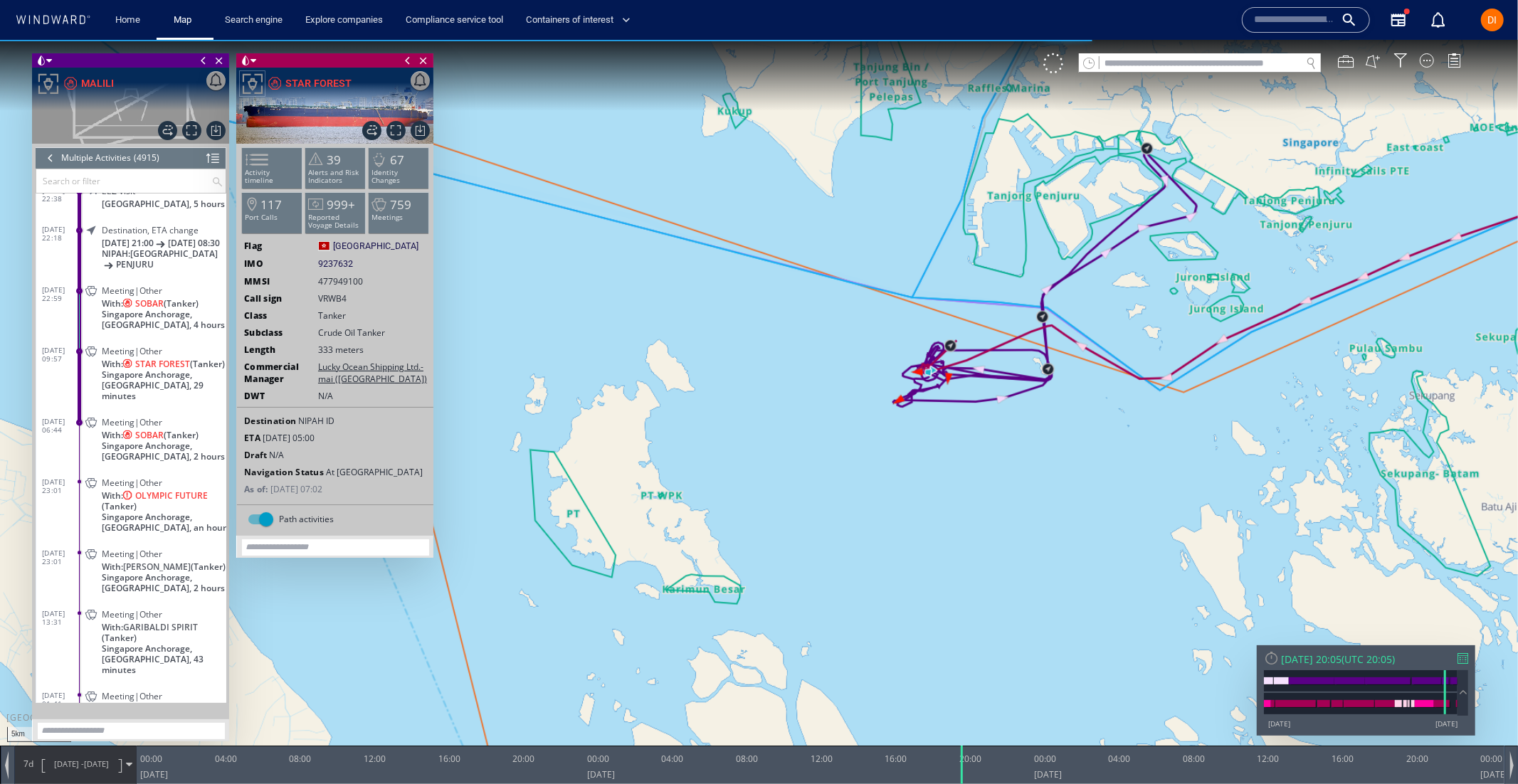
scroll to position [11657, 0]
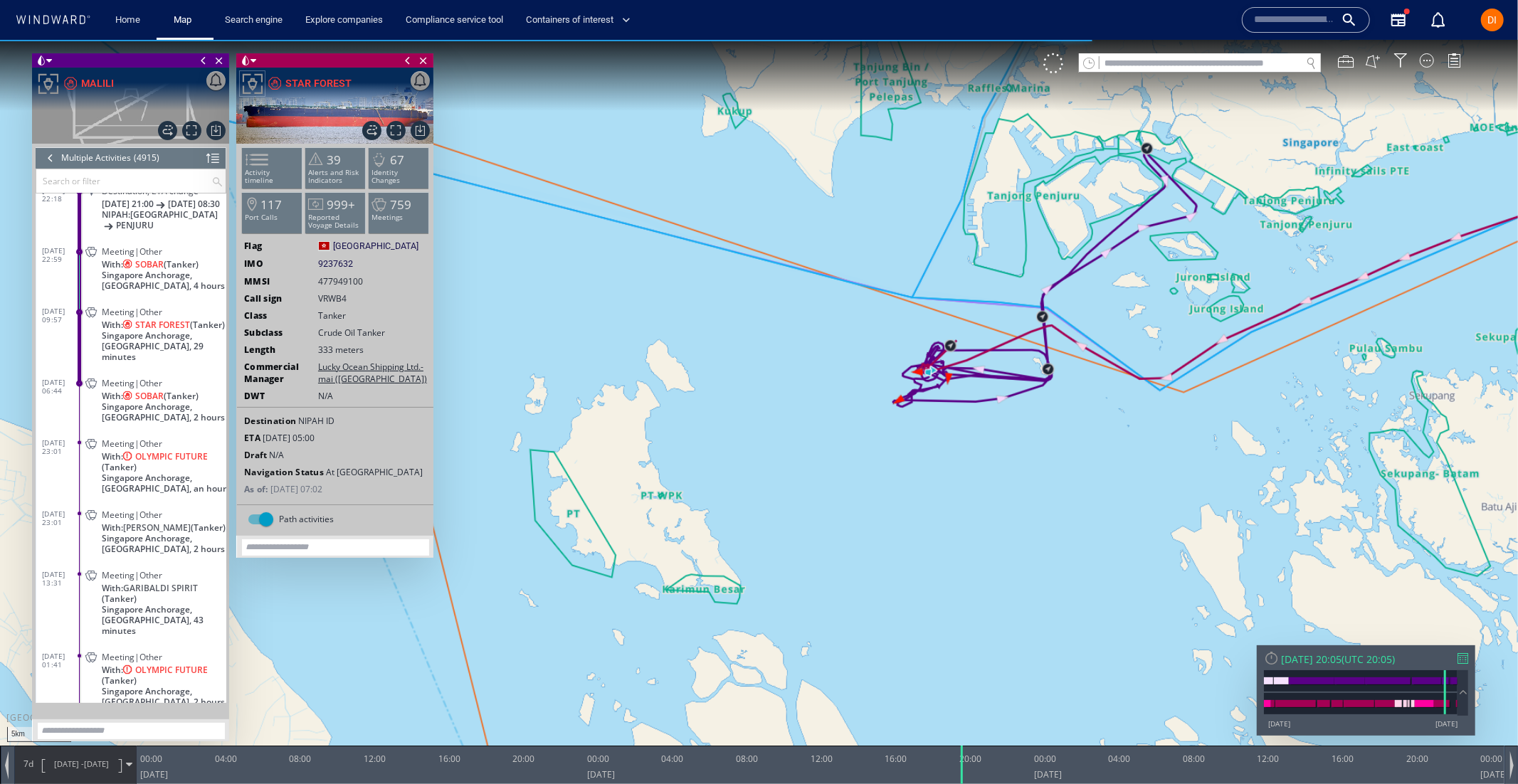
click at [957, 519] on canvas "Map" at bounding box center [759, 404] width 1518 height 730
click at [902, 591] on canvas "Map" at bounding box center [759, 404] width 1518 height 730
click at [958, 769] on div at bounding box center [965, 764] width 15 height 39
drag, startPoint x: 967, startPoint y: 756, endPoint x: 1026, endPoint y: 760, distance: 59.1
click at [1017, 760] on div at bounding box center [1010, 764] width 15 height 39
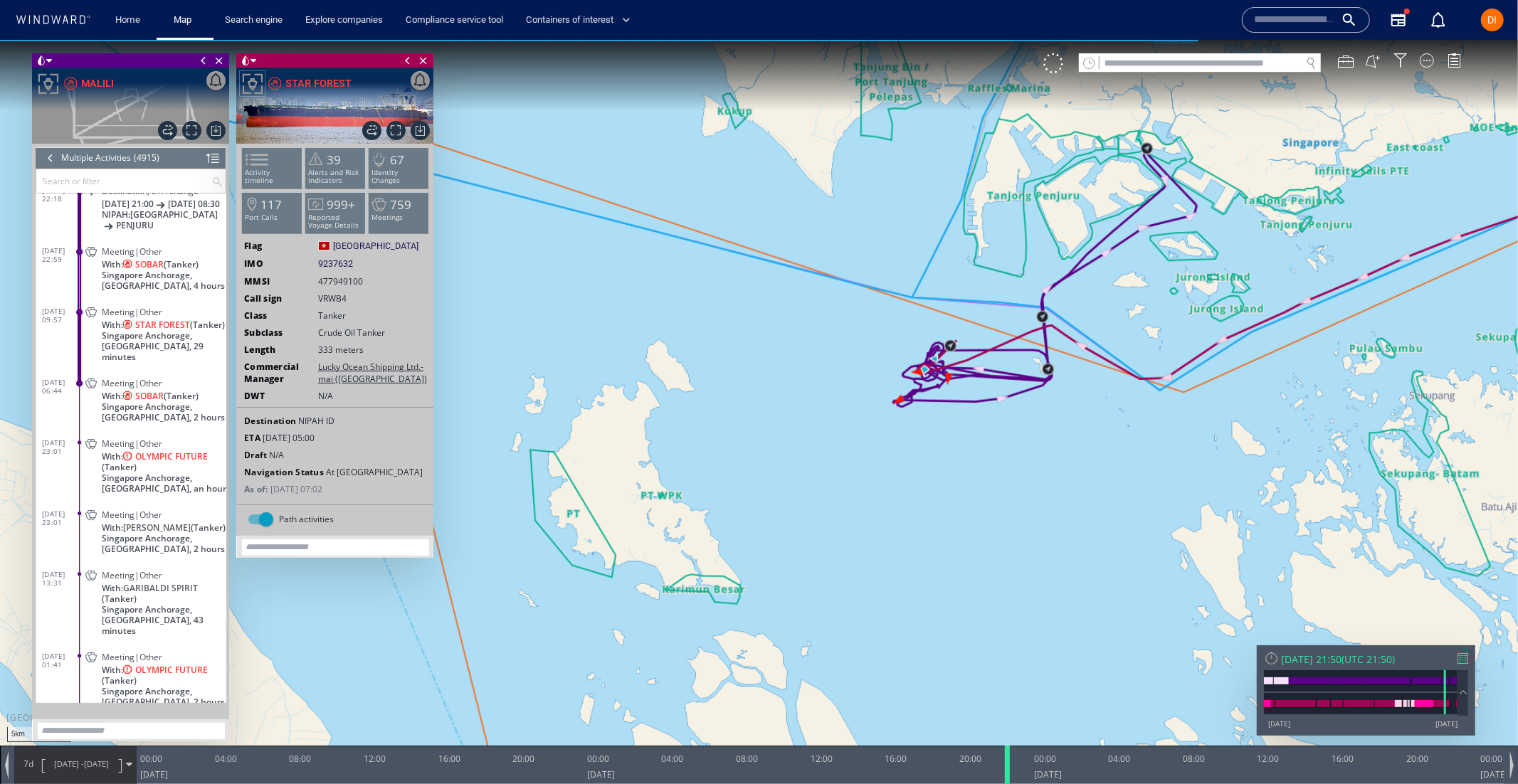
scroll to position [11618, 0]
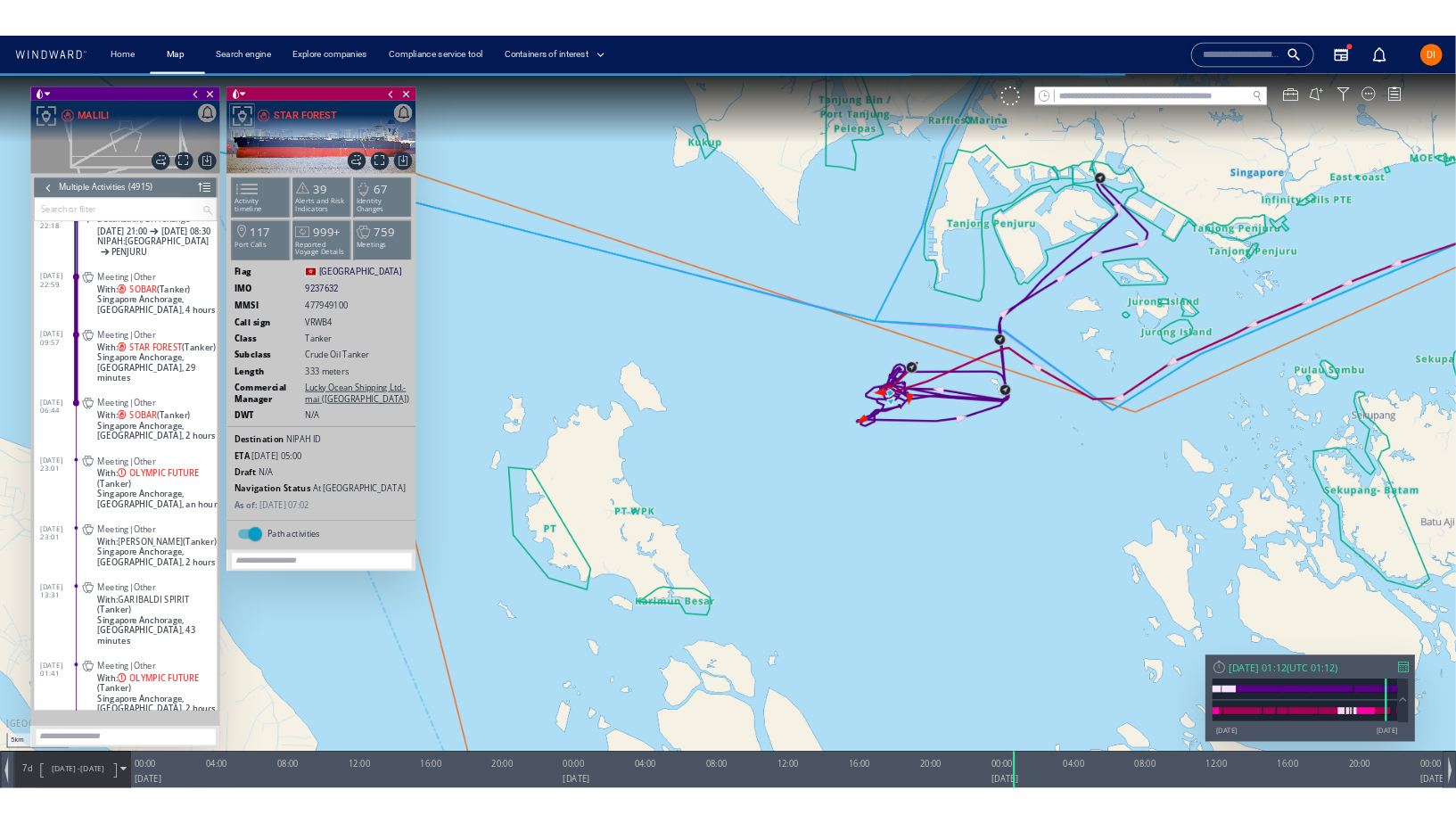
scroll to position [14562, 0]
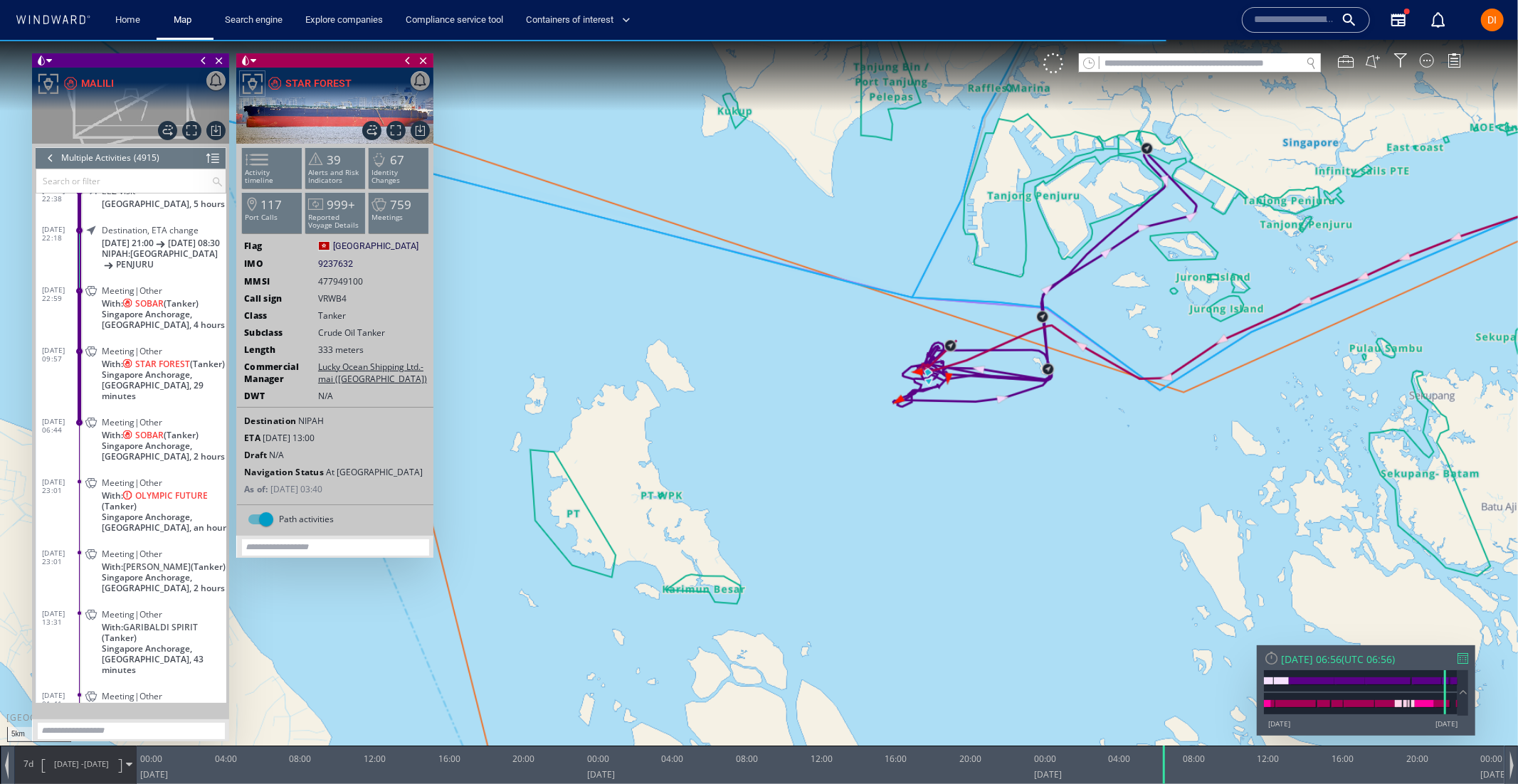
drag, startPoint x: 1024, startPoint y: 765, endPoint x: 1169, endPoint y: 692, distance: 162.3
click at [1169, 39] on div "5km © Mapbox © OpenStreetMap Improve this map 0 0 20:00 [DATE] 00:00 04:00 08:0…" at bounding box center [759, 39] width 1518 height 0
click at [1023, 607] on canvas "Map" at bounding box center [759, 404] width 1518 height 730
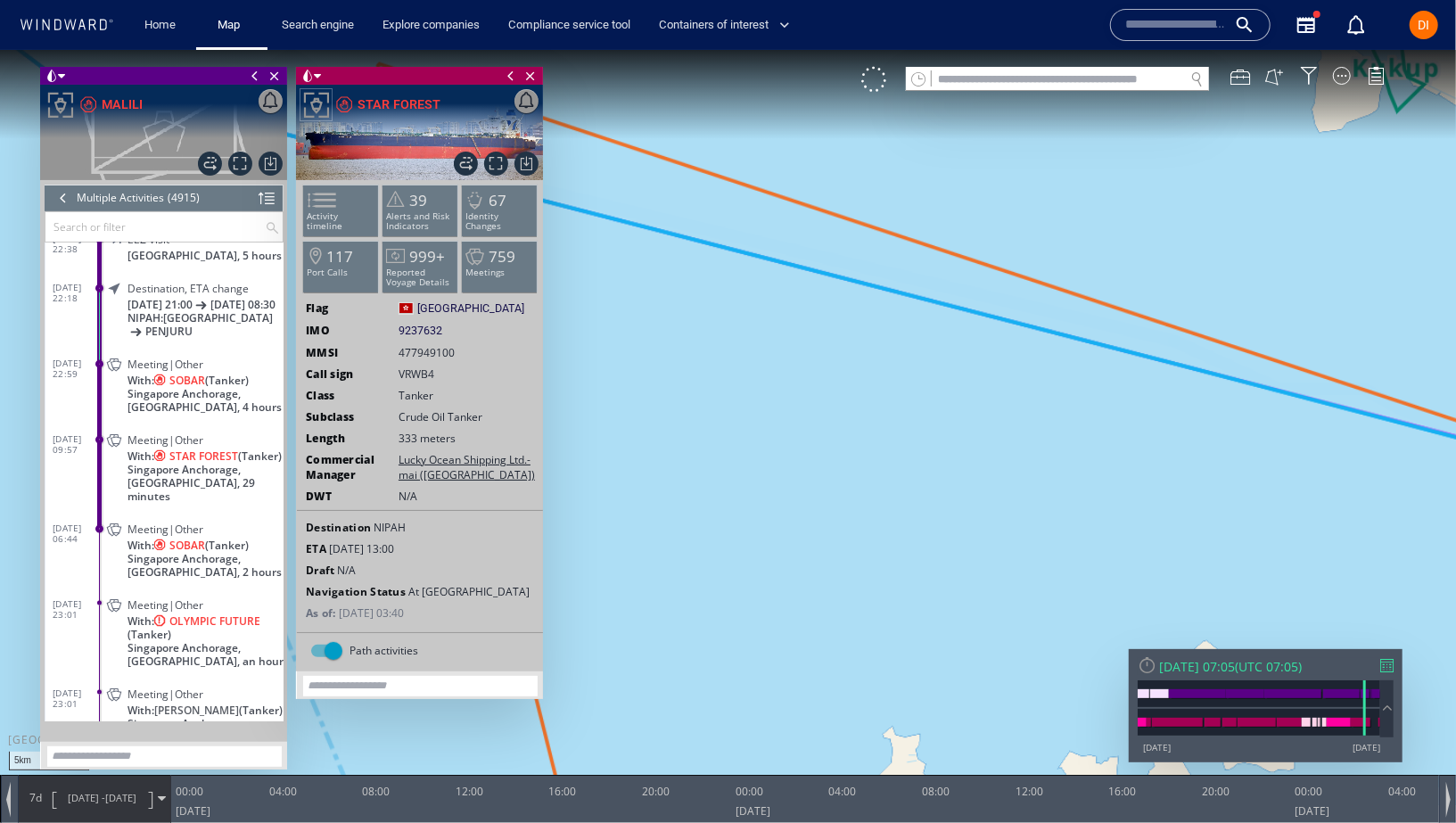
scroll to position [14562, 0]
